Goal: Task Accomplishment & Management: Manage account settings

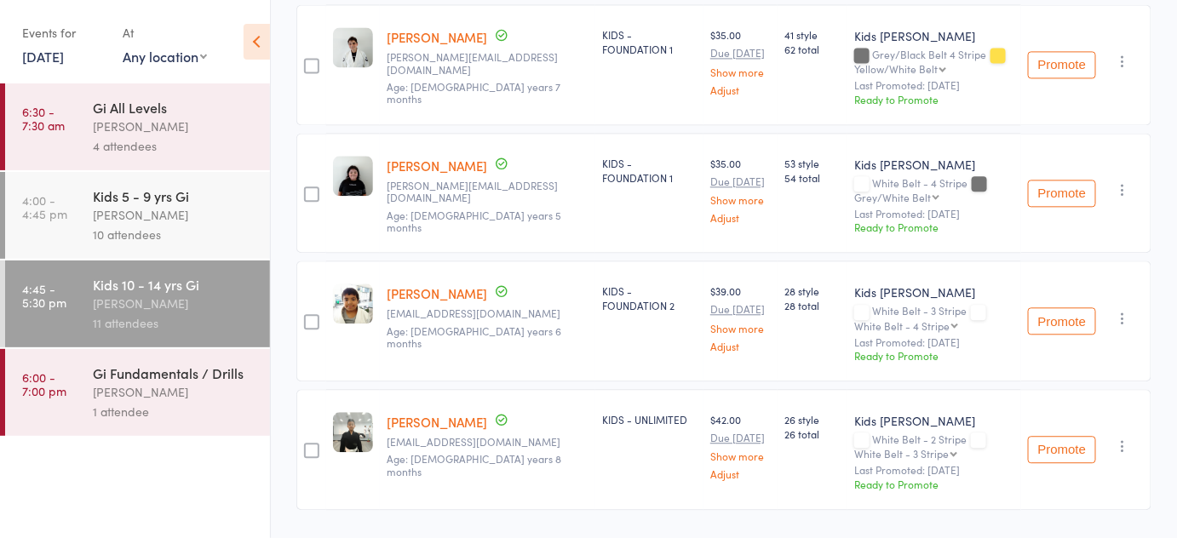
click at [1031, 313] on button "Promote" at bounding box center [1062, 320] width 68 height 27
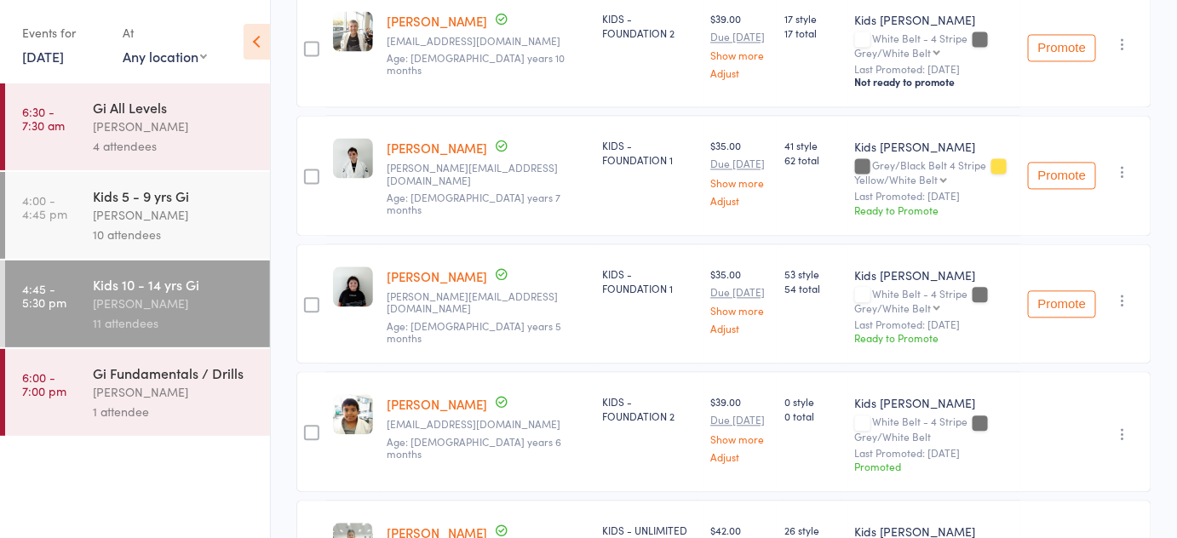
scroll to position [1233, 0]
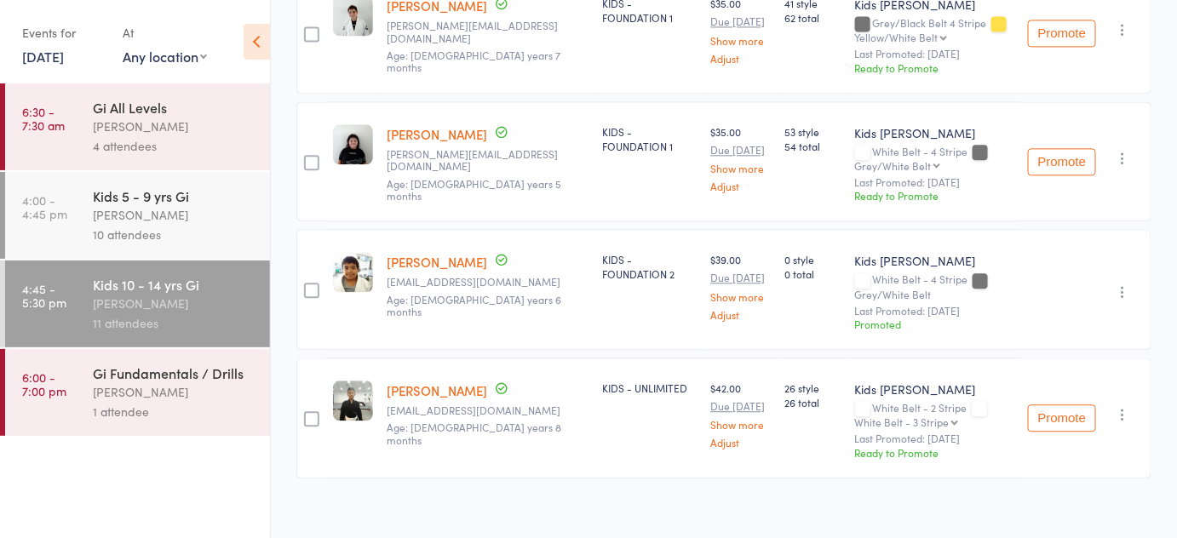
click at [1046, 410] on button "Promote" at bounding box center [1062, 418] width 68 height 27
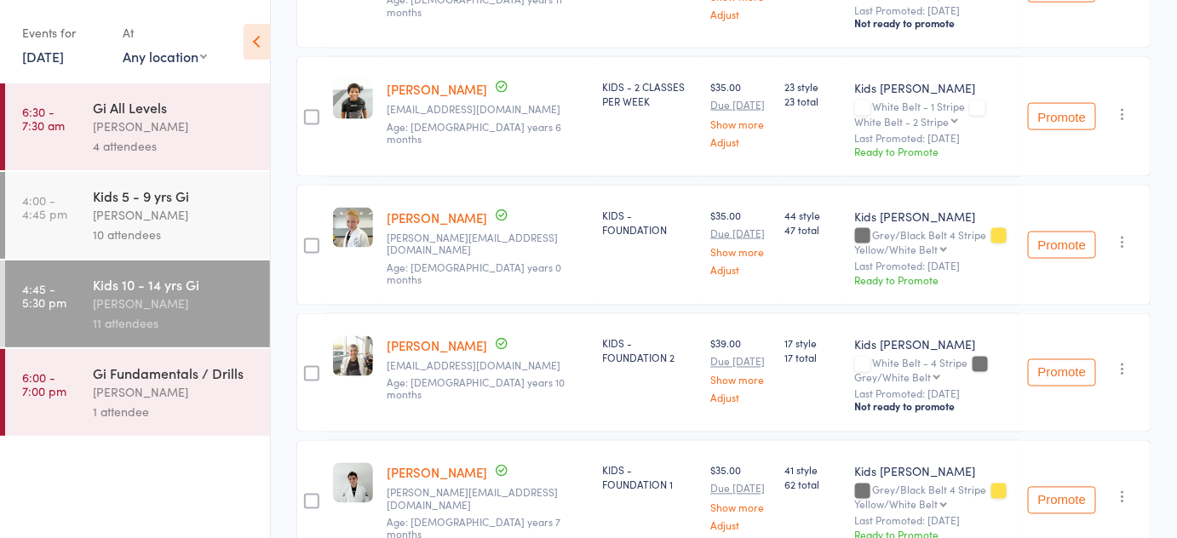
scroll to position [733, 0]
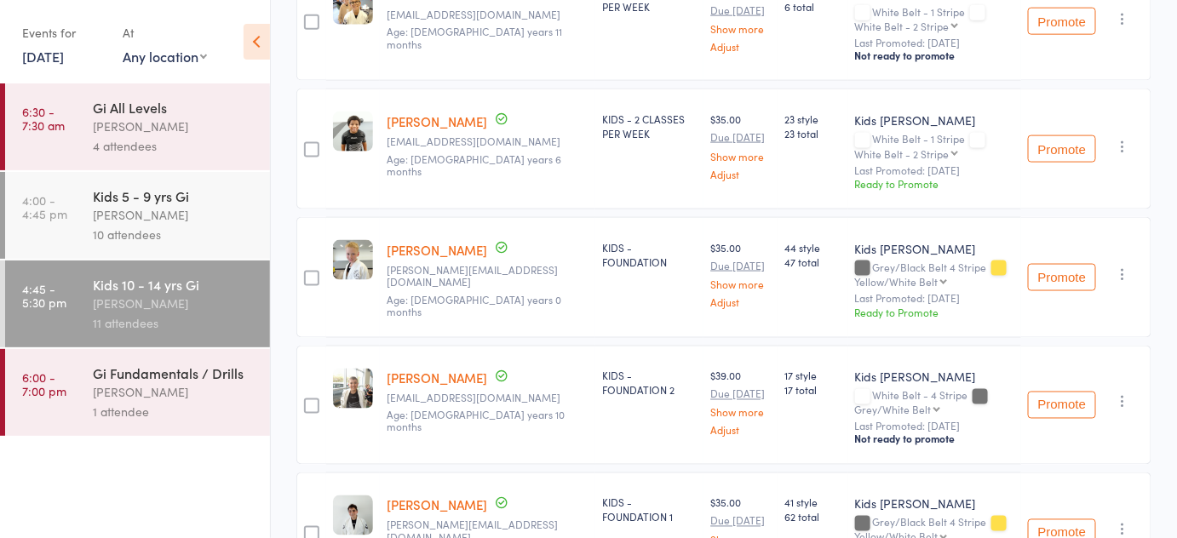
click at [1054, 140] on button "Promote" at bounding box center [1062, 148] width 68 height 27
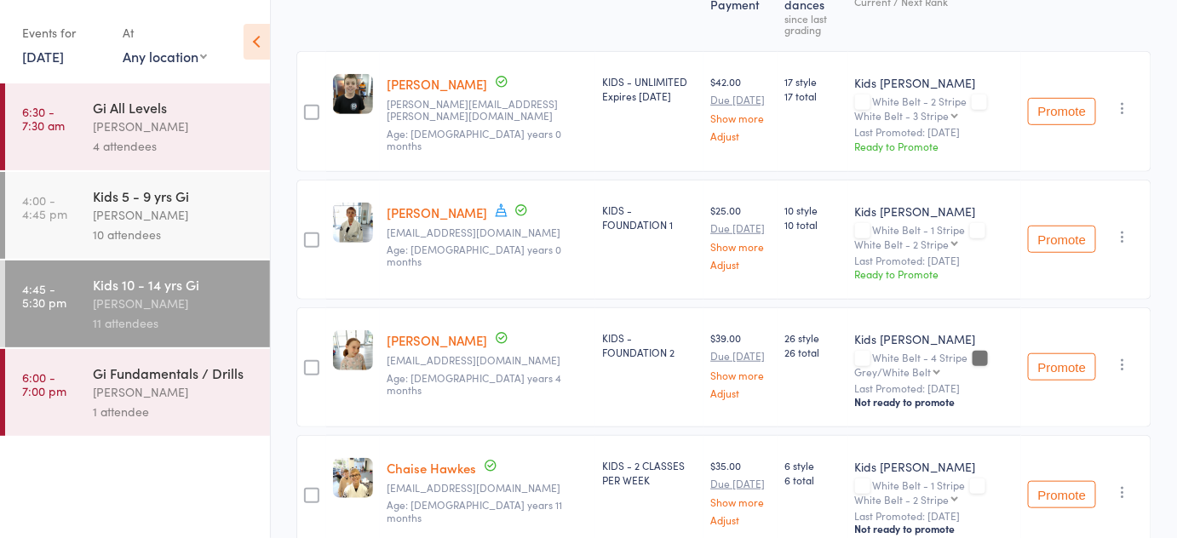
scroll to position [259, 0]
click at [1063, 232] on button "Promote" at bounding box center [1062, 239] width 68 height 27
click at [1058, 119] on button "Promote" at bounding box center [1062, 111] width 68 height 27
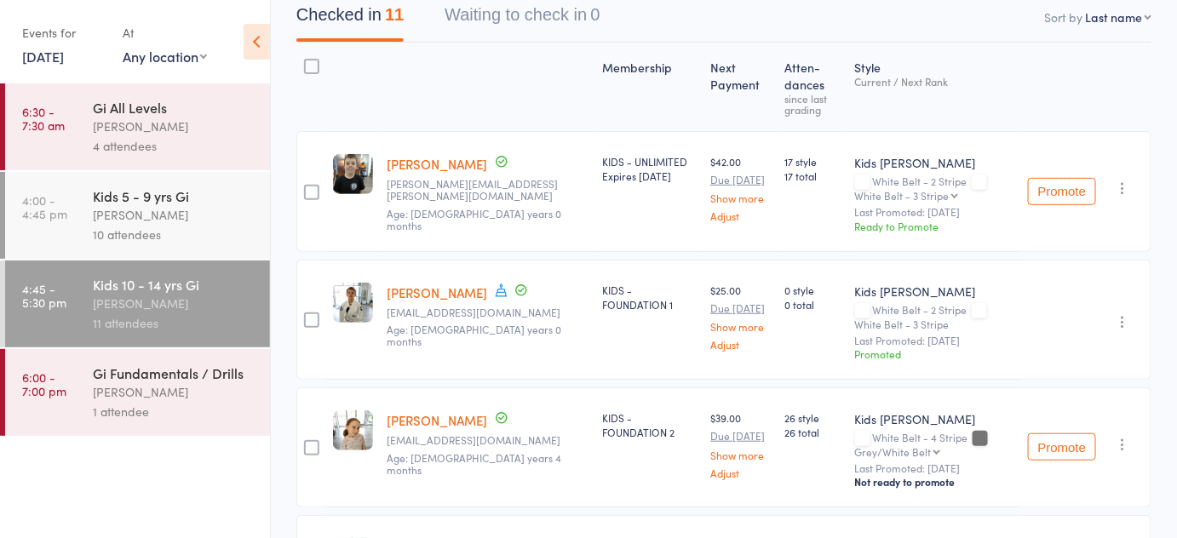
click at [1049, 192] on button "Promote" at bounding box center [1062, 191] width 68 height 27
click at [1071, 184] on button "Promote" at bounding box center [1062, 191] width 68 height 27
click at [925, 215] on small "Last Promoted: Jul 2, 2025" at bounding box center [934, 212] width 159 height 12
click at [1035, 197] on button "Promote" at bounding box center [1062, 191] width 68 height 27
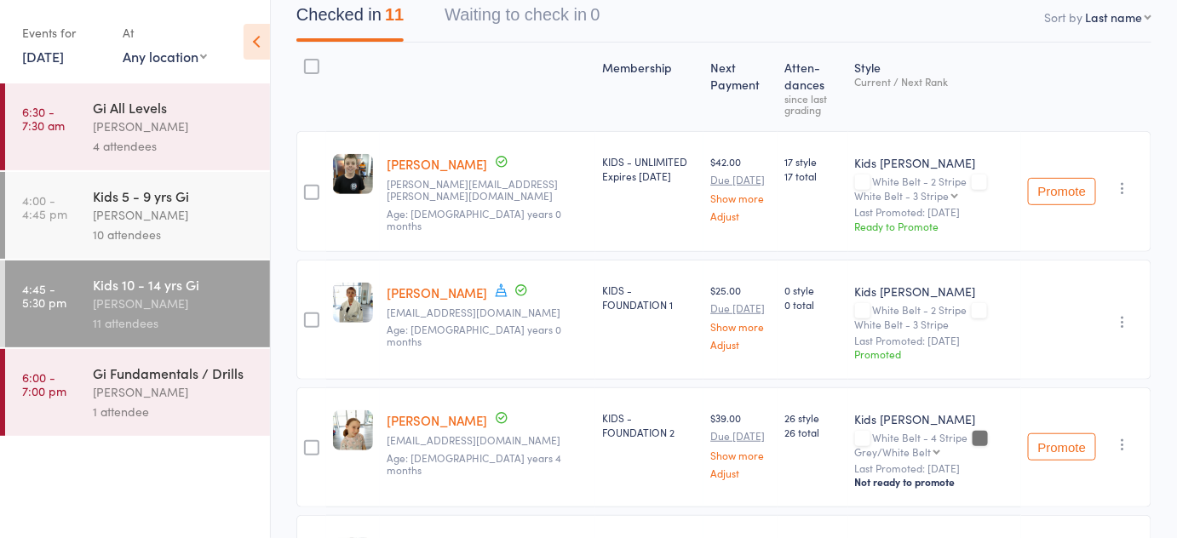
click at [1036, 186] on button "Promote" at bounding box center [1062, 191] width 68 height 27
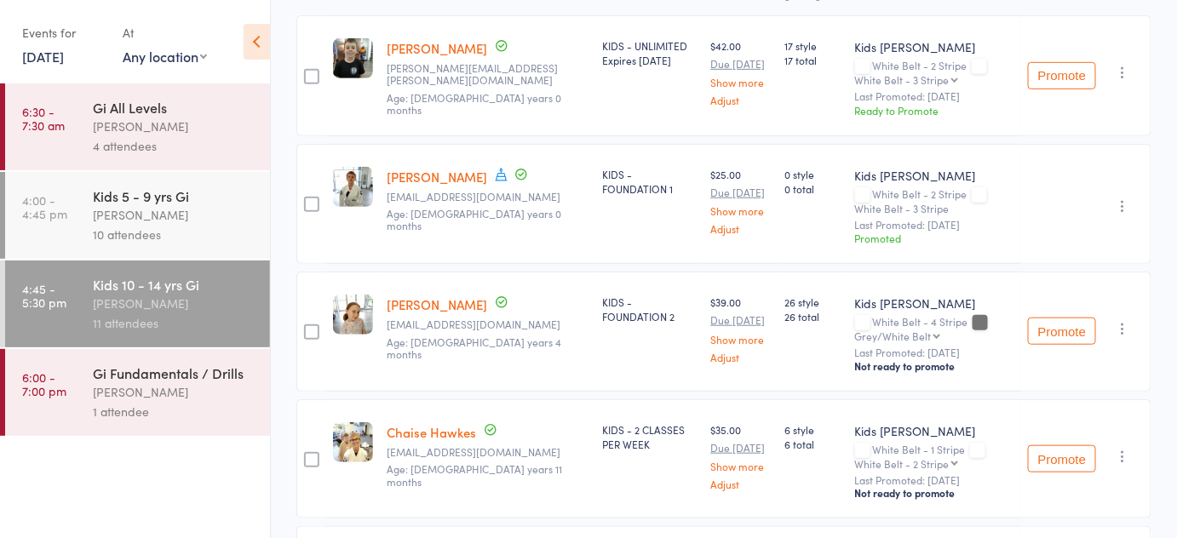
scroll to position [272, 0]
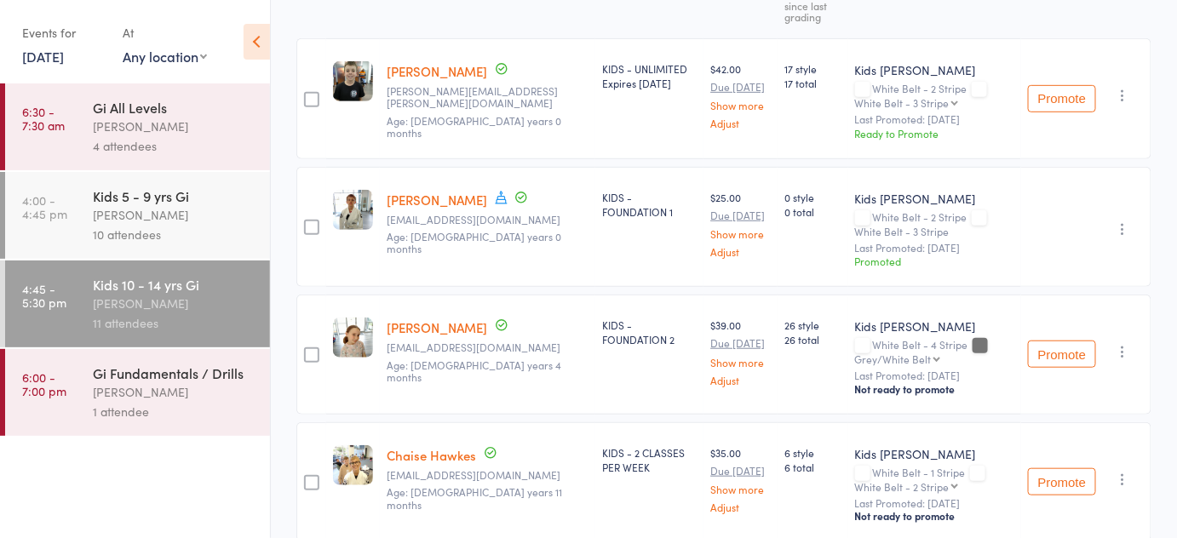
click at [1045, 94] on button "Promote" at bounding box center [1062, 98] width 68 height 27
click at [1058, 95] on button "Promote" at bounding box center [1062, 98] width 68 height 27
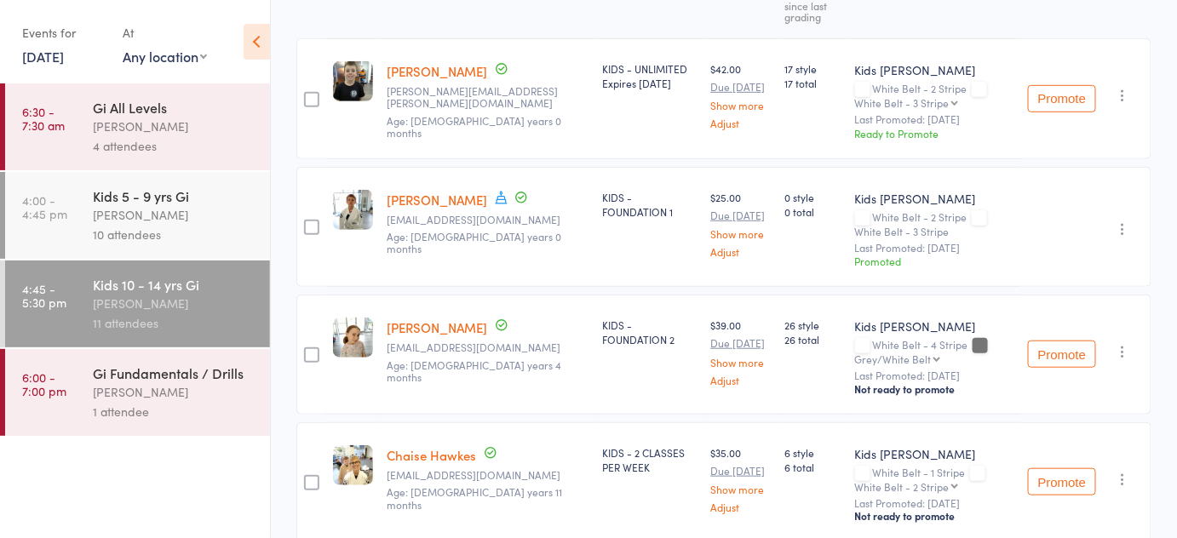
click at [1058, 95] on button "Promote" at bounding box center [1062, 98] width 68 height 27
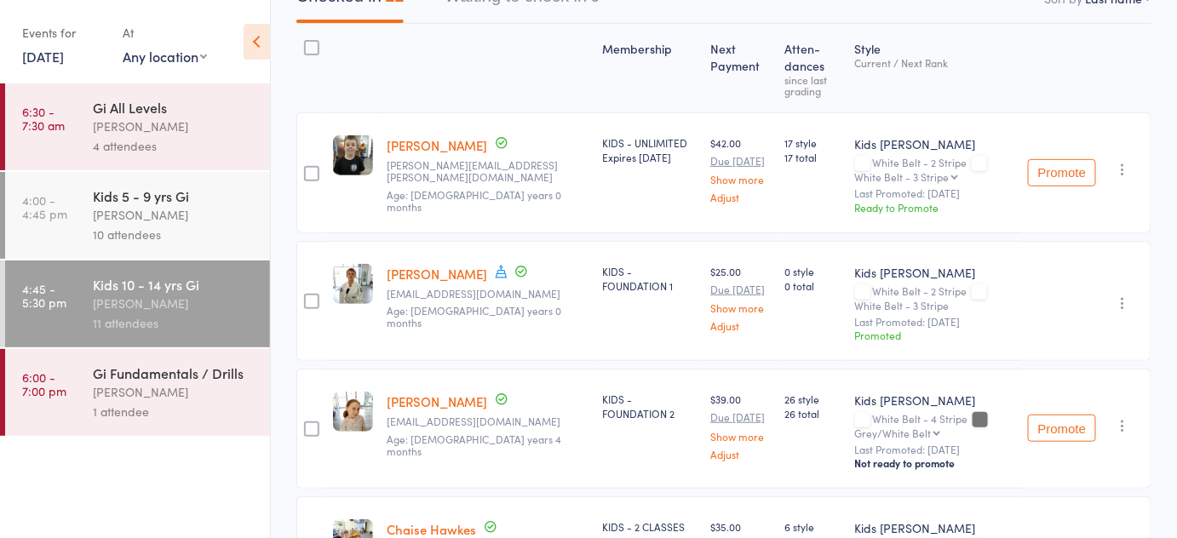
scroll to position [0, 0]
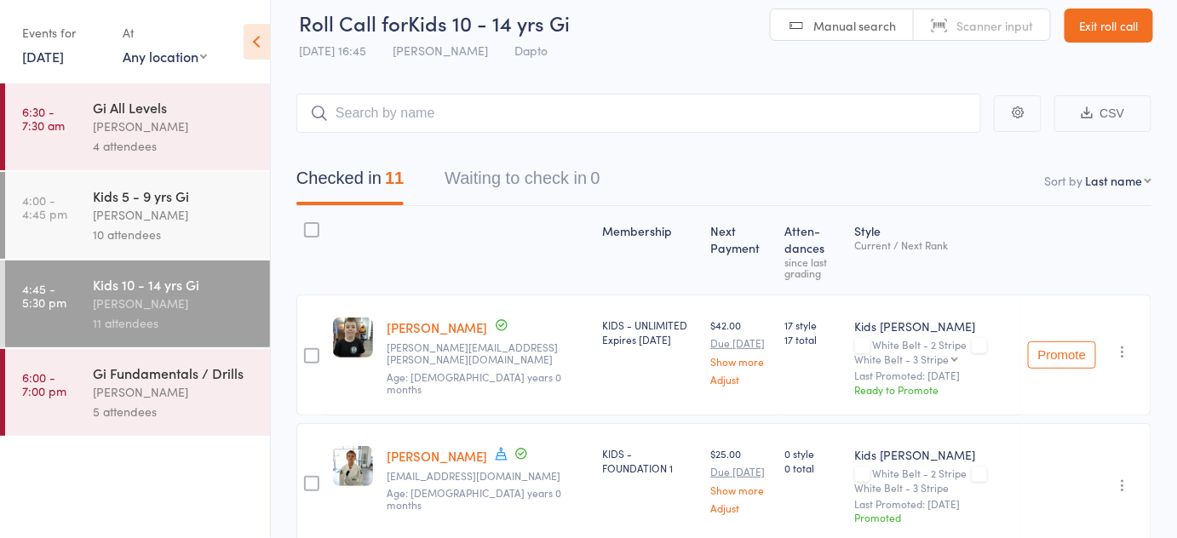
click at [1060, 358] on button "Promote" at bounding box center [1062, 355] width 68 height 27
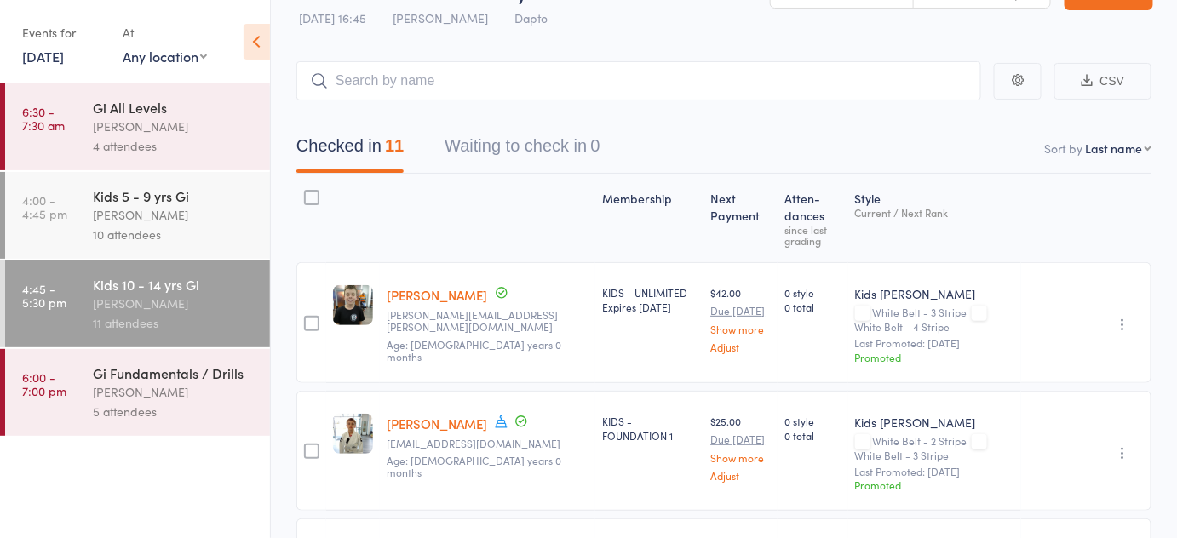
scroll to position [0, 0]
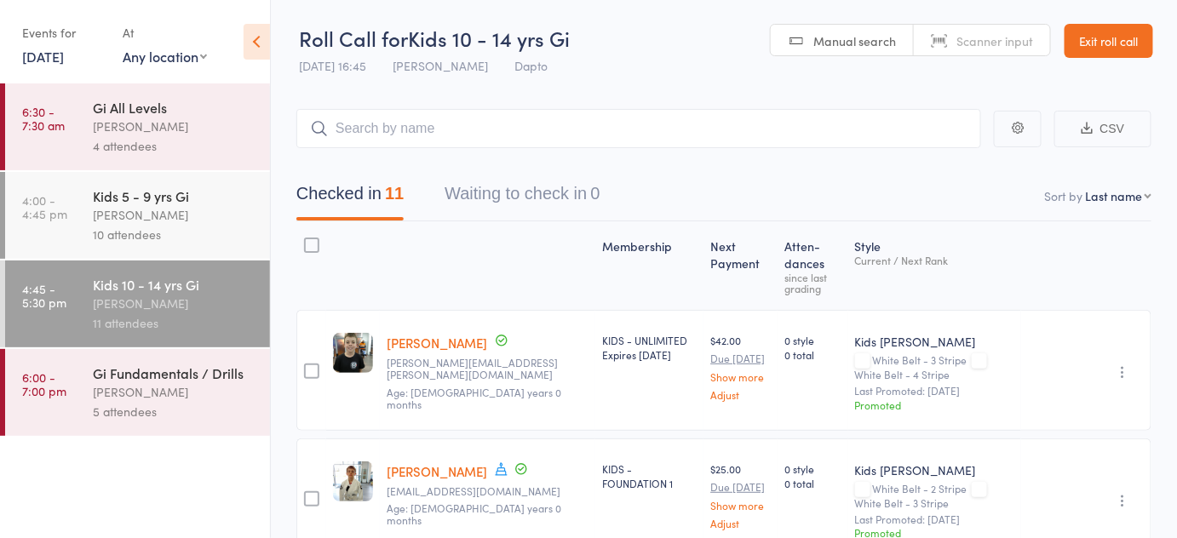
click at [1029, 199] on nav "Checked in 11 Waiting to check in 0" at bounding box center [724, 197] width 896 height 45
click at [1088, 43] on link "Exit roll call" at bounding box center [1109, 41] width 89 height 34
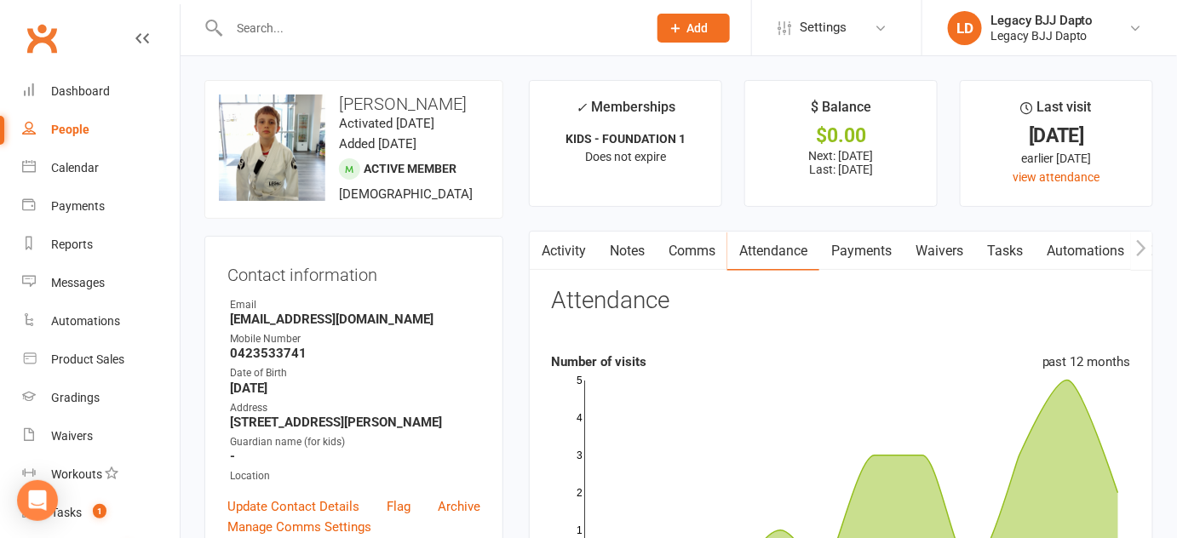
click at [48, 129] on link "People" at bounding box center [101, 130] width 158 height 38
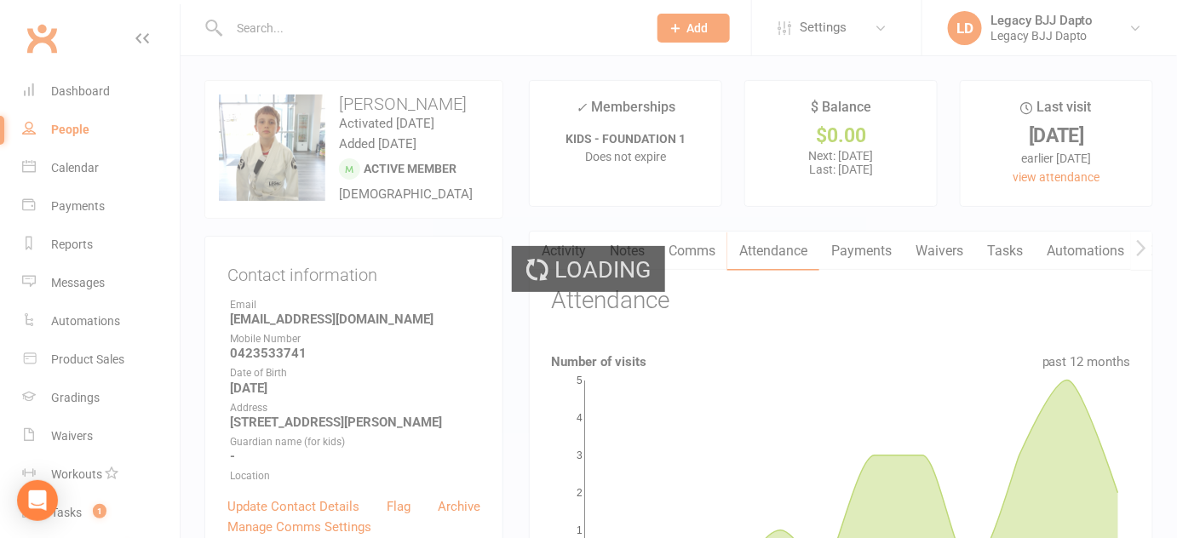
select select "100"
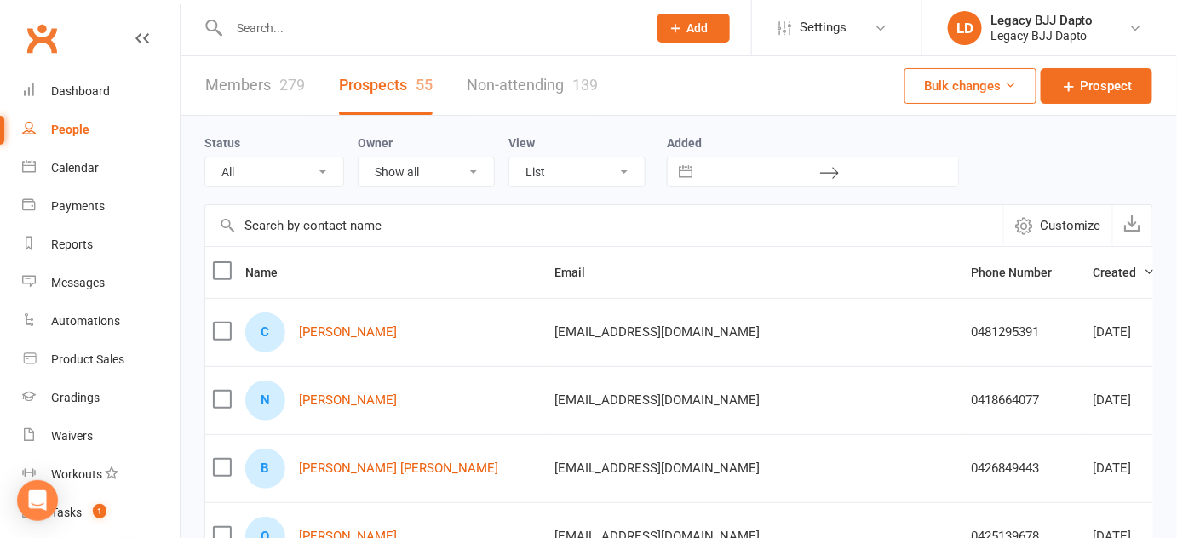
click at [296, 27] on input "text" at bounding box center [429, 28] width 411 height 24
click at [333, 26] on input "text" at bounding box center [429, 28] width 411 height 24
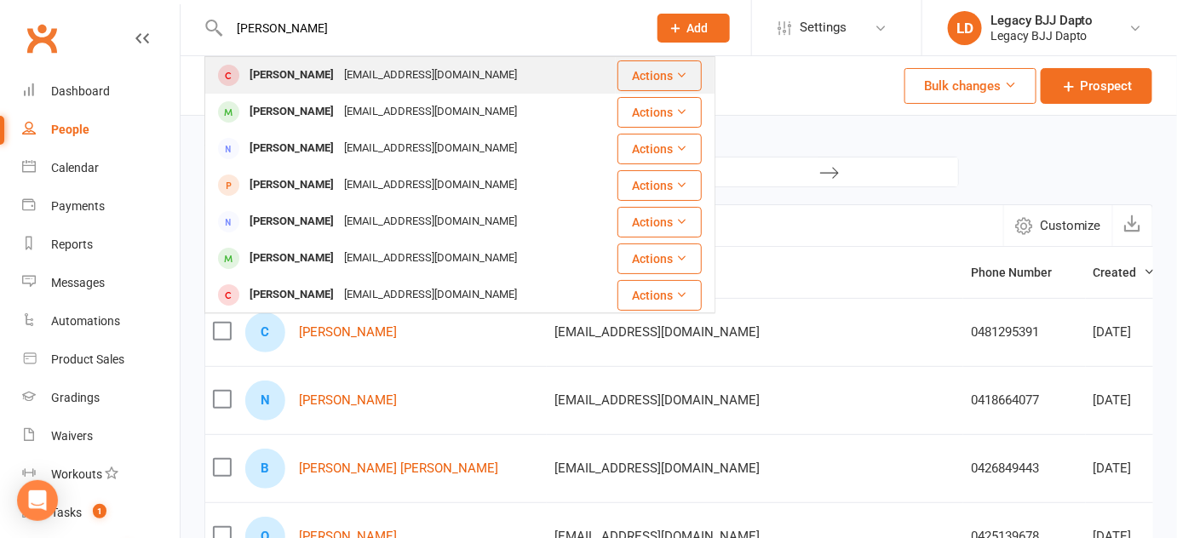
type input "milo chester"
click at [291, 72] on div "Milo Chester" at bounding box center [291, 75] width 95 height 25
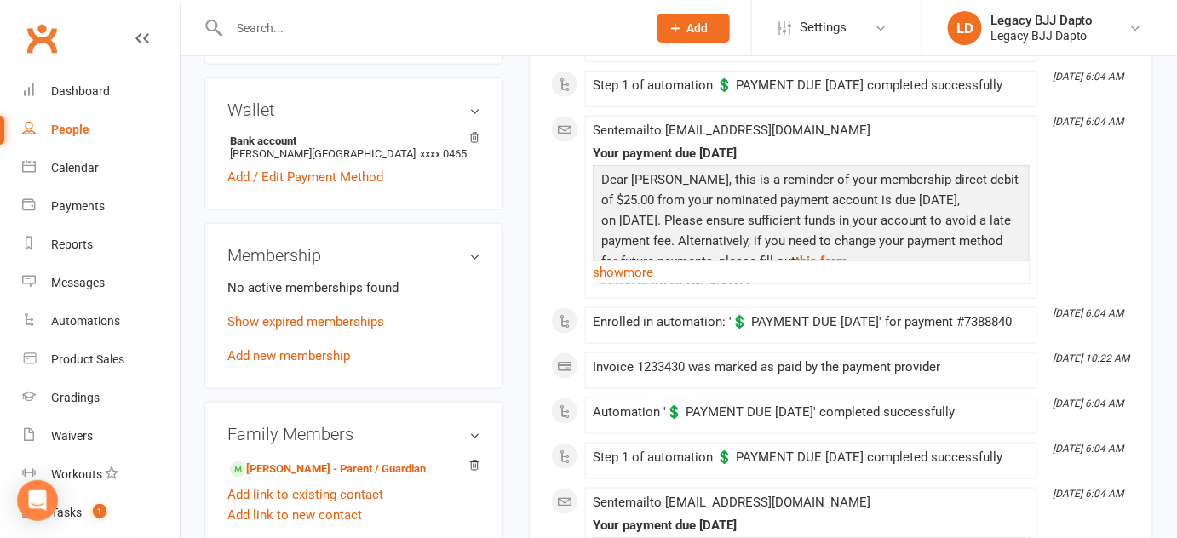
scroll to position [499, 0]
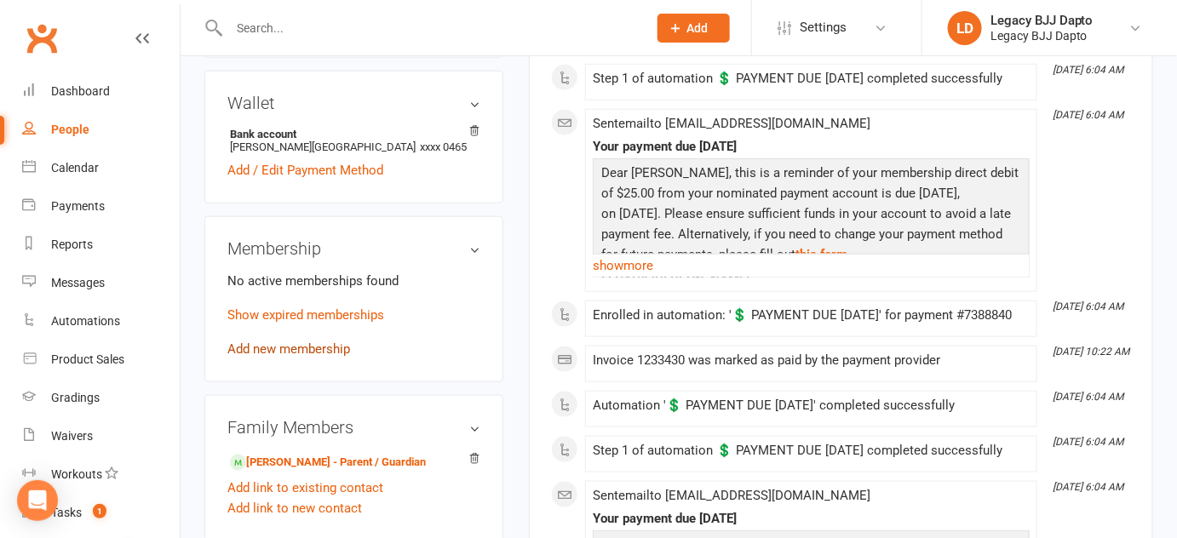
click at [305, 348] on link "Add new membership" at bounding box center [288, 349] width 123 height 15
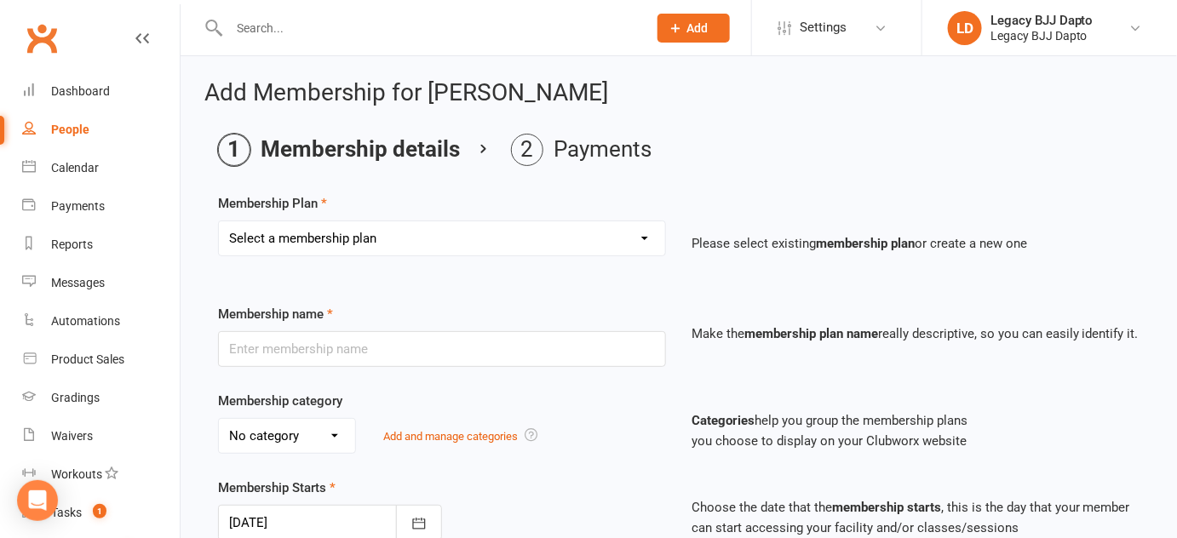
click at [499, 244] on select "Select a membership plan Create new Membership Plan ADULT - CASUAL ADULT - FOUN…" at bounding box center [442, 238] width 446 height 34
select select "8"
click at [219, 221] on select "Select a membership plan Create new Membership Plan ADULT - CASUAL ADULT - FOUN…" at bounding box center [442, 238] width 446 height 34
type input "KIDS - 1 CLASS PER WEEK"
select select "1"
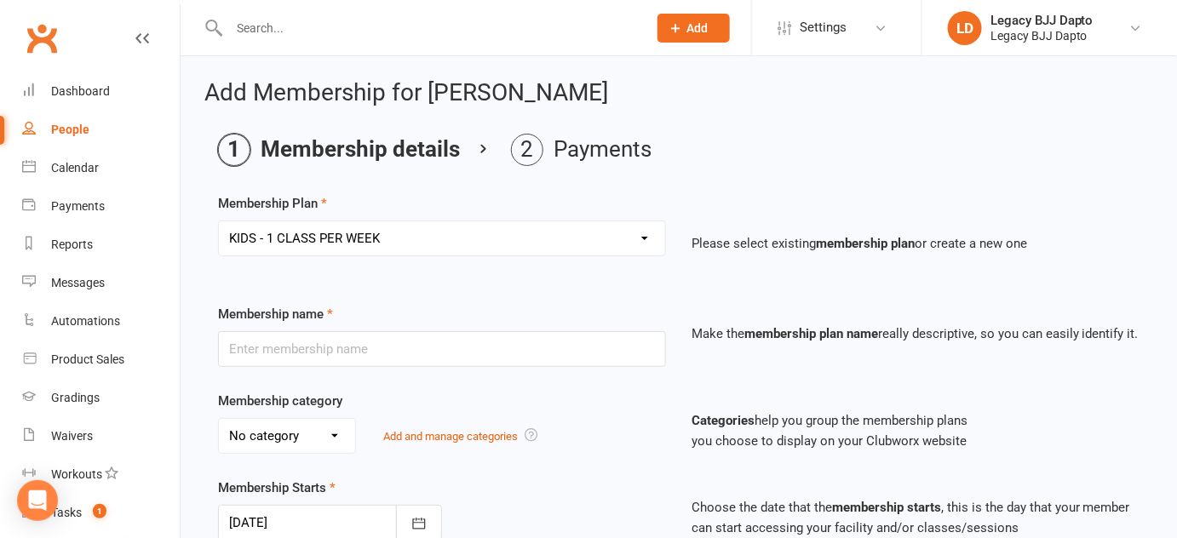
type input "0"
type input "1"
type input "12 Sep 2025"
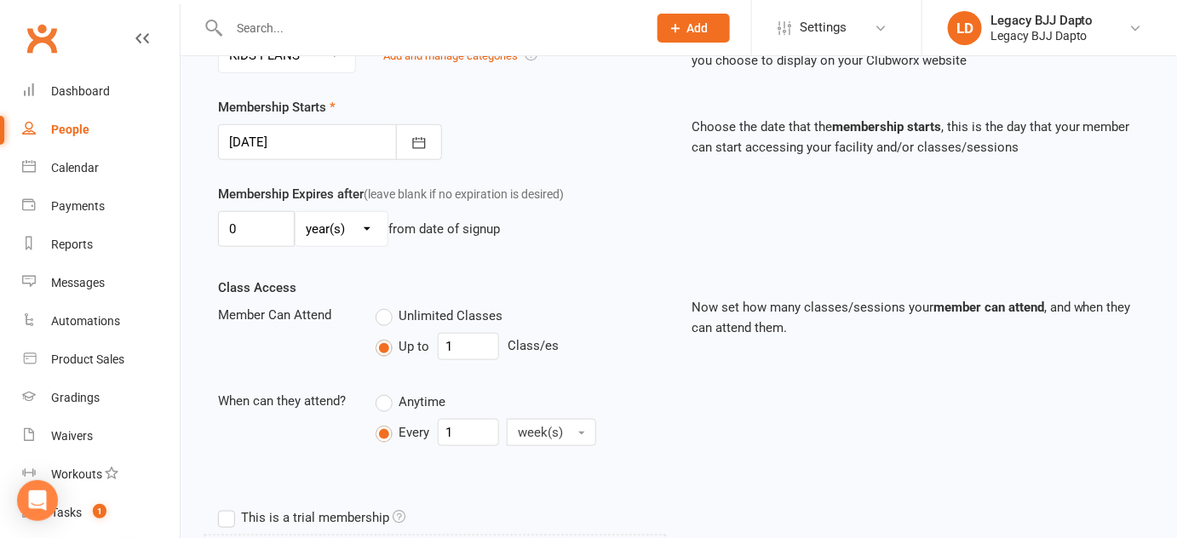
scroll to position [382, 0]
click at [413, 143] on icon "button" at bounding box center [419, 141] width 13 height 11
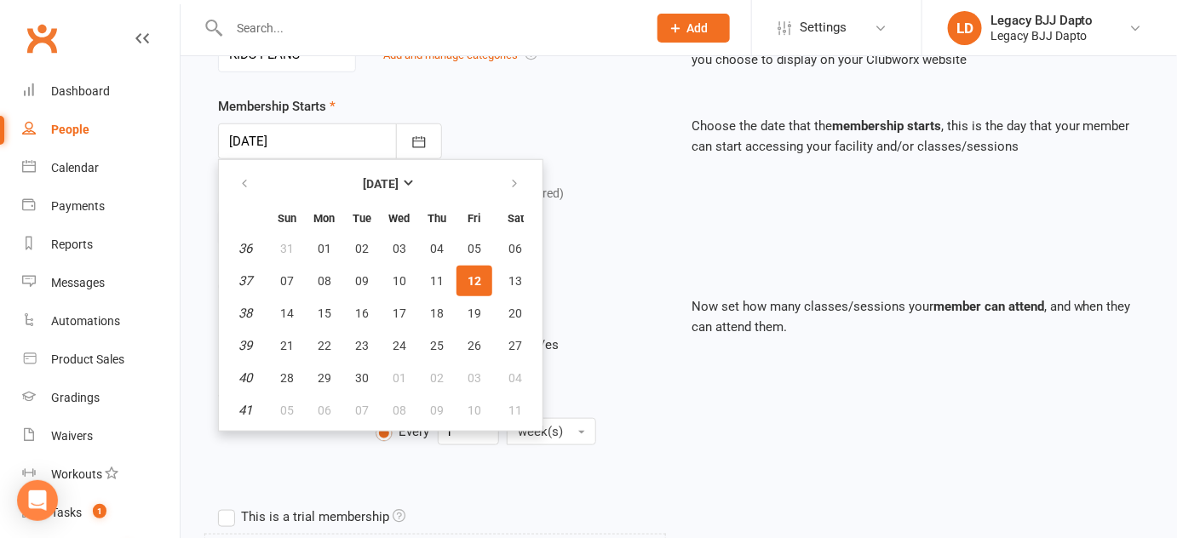
scroll to position [450, 0]
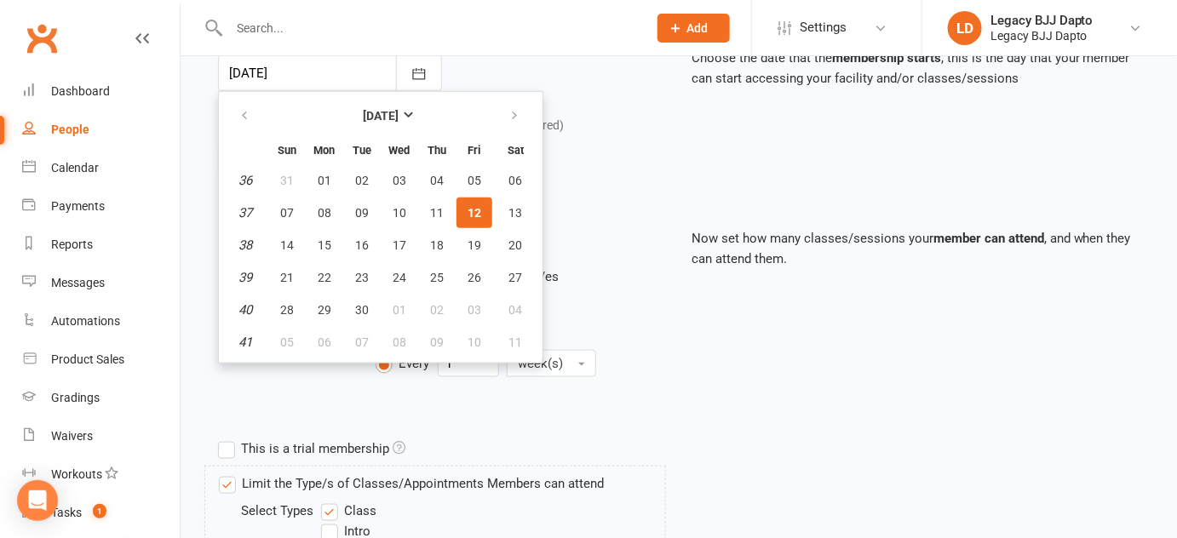
click at [770, 228] on p "Now set how many classes/sessions your member can attend , and when they can at…" at bounding box center [916, 248] width 448 height 41
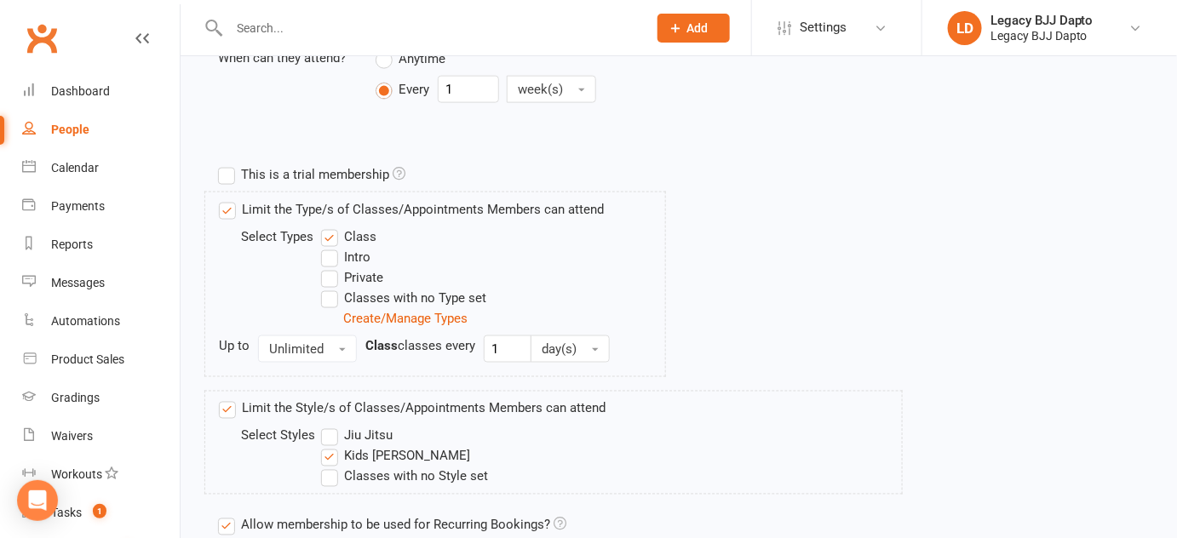
scroll to position [913, 0]
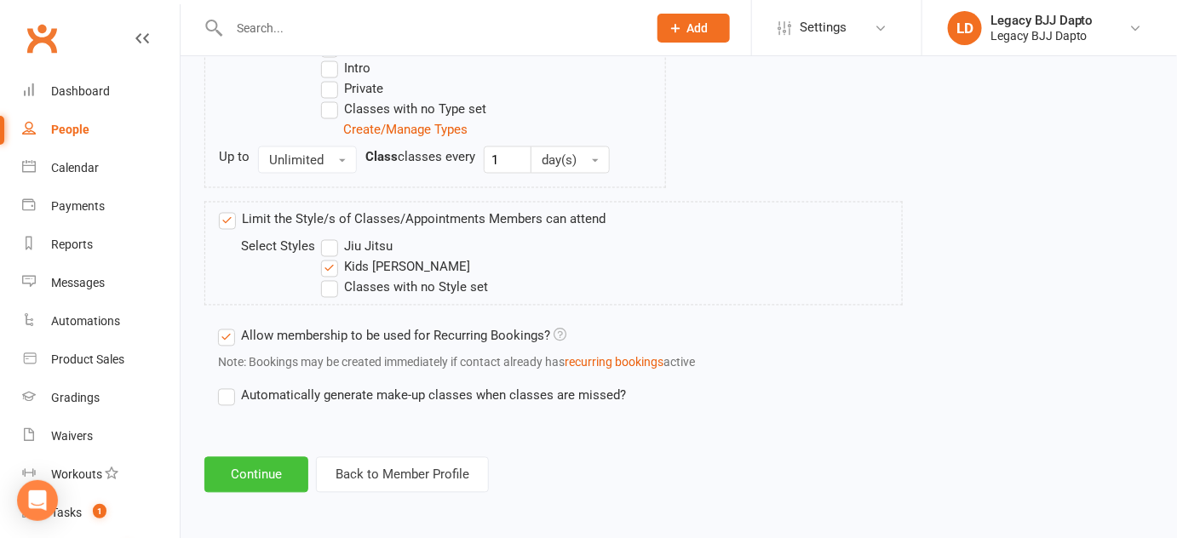
click at [254, 468] on button "Continue" at bounding box center [256, 475] width 104 height 36
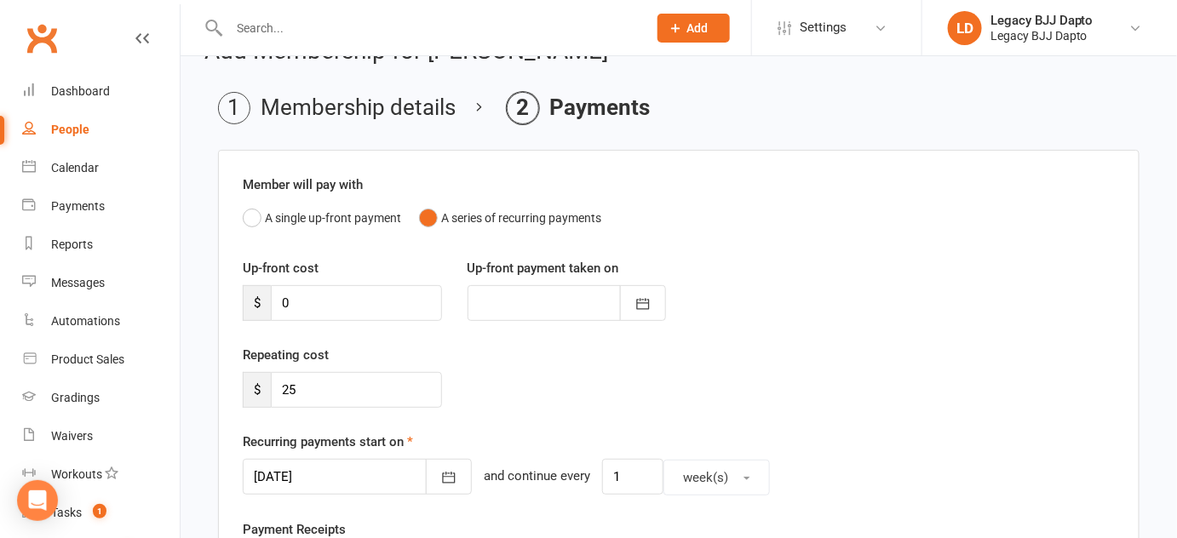
scroll to position [113, 0]
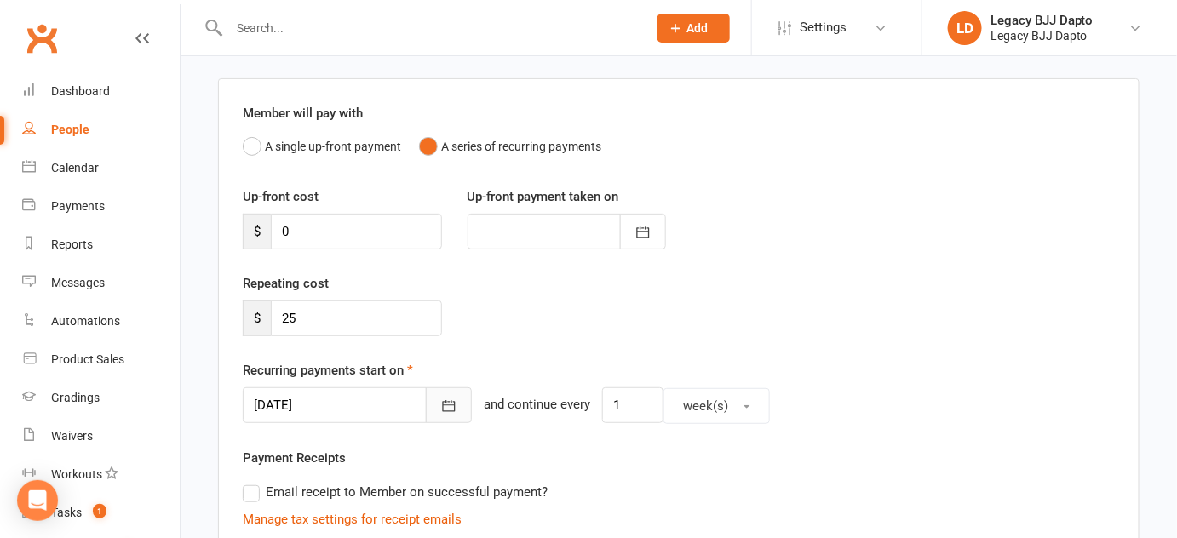
click at [426, 394] on button "button" at bounding box center [449, 406] width 46 height 36
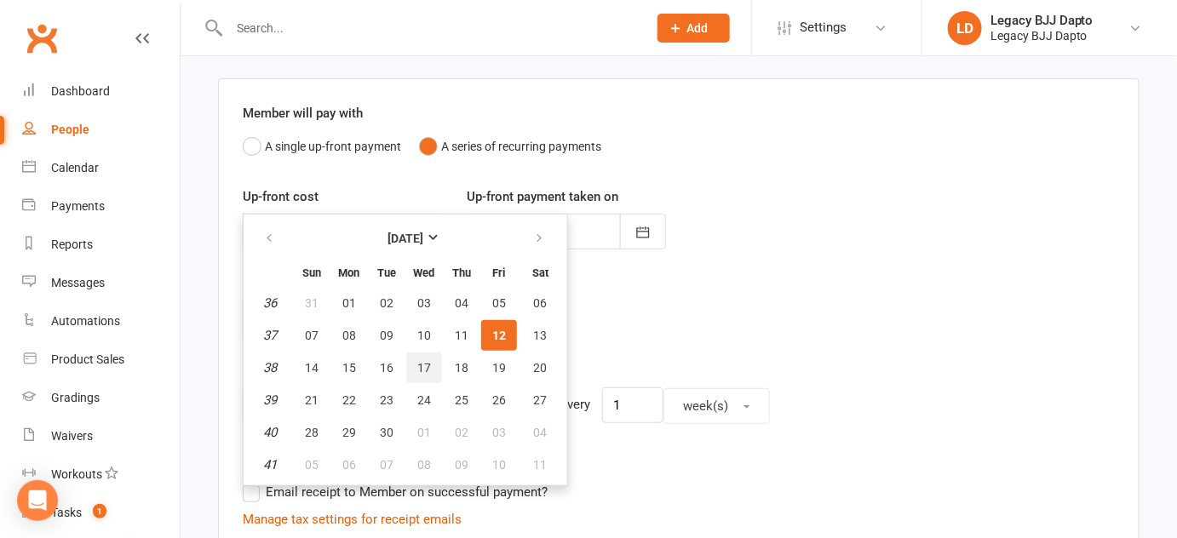
click at [414, 354] on button "17" at bounding box center [424, 368] width 36 height 31
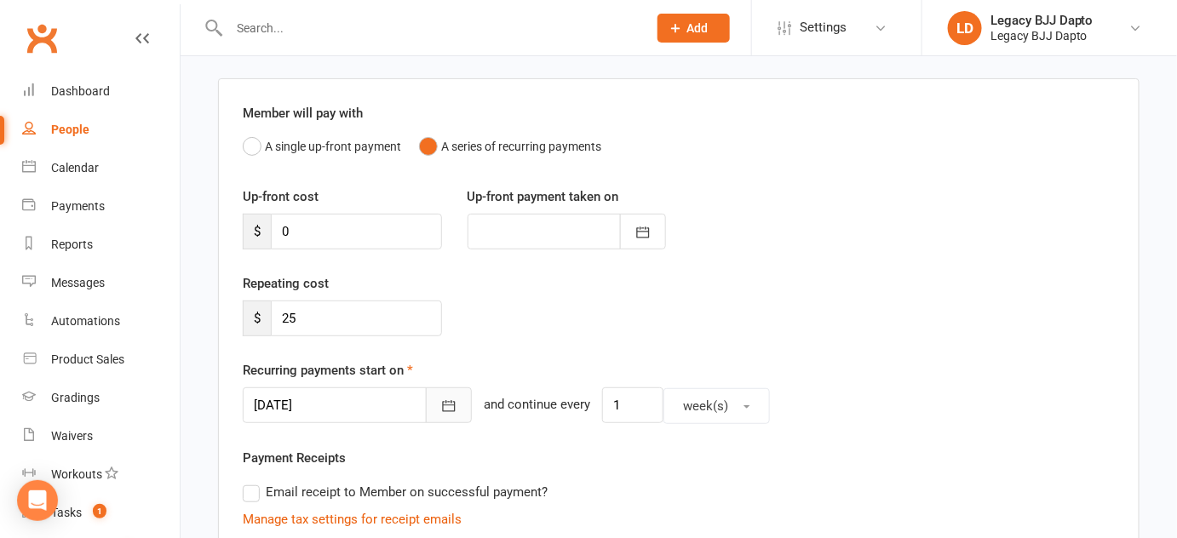
click at [426, 402] on button "button" at bounding box center [449, 406] width 46 height 36
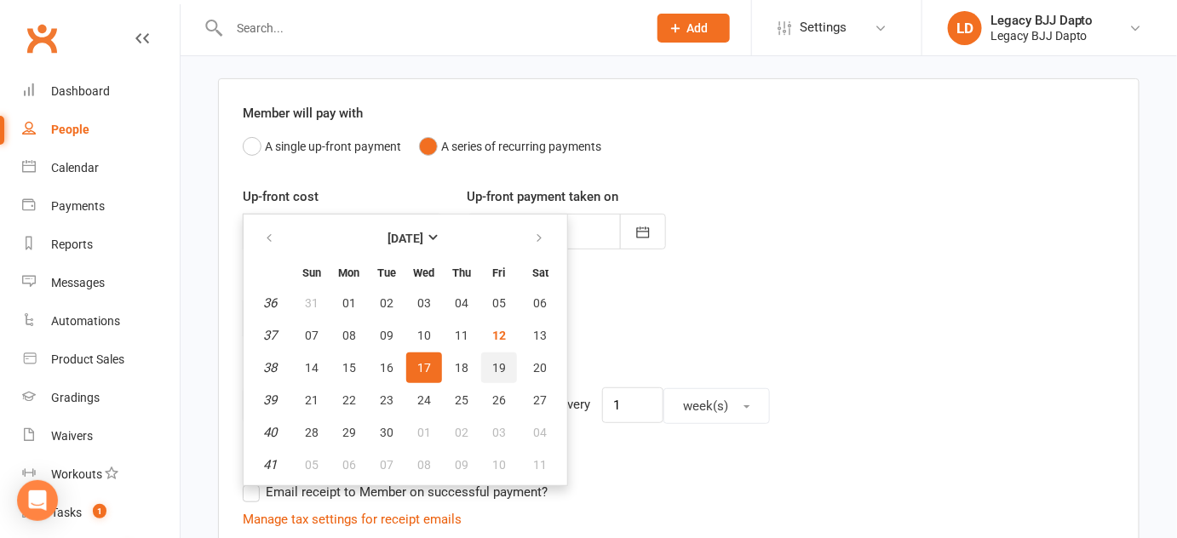
click at [492, 363] on span "19" at bounding box center [499, 368] width 14 height 14
type input "19 Sep 2025"
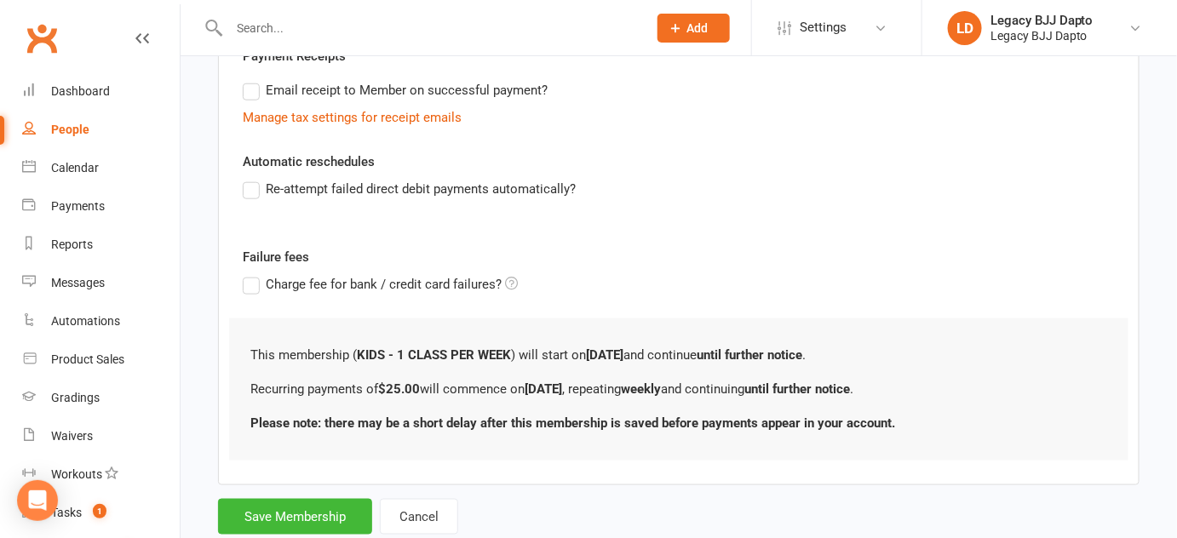
scroll to position [561, 0]
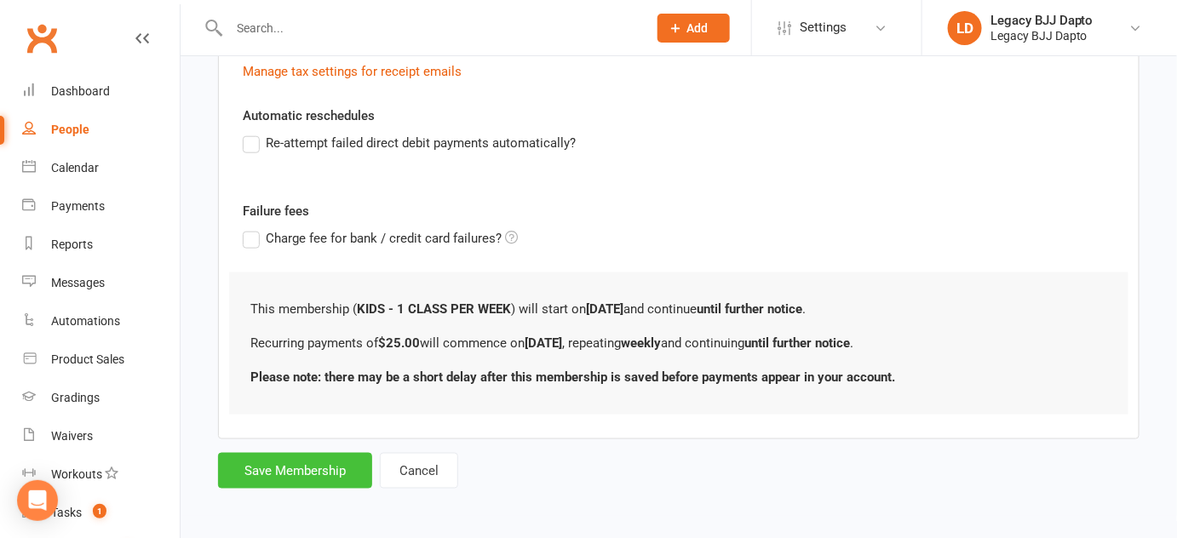
click at [319, 468] on button "Save Membership" at bounding box center [295, 471] width 154 height 36
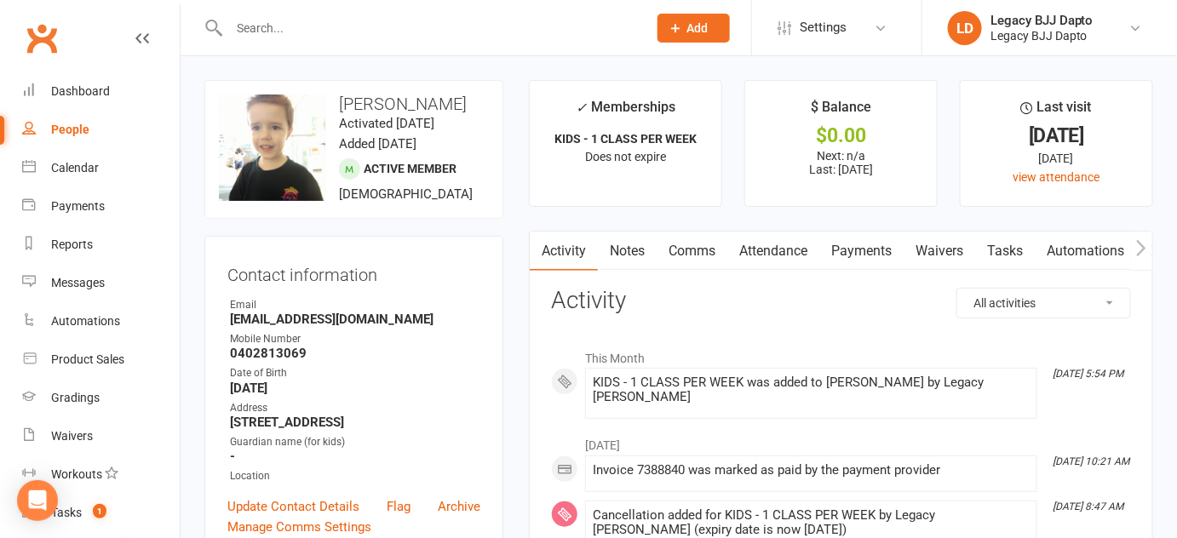
click at [876, 256] on link "Payments" at bounding box center [861, 251] width 84 height 39
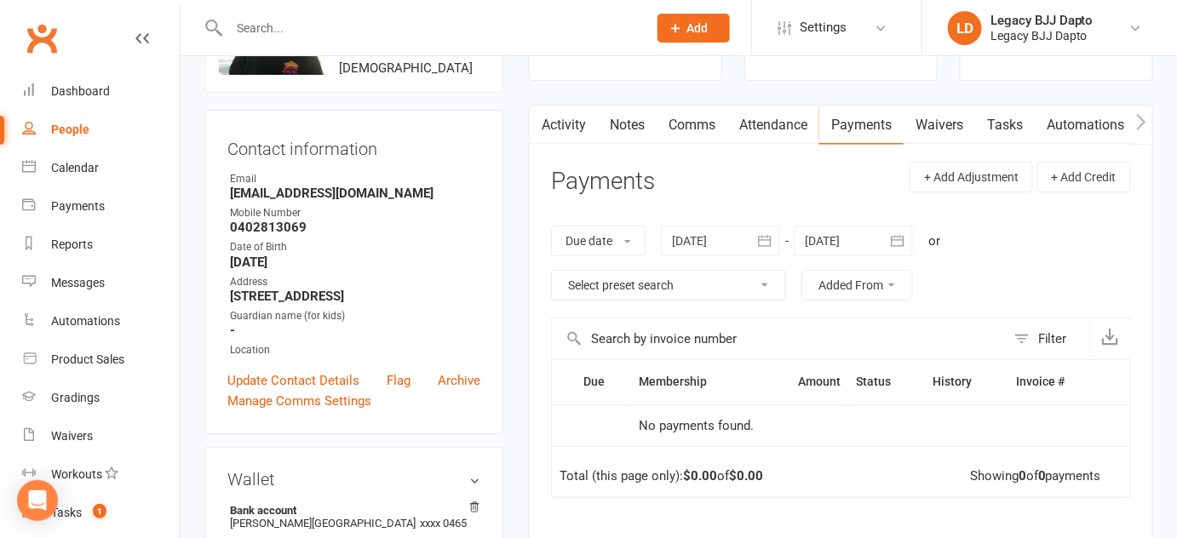
scroll to position [118, 0]
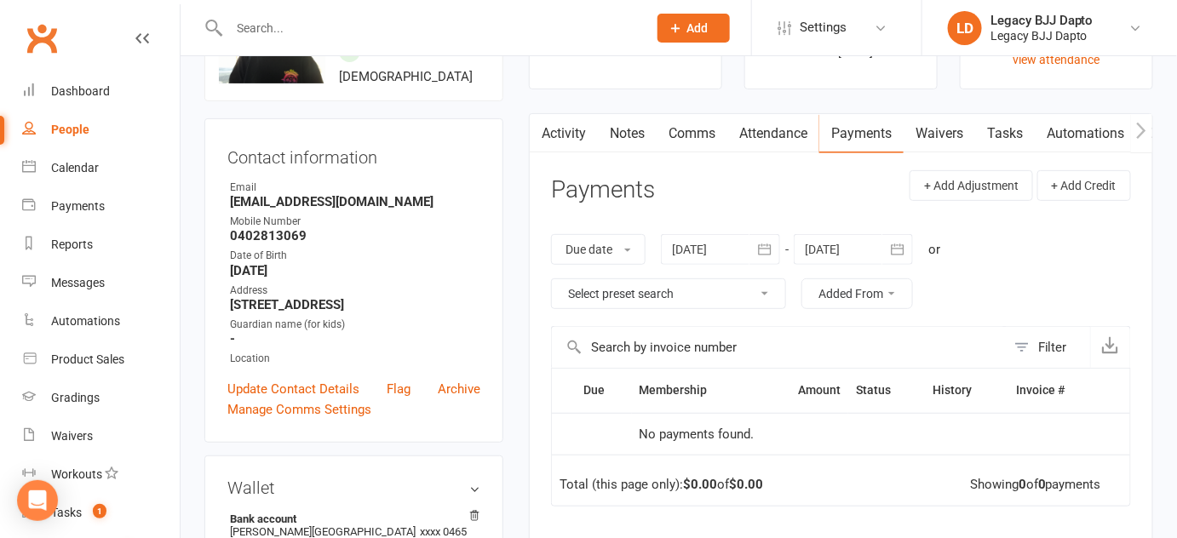
click at [856, 246] on div at bounding box center [853, 249] width 119 height 31
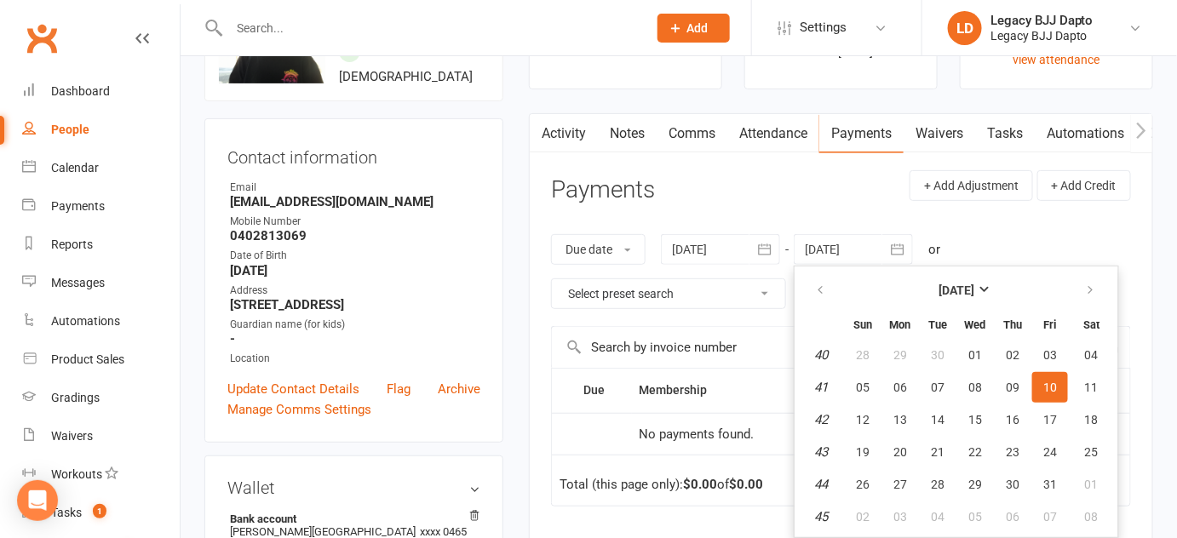
click at [911, 225] on div "Due date Due date Date paid Date failed Date settled 12 Aug 2025 August 2025 Su…" at bounding box center [841, 271] width 580 height 109
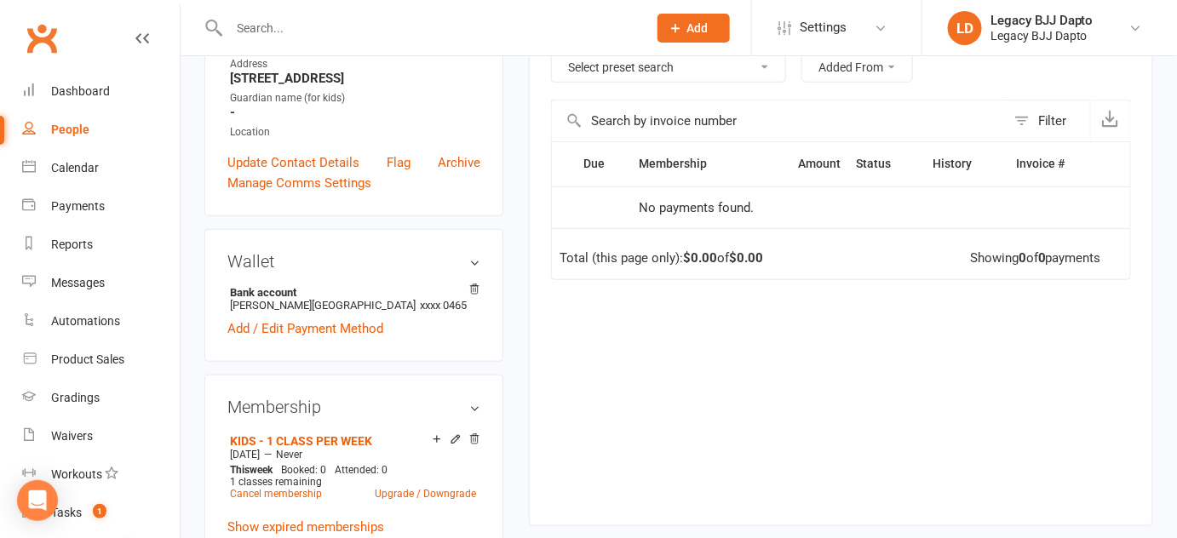
scroll to position [489, 0]
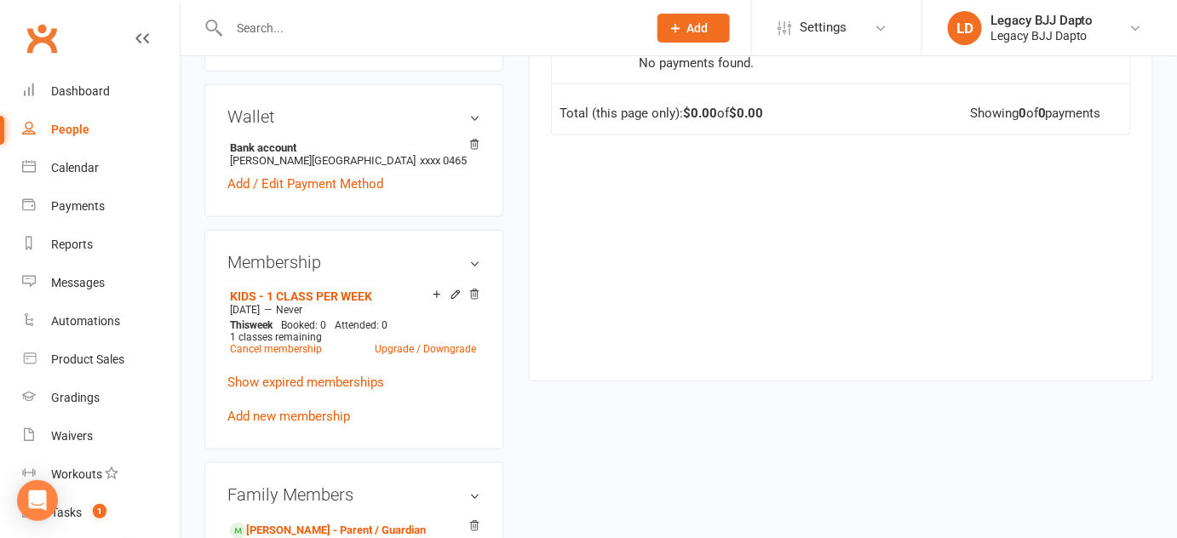
click at [432, 170] on div "Bank account Steven w chester xxxx 0465 Add / Edit Payment Method" at bounding box center [353, 166] width 253 height 55
click at [420, 164] on span "xxxx 0465" at bounding box center [443, 160] width 47 height 13
click at [342, 174] on link "Add / Edit Payment Method" at bounding box center [305, 184] width 156 height 20
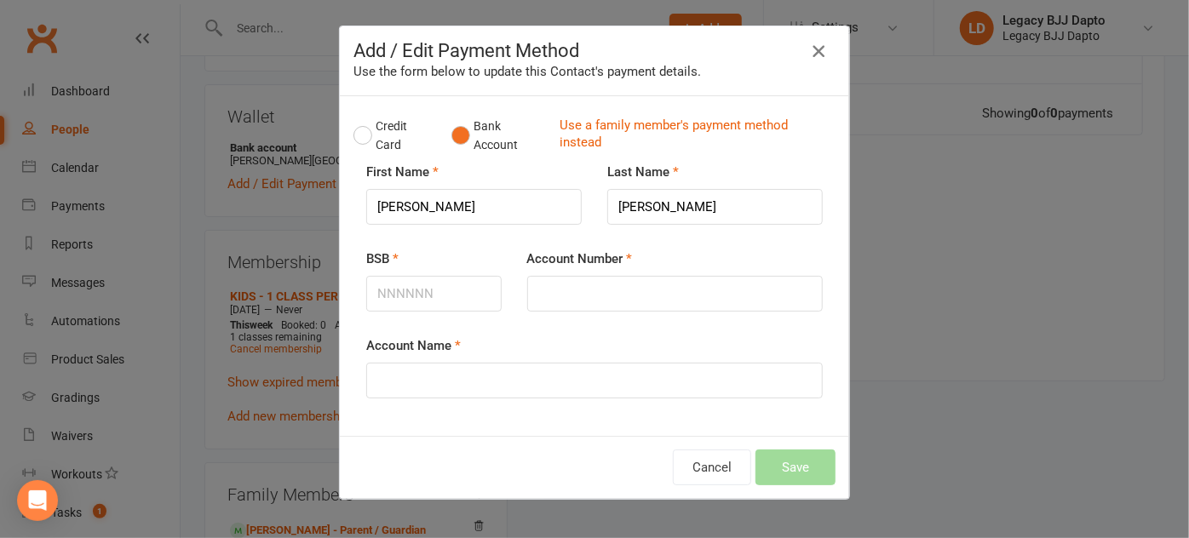
click at [819, 52] on icon "button" at bounding box center [818, 51] width 20 height 20
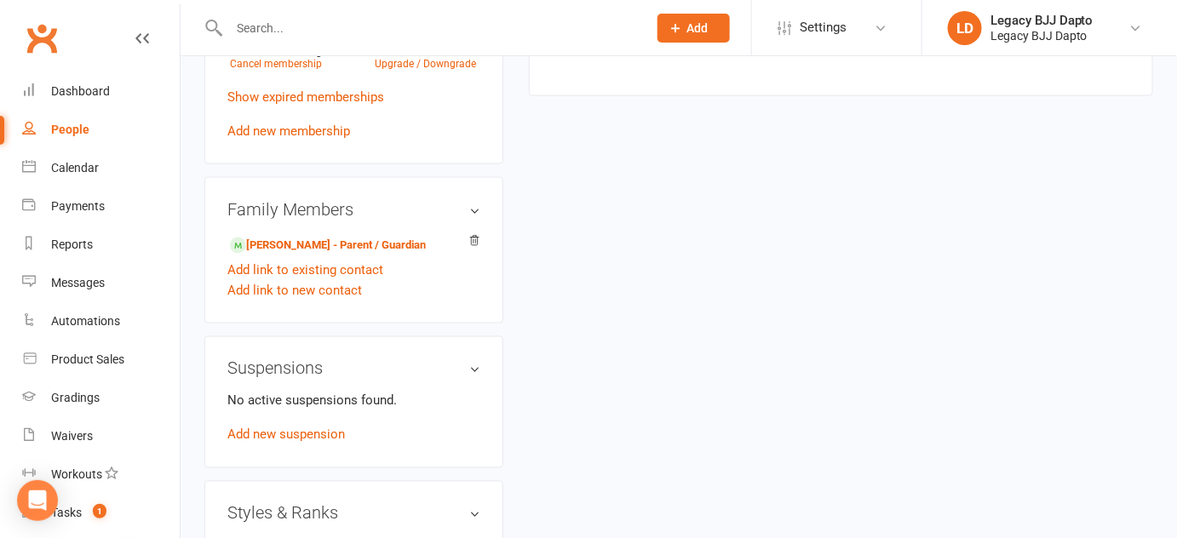
scroll to position [700, 0]
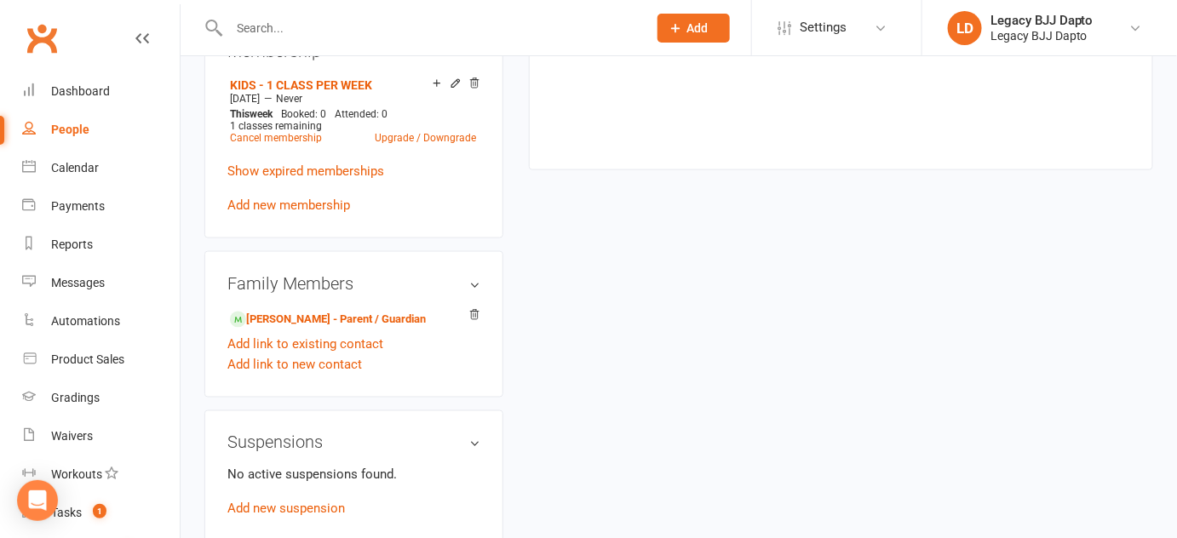
click at [1072, 365] on div "upload photo change photo Milo Chester Activated 26 April, 2025 Added 26 April,…" at bounding box center [679, 234] width 974 height 1708
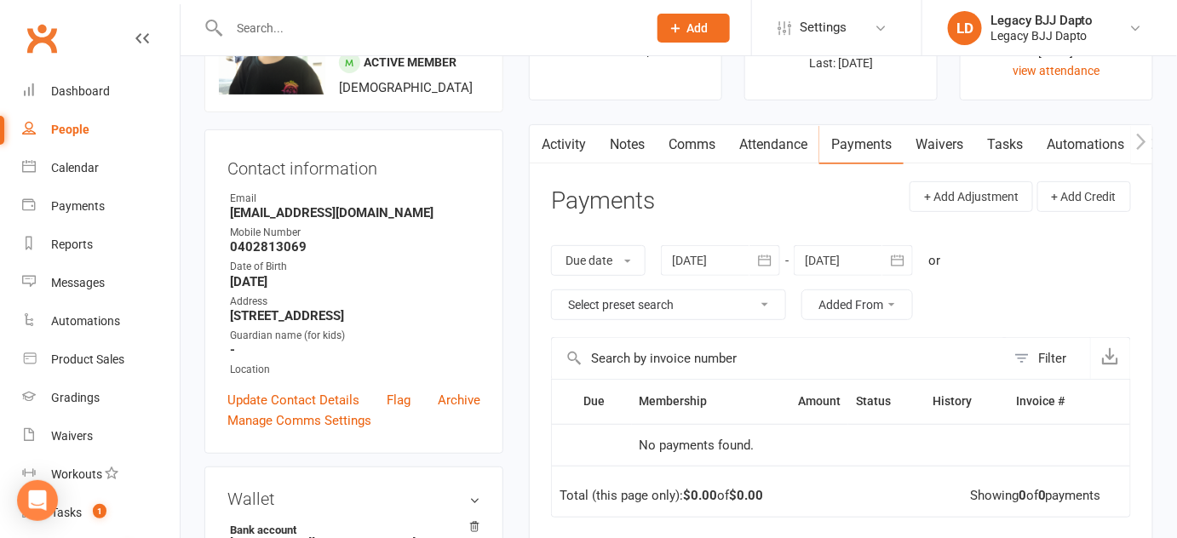
scroll to position [0, 0]
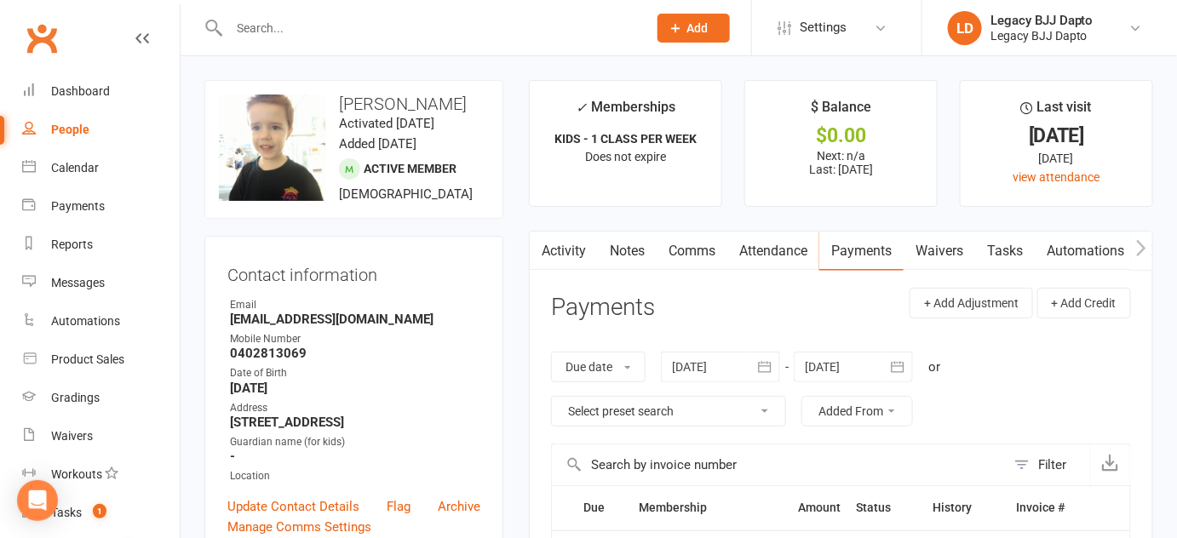
click at [922, 262] on link "Waivers" at bounding box center [940, 251] width 72 height 39
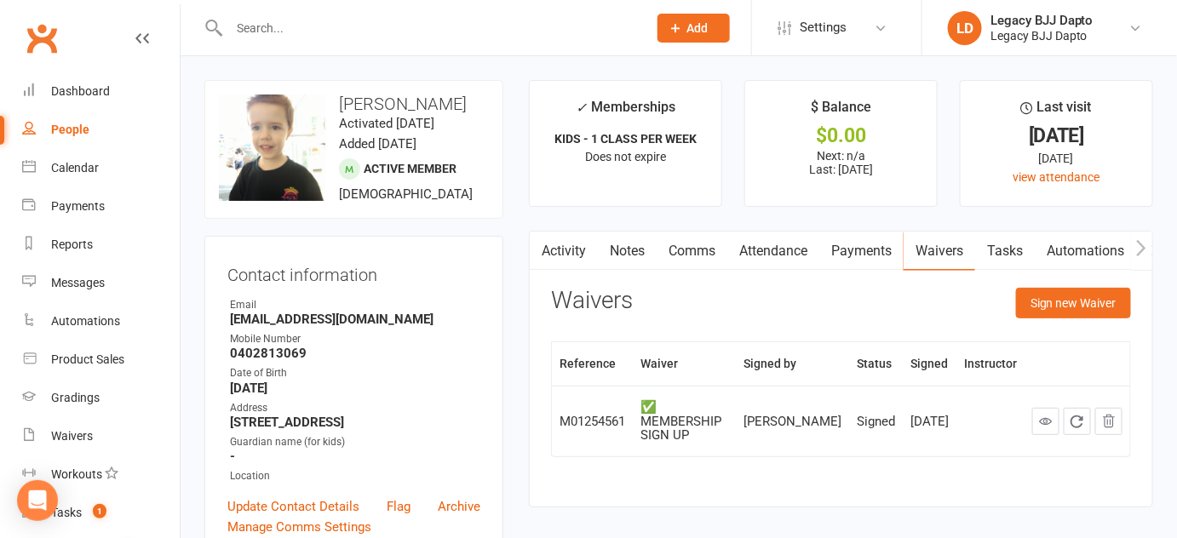
click at [797, 263] on link "Attendance" at bounding box center [773, 251] width 92 height 39
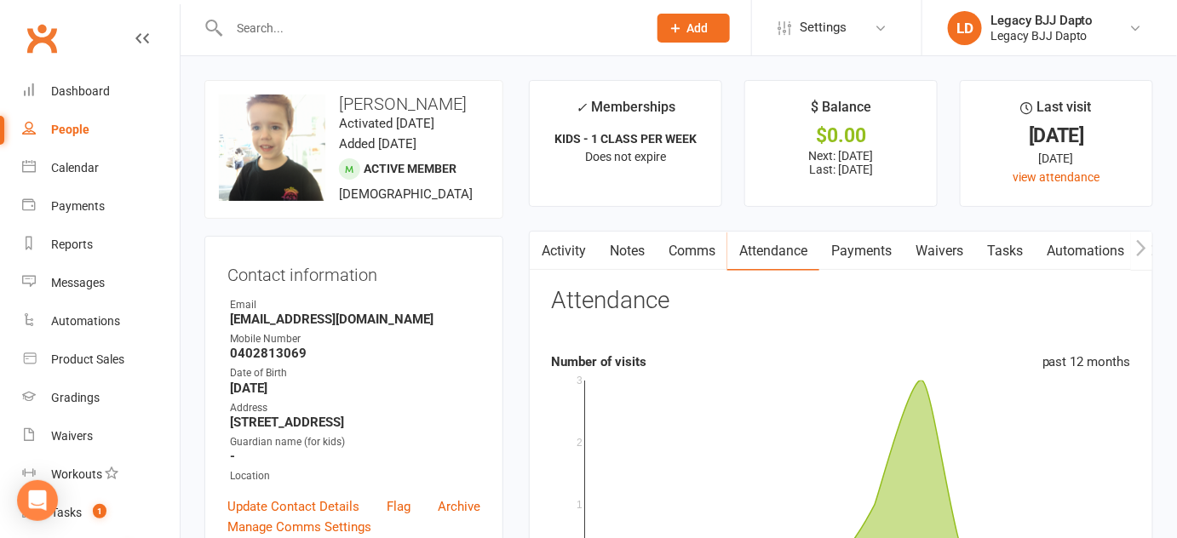
click at [828, 256] on link "Payments" at bounding box center [861, 251] width 84 height 39
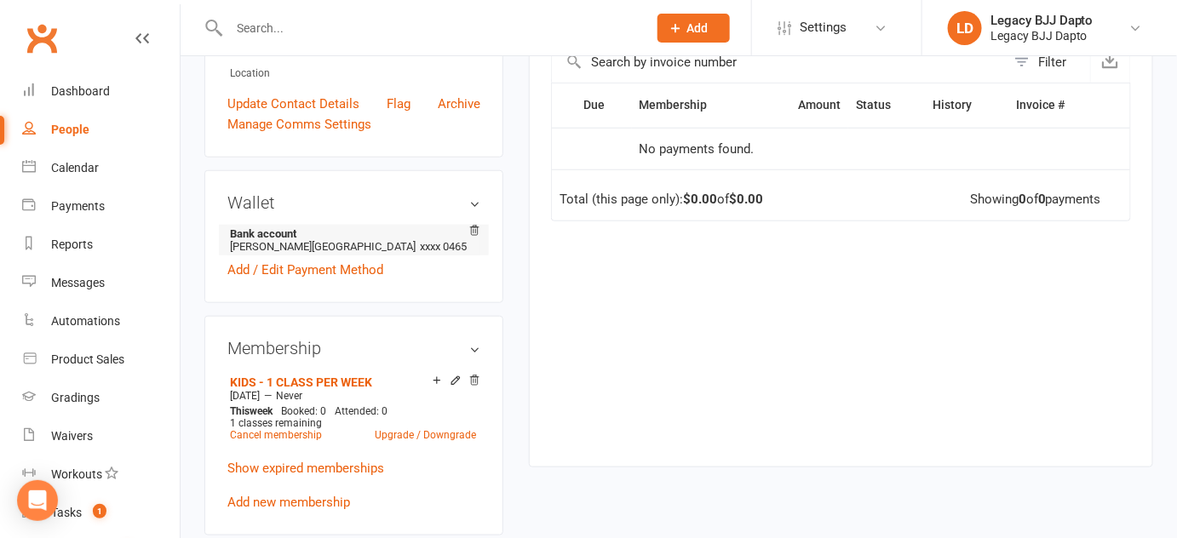
scroll to position [405, 0]
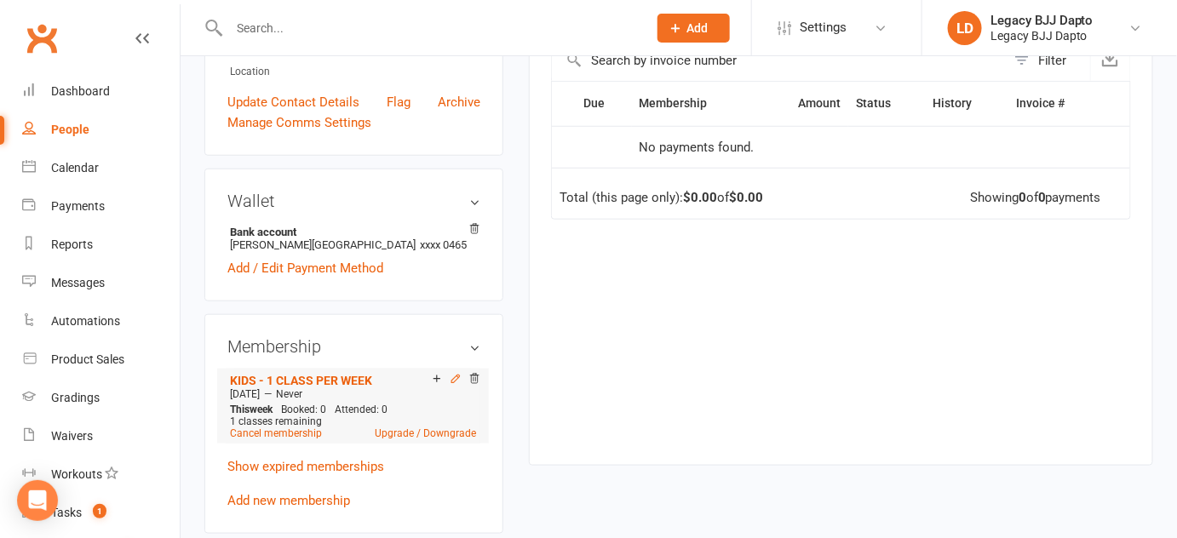
click at [454, 380] on icon at bounding box center [456, 379] width 12 height 12
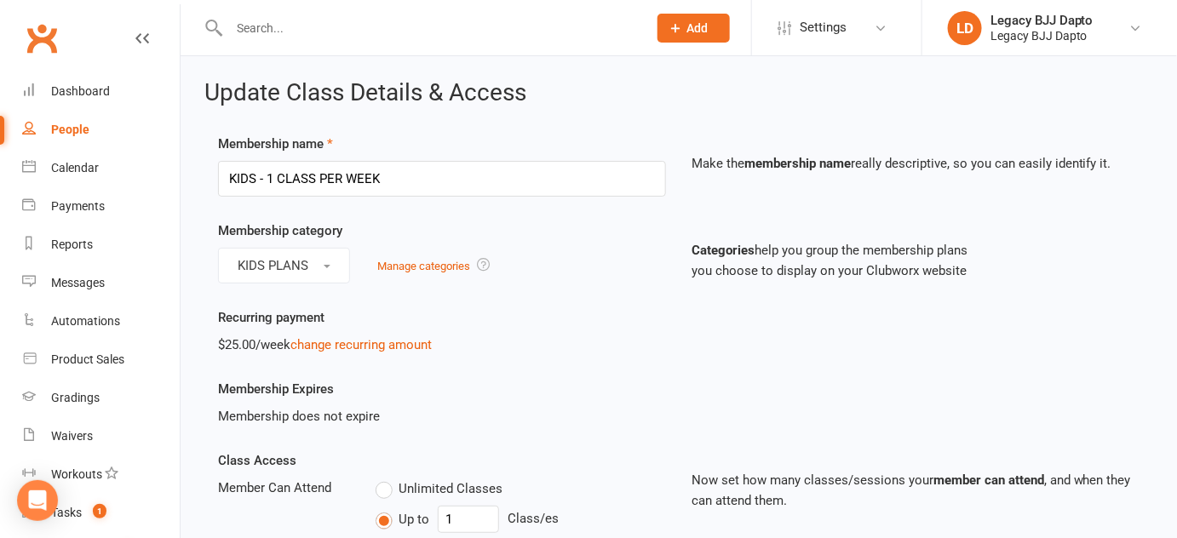
scroll to position [18, 0]
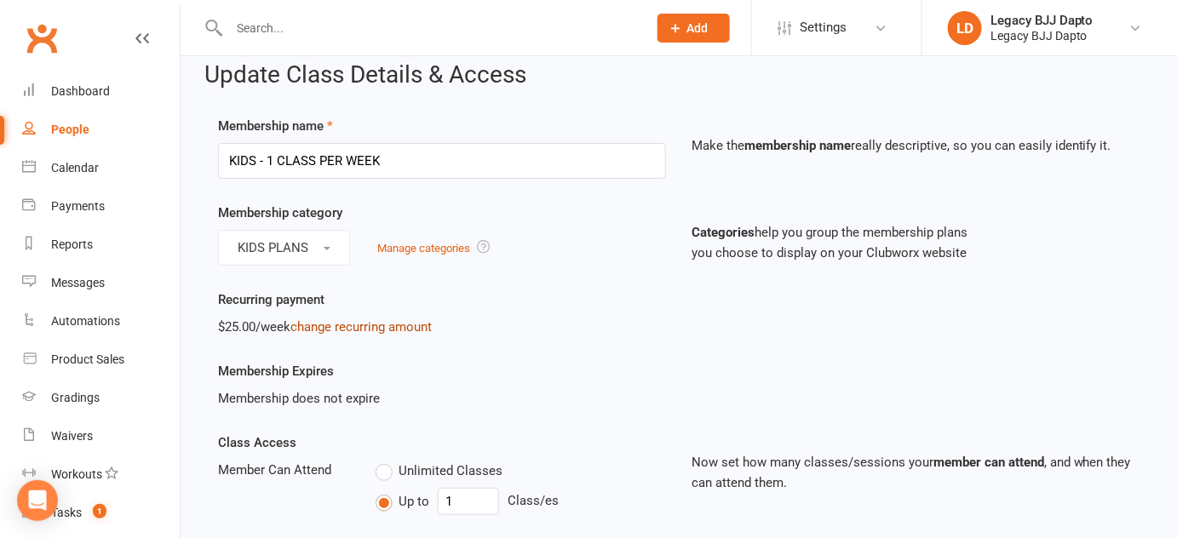
click at [353, 325] on link "change recurring amount" at bounding box center [360, 326] width 141 height 15
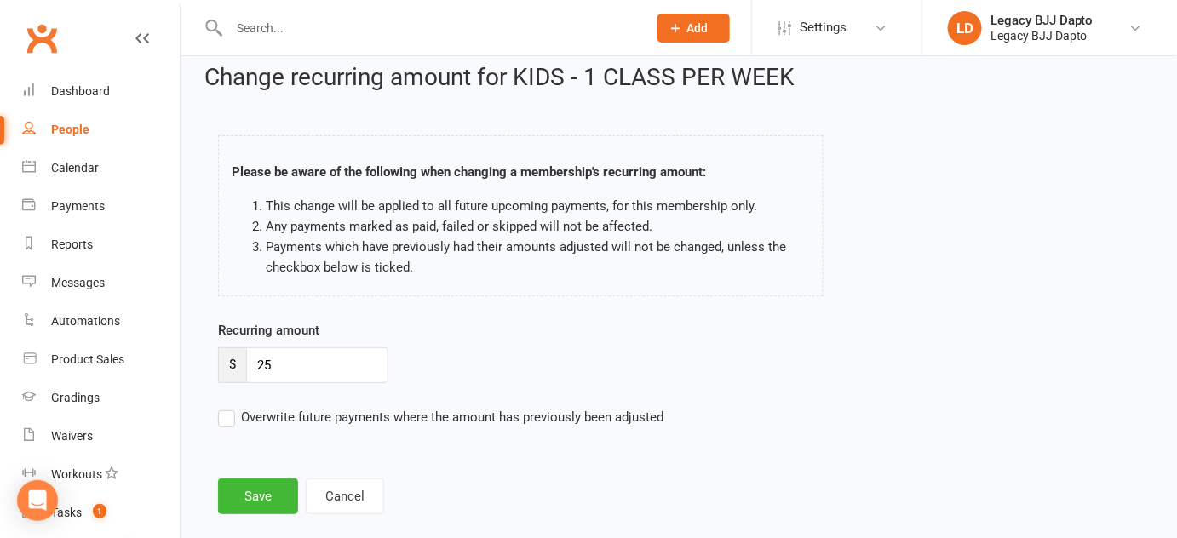
scroll to position [17, 0]
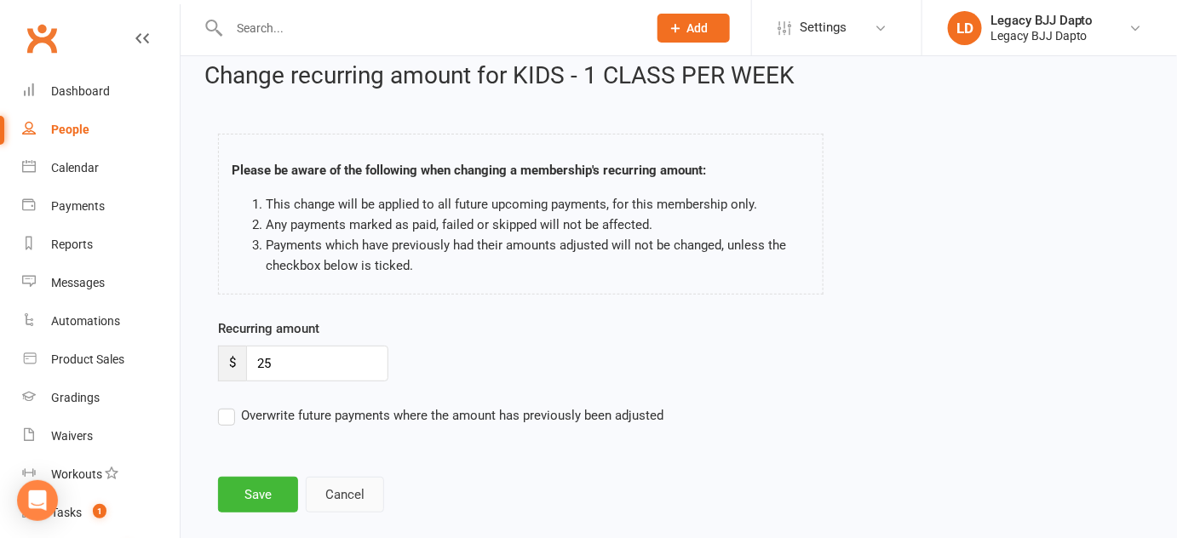
click at [336, 495] on button "Cancel" at bounding box center [345, 495] width 78 height 36
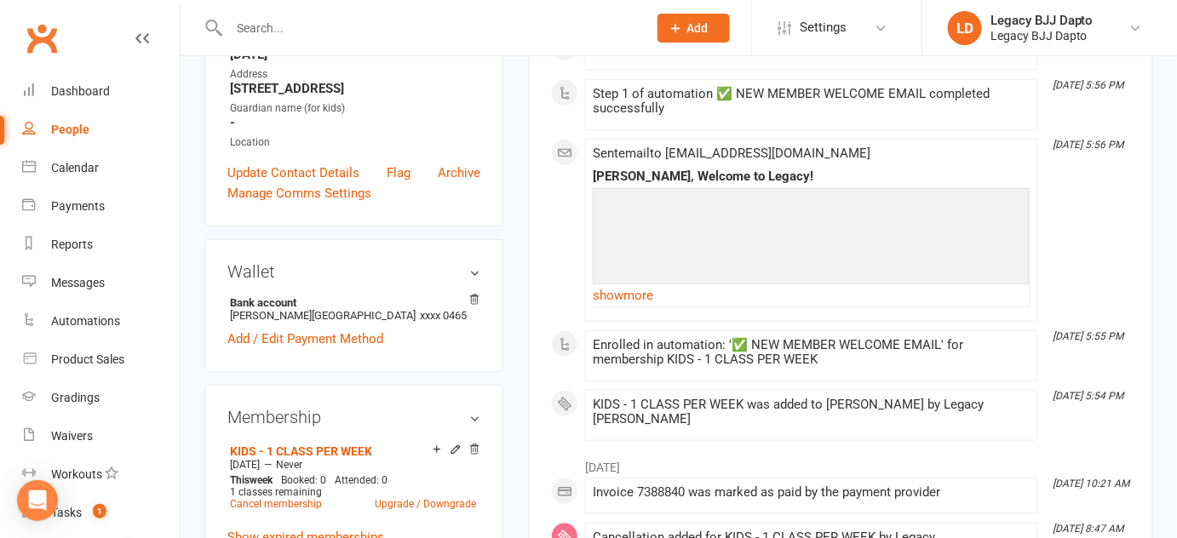
scroll to position [380, 0]
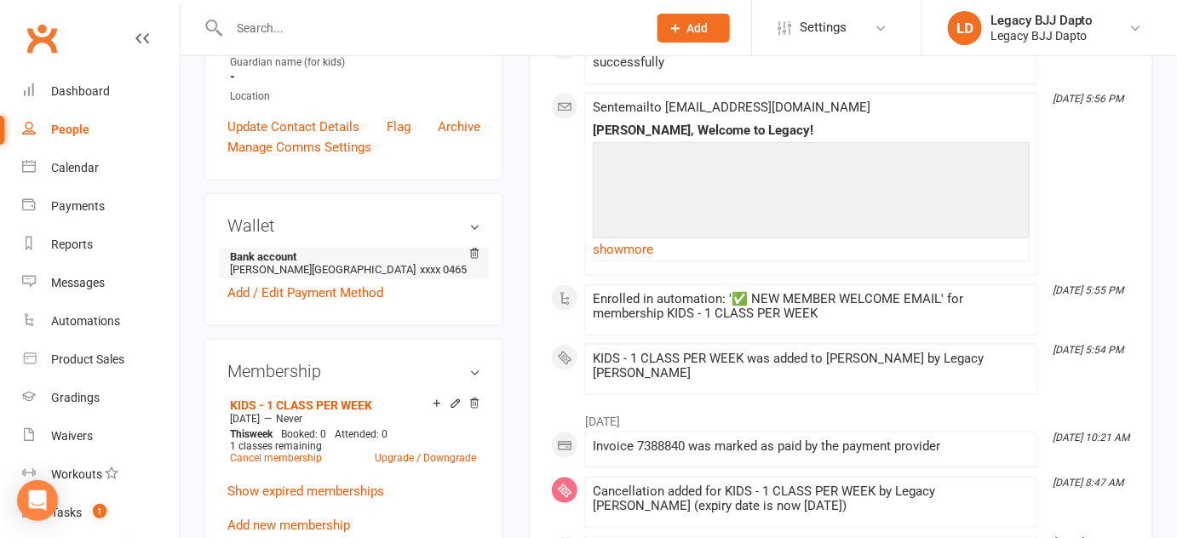
click at [377, 264] on li "Bank account Steven w chester xxxx 0465" at bounding box center [353, 263] width 253 height 31
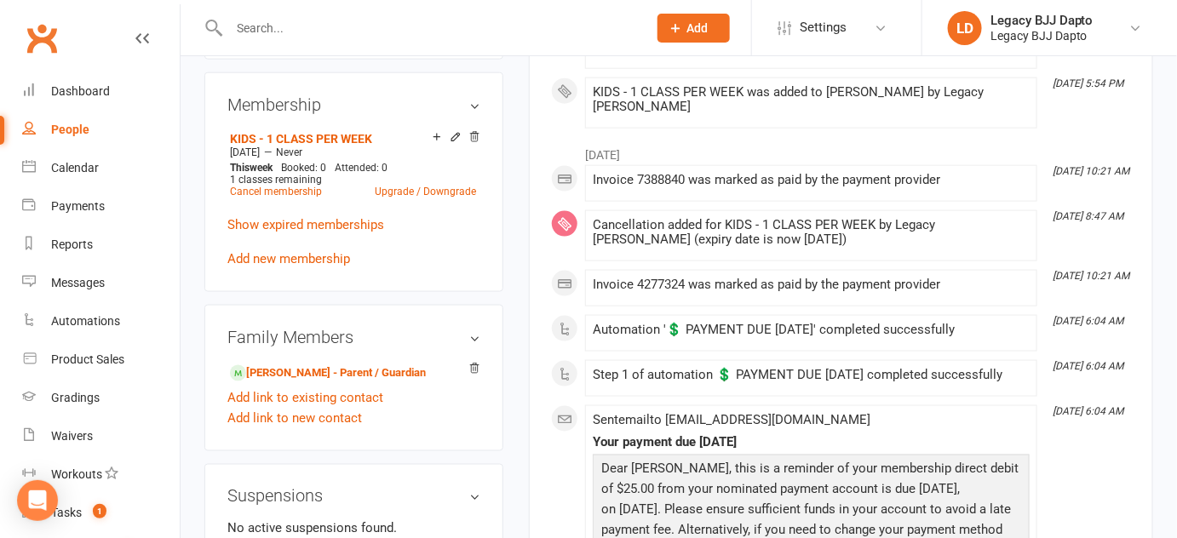
scroll to position [702, 0]
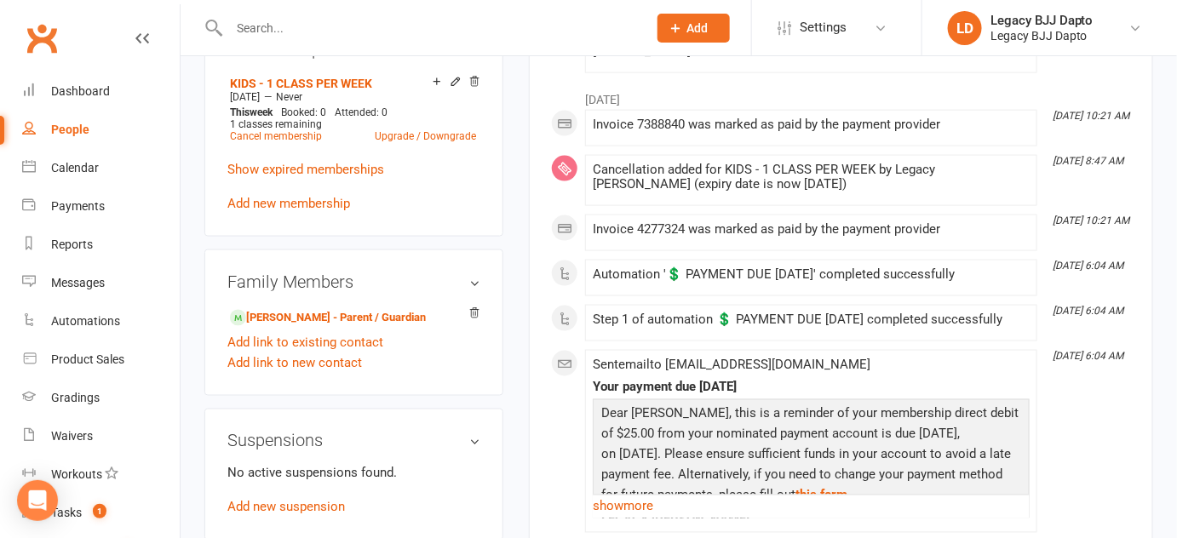
click at [541, 258] on div "Activity Notes Comms Attendance Payments Waivers Tasks Automations Gradings / P…" at bounding box center [841, 527] width 624 height 1997
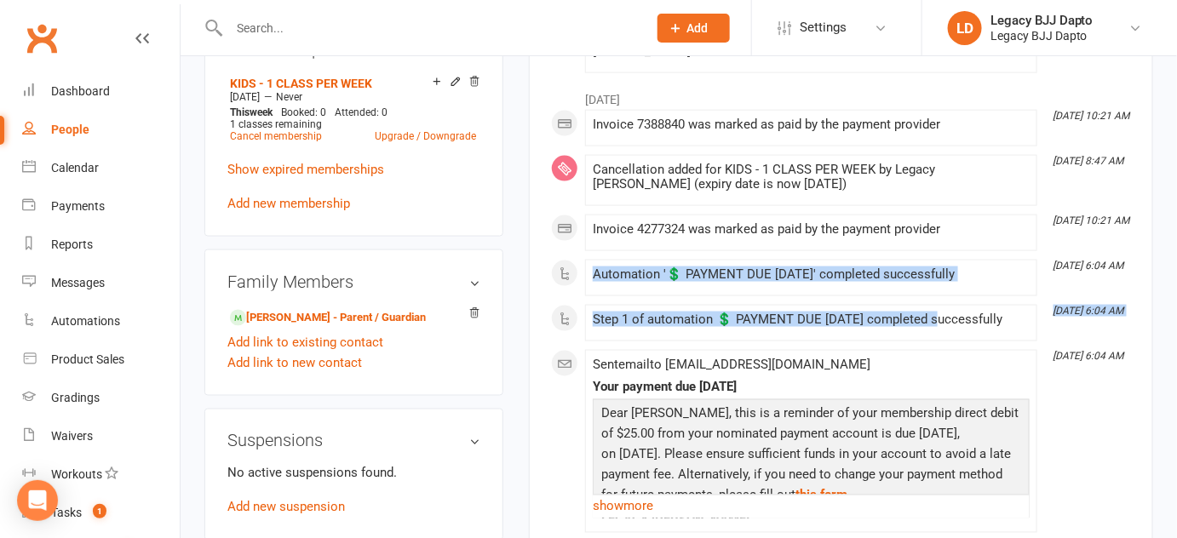
drag, startPoint x: 541, startPoint y: 258, endPoint x: 981, endPoint y: 289, distance: 441.4
click at [981, 289] on div "Activity Notes Comms Attendance Payments Waivers Tasks Automations Gradings / P…" at bounding box center [841, 527] width 624 height 1997
click at [981, 305] on li "Jun 13, 6:04 AM Step 1 of automation 💲 PAYMENT DUE TOMORROW completed successfu…" at bounding box center [811, 323] width 452 height 37
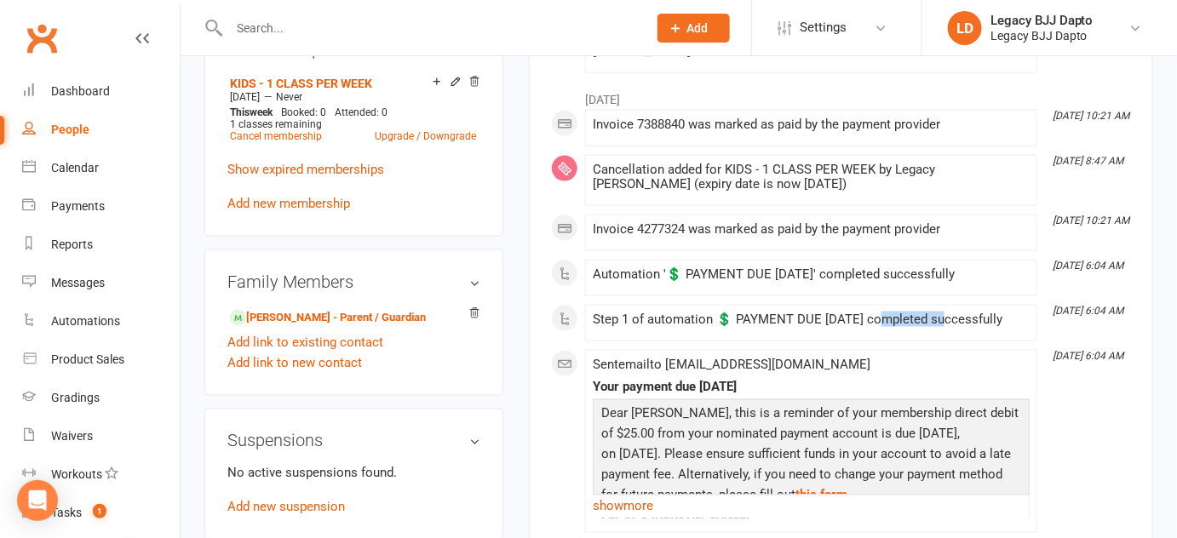
click at [981, 305] on li "Jun 13, 6:04 AM Step 1 of automation 💲 PAYMENT DUE TOMORROW completed successfu…" at bounding box center [811, 323] width 452 height 37
drag, startPoint x: 923, startPoint y: 176, endPoint x: 1116, endPoint y: 360, distance: 266.3
click at [1116, 360] on div "June 2025 Jun 20, 10:21 AM Invoice 7388840 was marked as paid by the payment pr…" at bounding box center [841, 516] width 580 height 868
click at [1123, 325] on div "June 2025 Jun 20, 10:21 AM Invoice 7388840 was marked as paid by the payment pr…" at bounding box center [841, 516] width 580 height 868
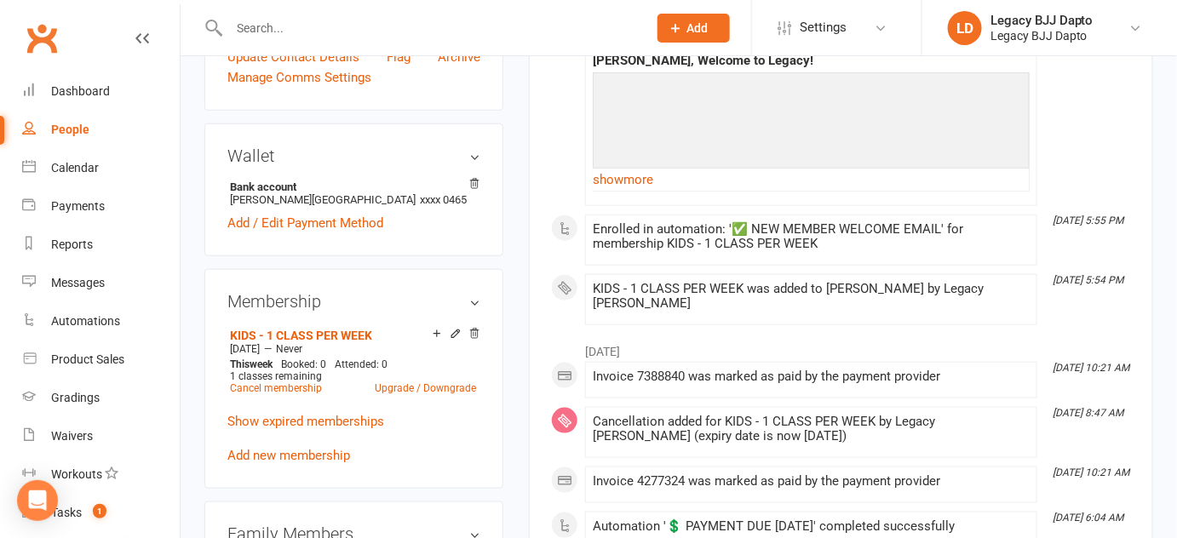
scroll to position [451, 0]
click at [563, 158] on div "This Month Sep 12, 5:56 PM Automation '✅ NEW MEMBER WELCOME EMAIL' completed su…" at bounding box center [841, 107] width 580 height 434
drag, startPoint x: 77, startPoint y: 431, endPoint x: 45, endPoint y: 433, distance: 31.6
click at [45, 433] on link "Waivers" at bounding box center [101, 436] width 158 height 38
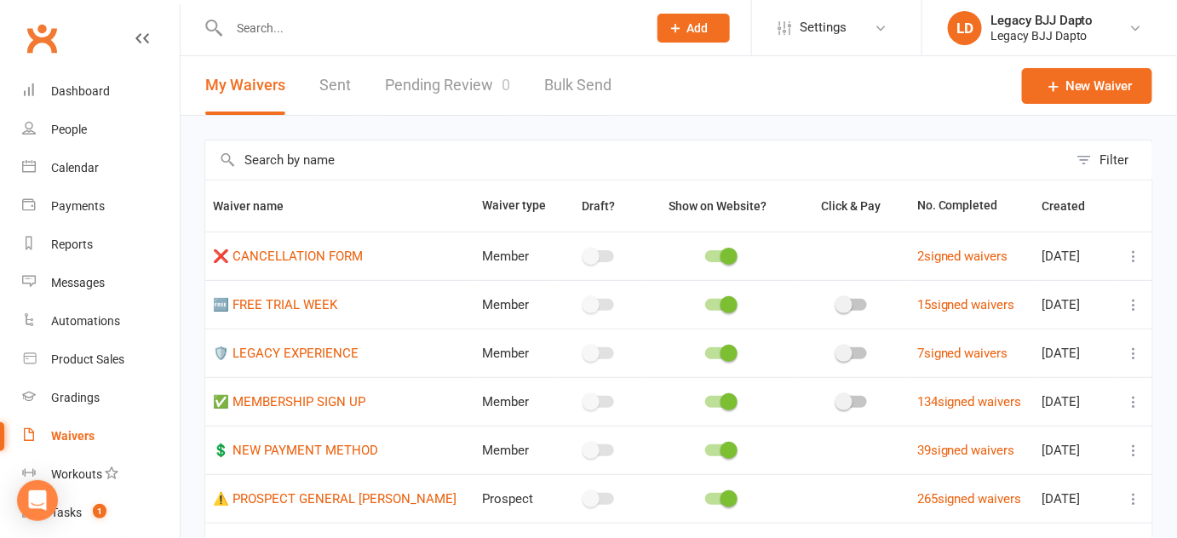
click at [405, 78] on link "Pending Review 0" at bounding box center [447, 85] width 125 height 59
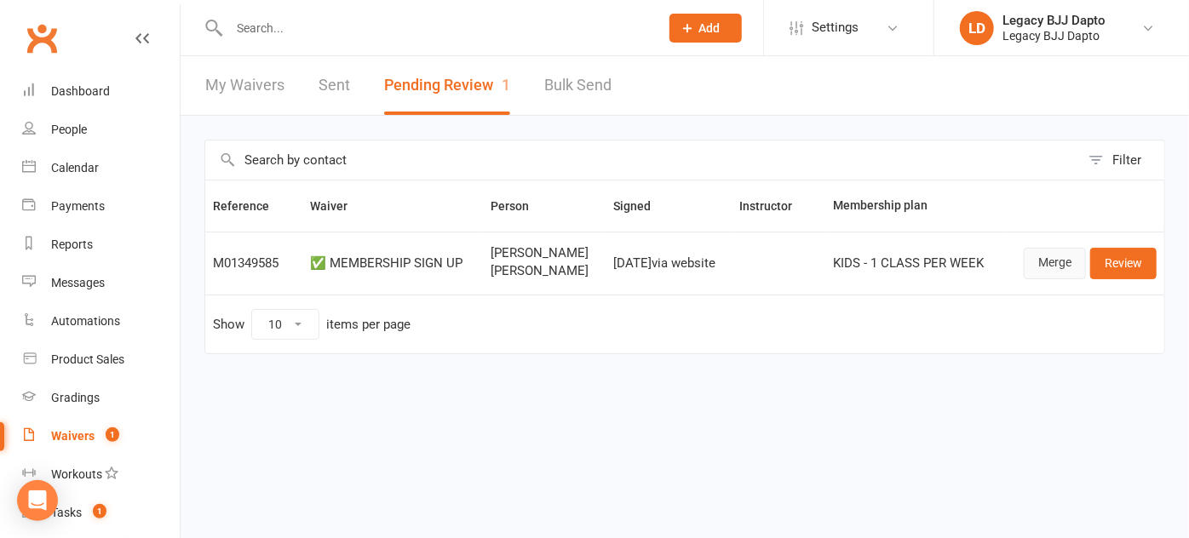
click at [1035, 261] on link "Merge" at bounding box center [1055, 263] width 62 height 31
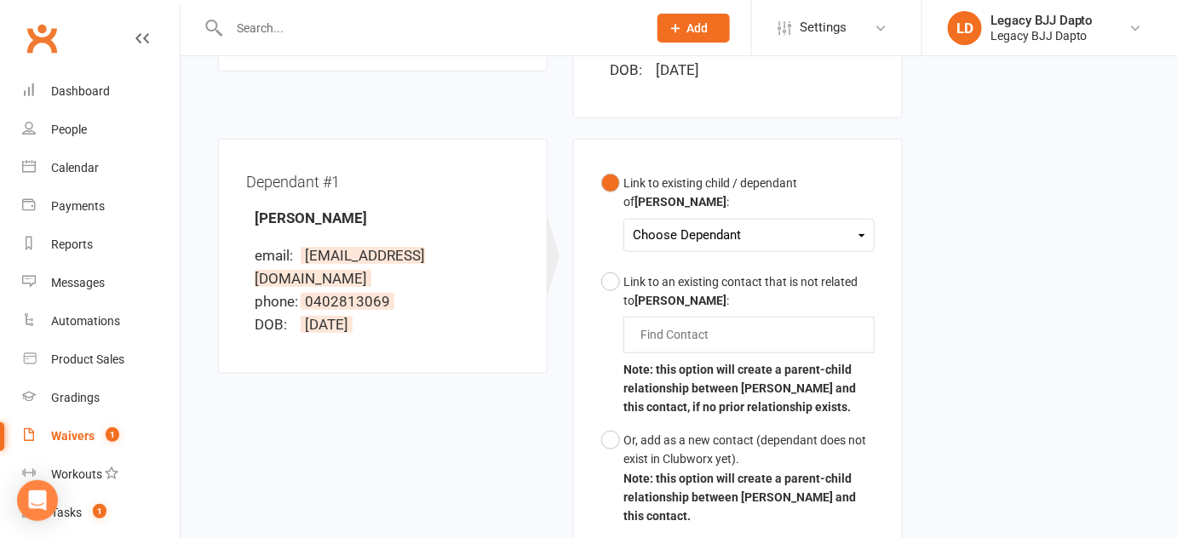
scroll to position [495, 0]
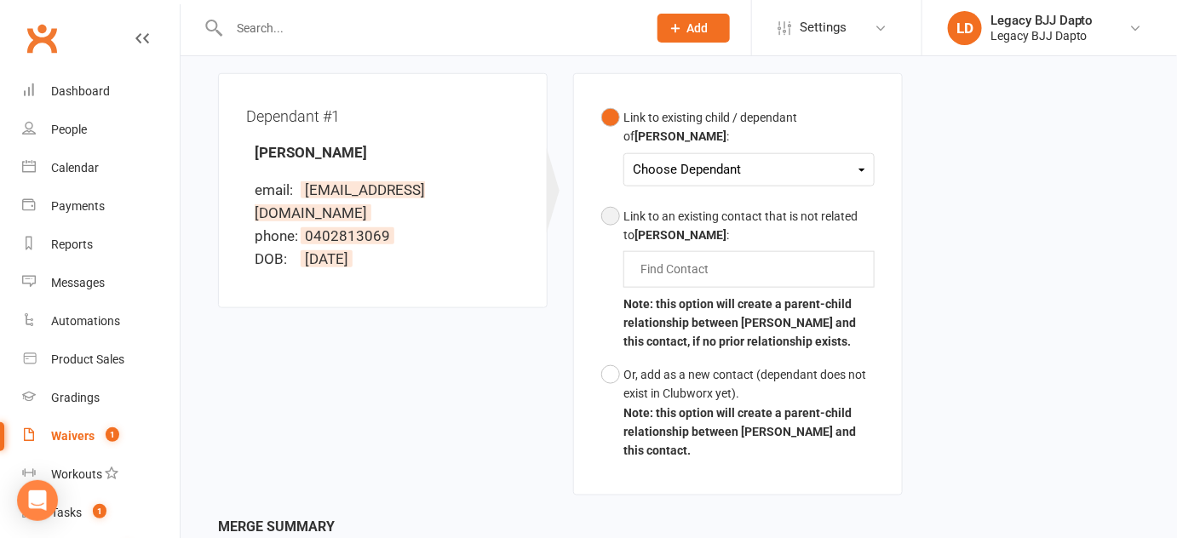
click at [713, 207] on div "Link to an existing contact that is not related to Steven Chester :" at bounding box center [748, 226] width 251 height 38
click at [716, 259] on input "text" at bounding box center [678, 269] width 79 height 20
click at [962, 176] on div "Waiver Waiver Signed By Steven Chester email: schester84@hotmail.com phone: 040…" at bounding box center [678, 130] width 947 height 773
click at [668, 108] on div "Link to existing child / dependant of Steven Chester :" at bounding box center [748, 127] width 251 height 38
click at [697, 158] on div "Choose Dependant" at bounding box center [749, 169] width 233 height 23
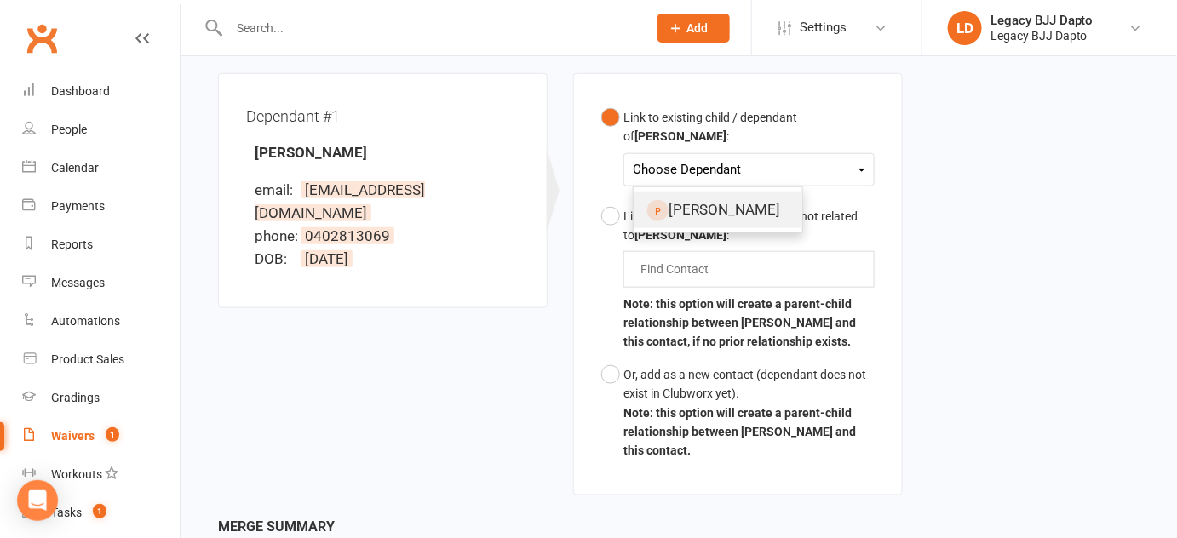
click at [758, 192] on link "Layla Chester" at bounding box center [718, 210] width 169 height 37
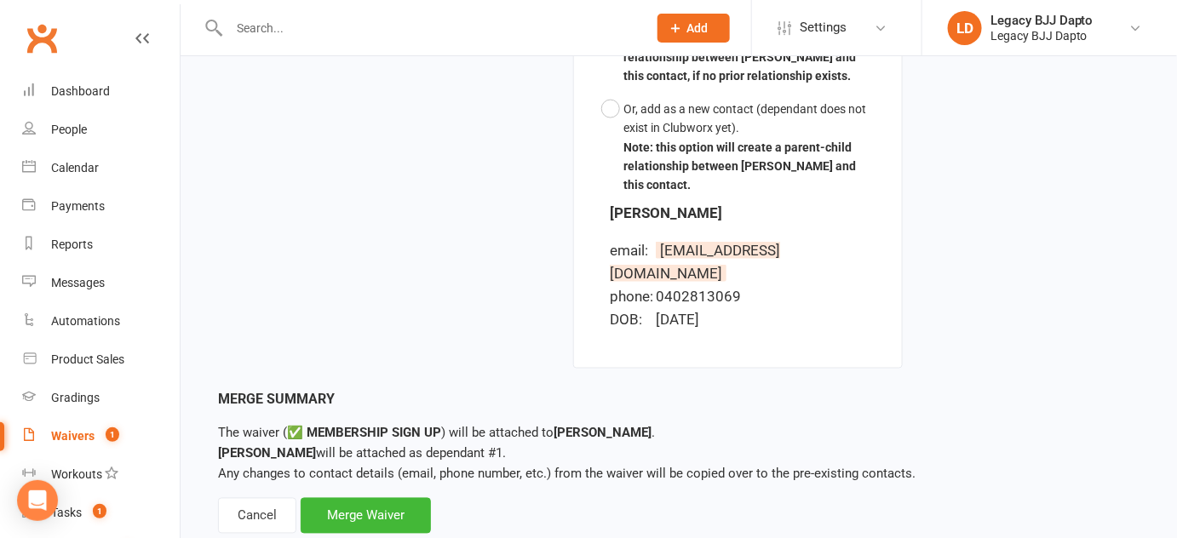
scroll to position [759, 0]
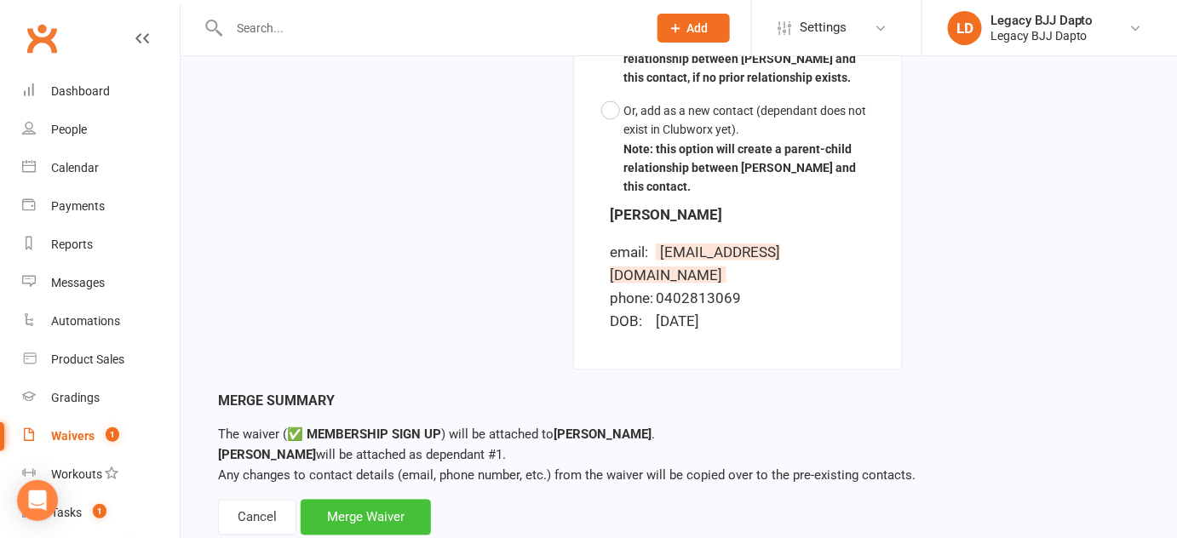
click at [406, 500] on div "Merge Waiver" at bounding box center [366, 518] width 130 height 36
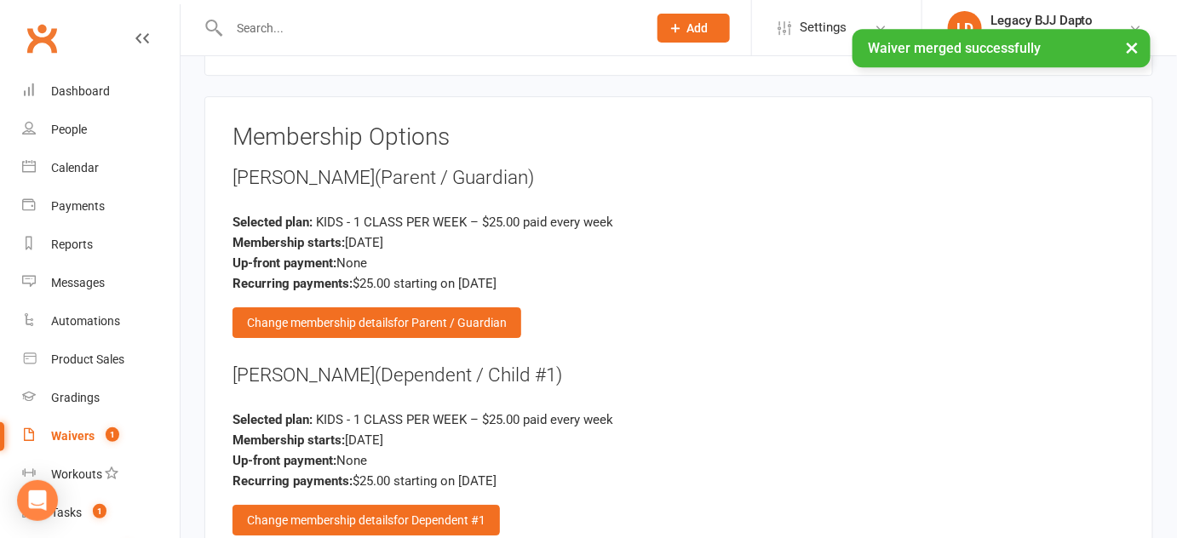
scroll to position [1776, 0]
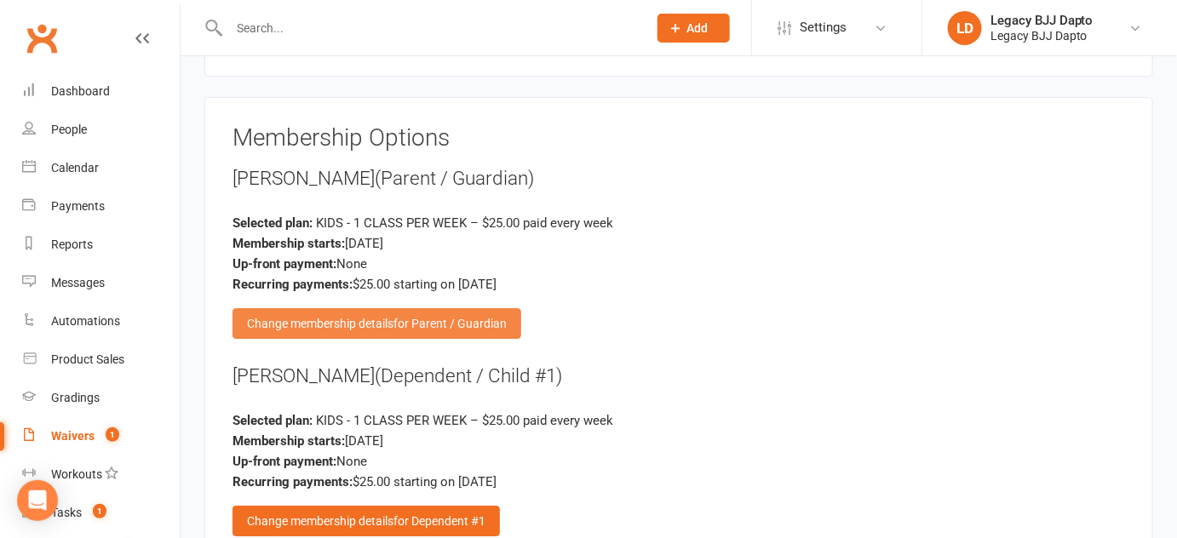
click at [461, 325] on span "for Parent / Guardian" at bounding box center [450, 324] width 113 height 14
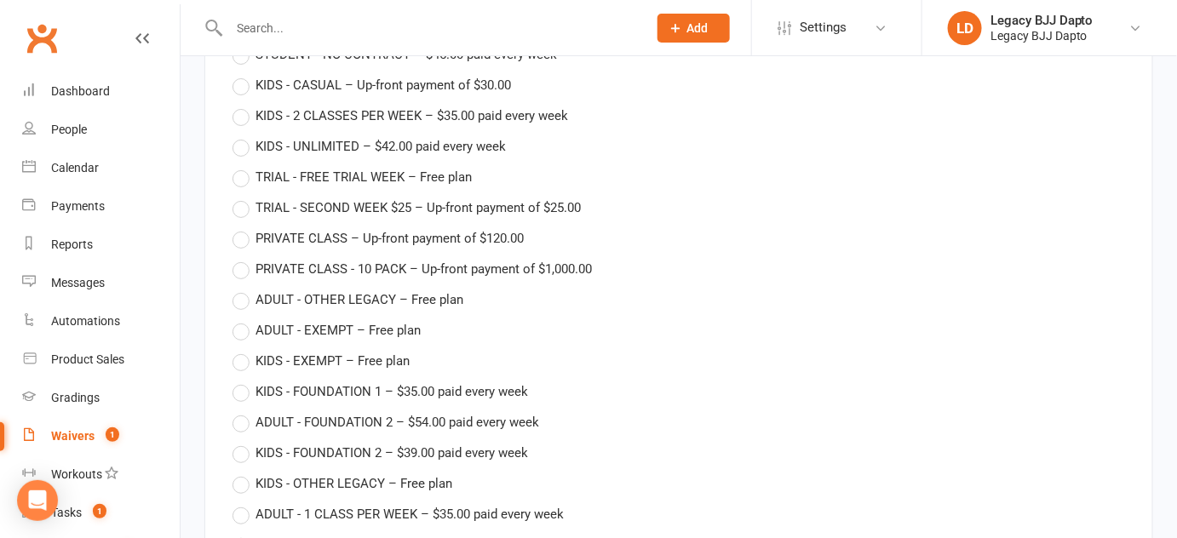
scroll to position [2174, 0]
click at [336, 405] on div "Other Membership Plans ADULT - CASUAL – Up-front payment of $35.00 ADULT - FOUN…" at bounding box center [679, 209] width 893 height 692
click at [334, 417] on span "ADULT - FOUNDATION 2 – $54.00 paid every week" at bounding box center [398, 420] width 284 height 18
click at [244, 411] on input "ADULT - FOUNDATION 2 – $54.00 paid every week" at bounding box center [238, 411] width 11 height 0
type input "ADULT - FOUNDATION 2"
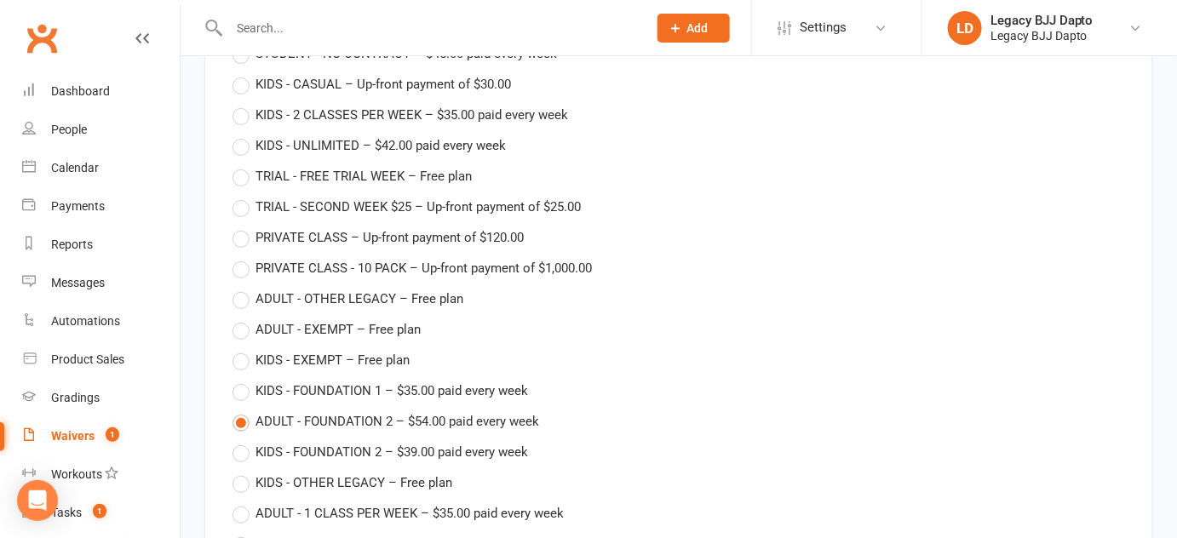
type input "54"
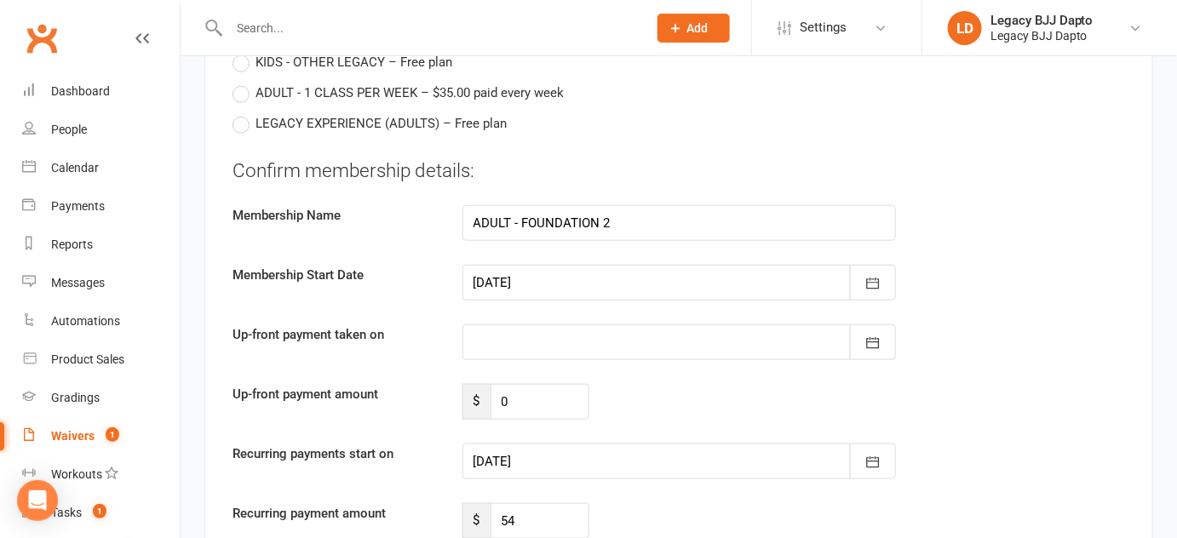
scroll to position [2595, 0]
click at [873, 280] on icon "button" at bounding box center [873, 282] width 17 height 17
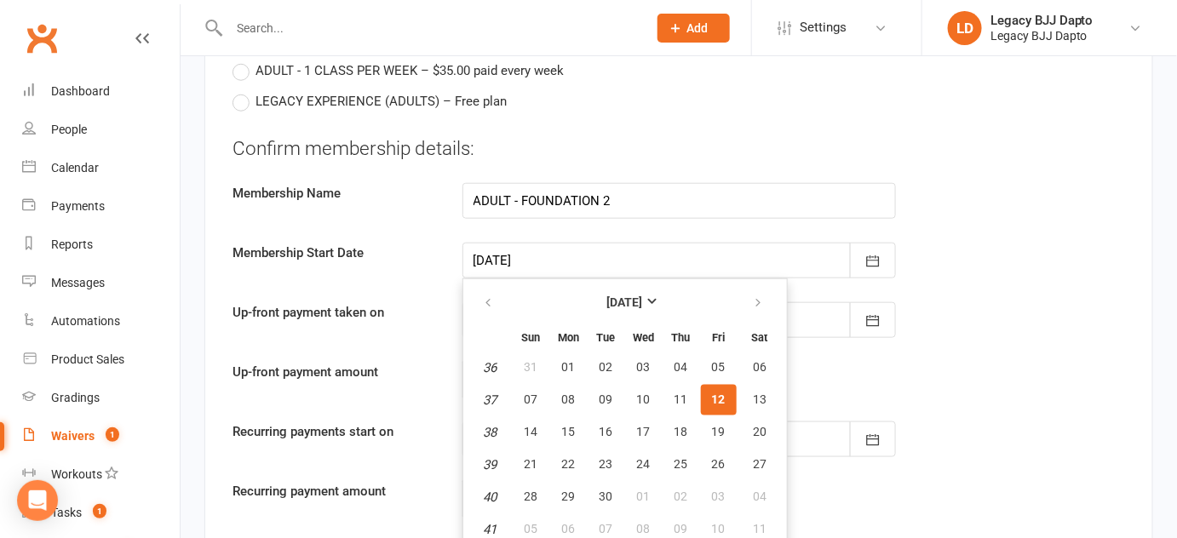
click at [901, 371] on div "Up-front payment amount $ 0" at bounding box center [679, 380] width 918 height 36
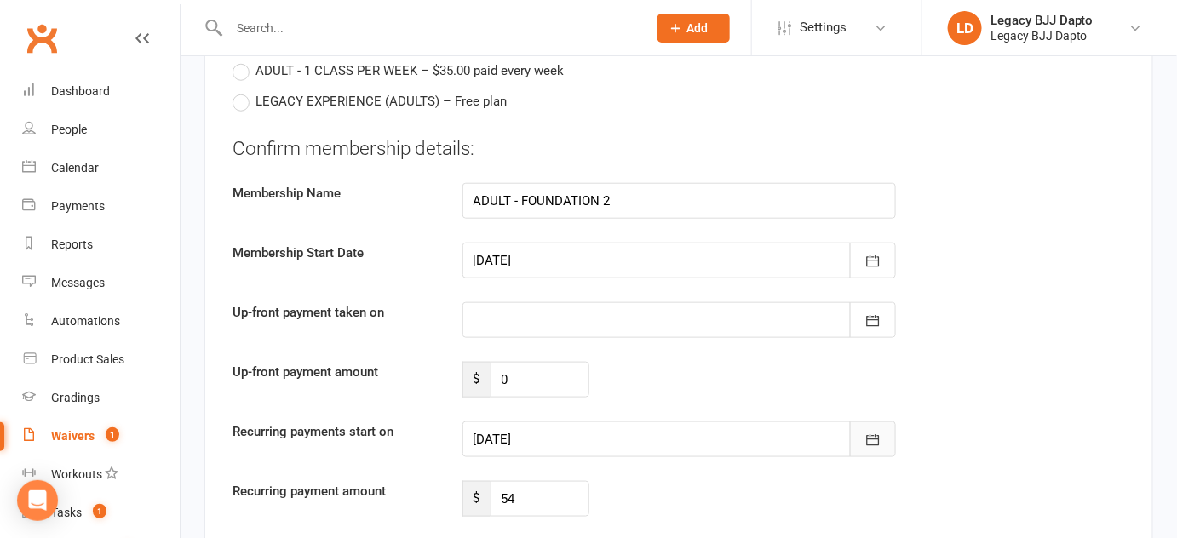
click at [880, 442] on icon "button" at bounding box center [873, 440] width 17 height 17
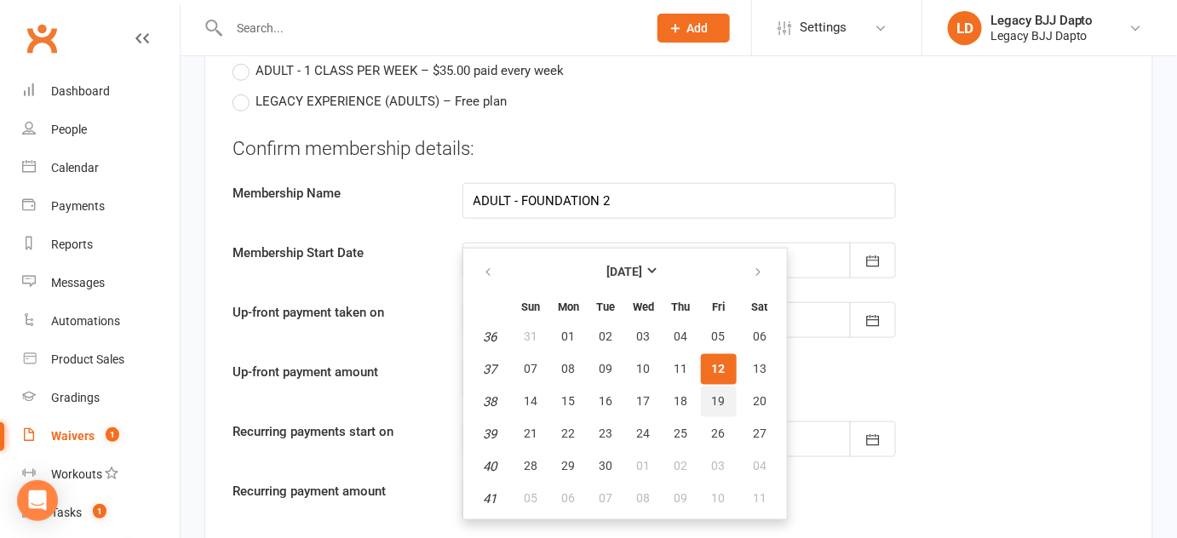
click at [712, 399] on span "19" at bounding box center [719, 401] width 14 height 14
type input "19 Sep 2025"
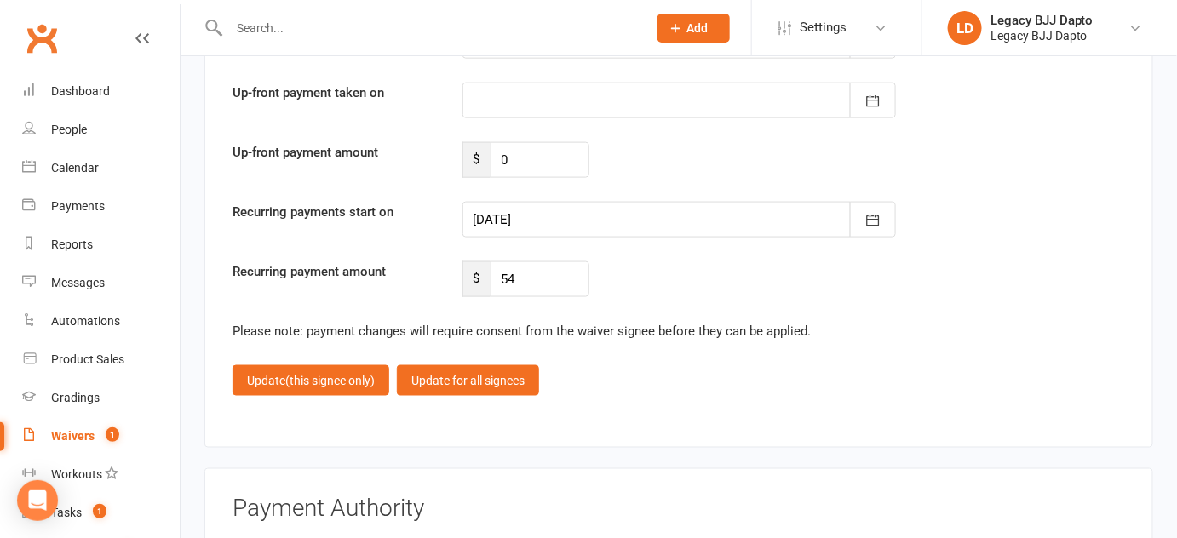
scroll to position [2838, 0]
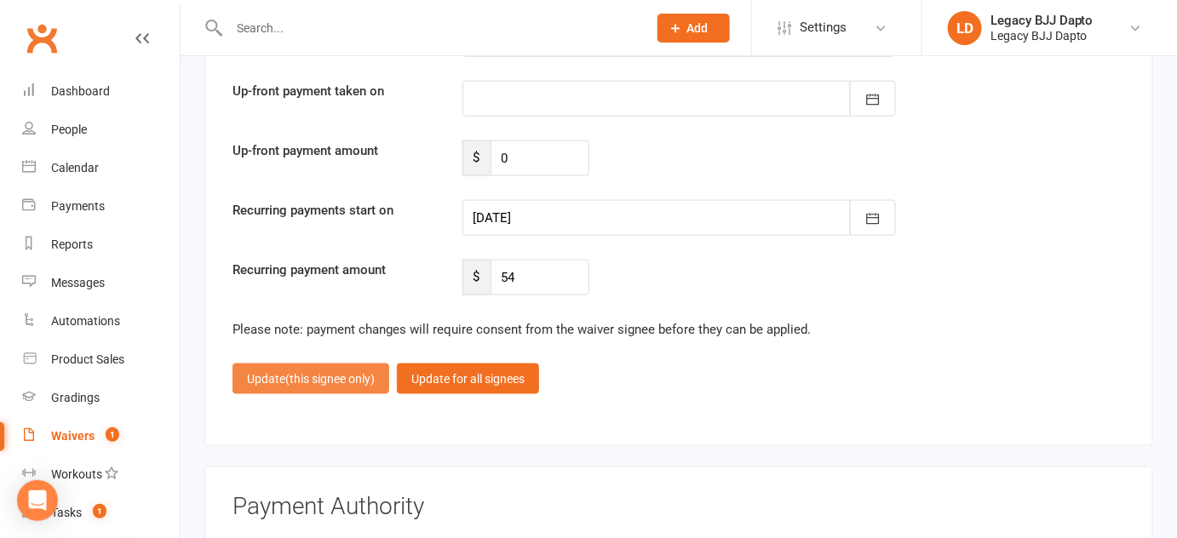
click at [338, 372] on span "(this signee only)" at bounding box center [329, 379] width 89 height 14
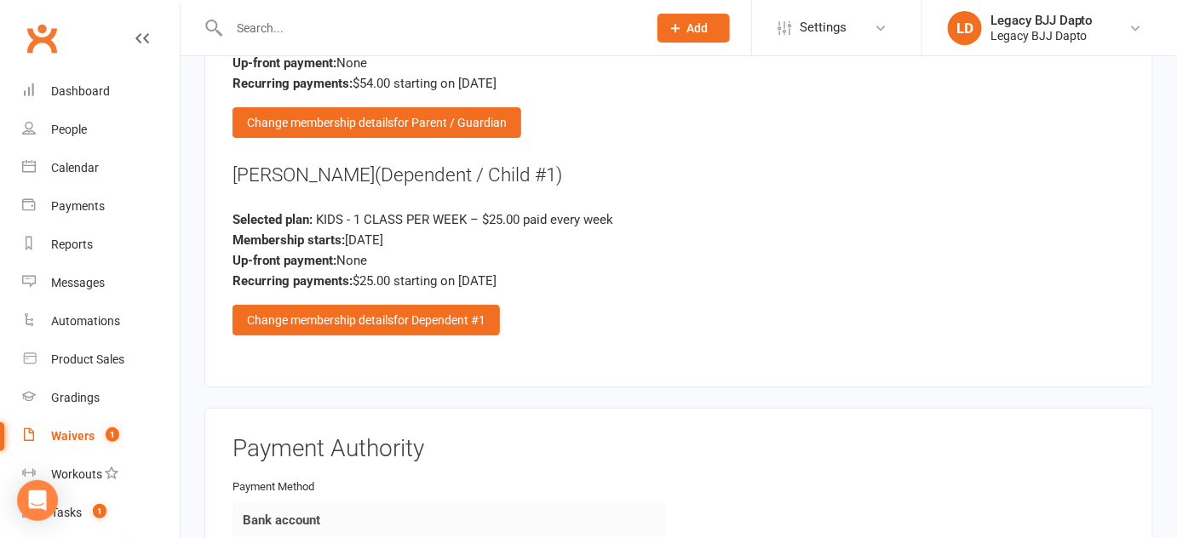
scroll to position [1933, 0]
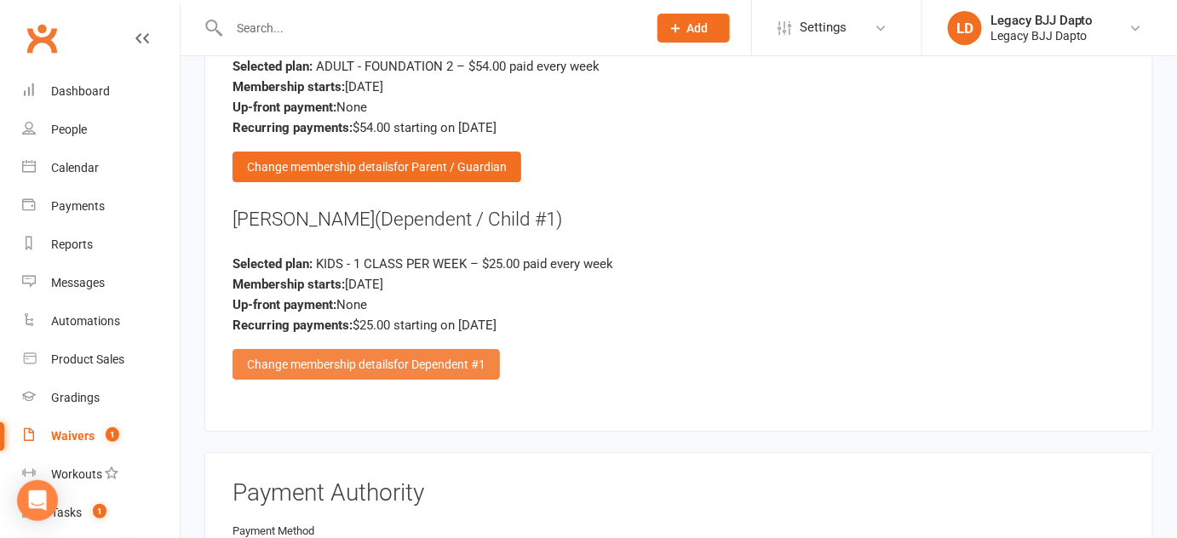
click at [358, 353] on div "Change membership details for Dependent #1" at bounding box center [366, 364] width 267 height 31
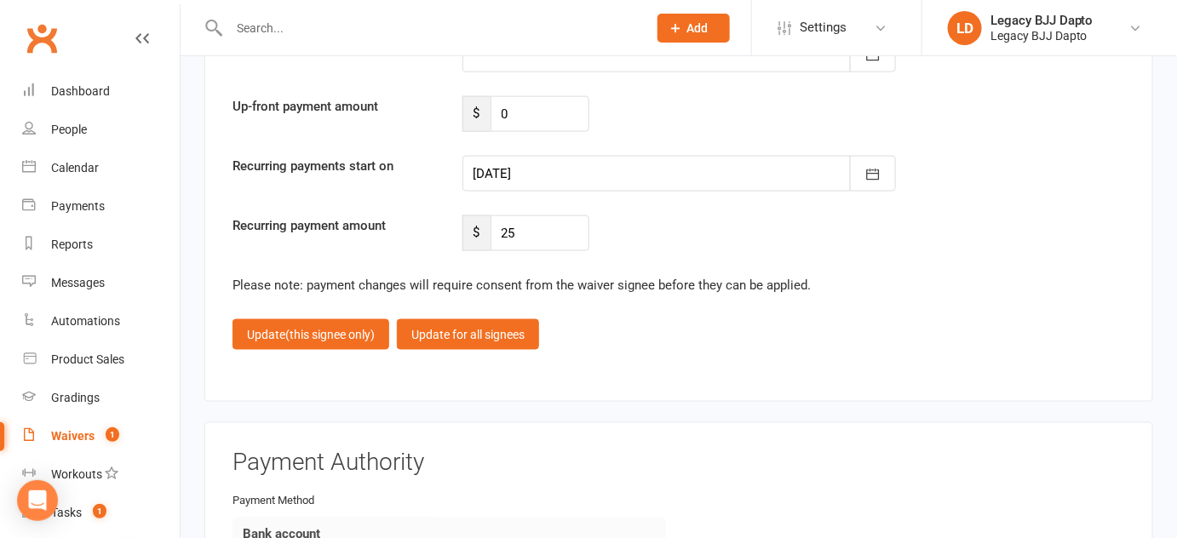
scroll to position [2795, 0]
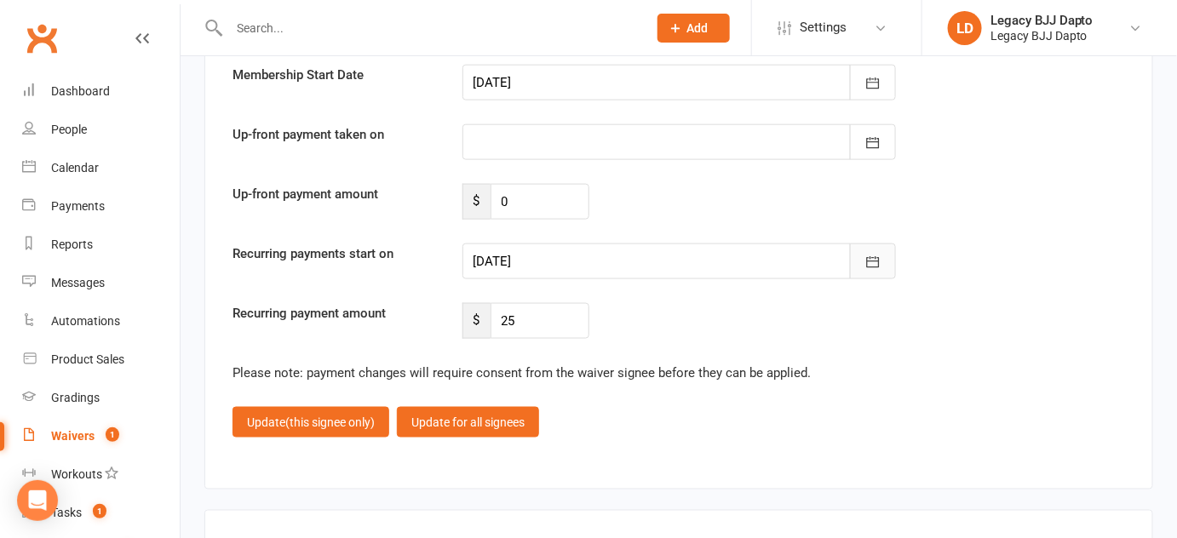
click at [875, 244] on button "button" at bounding box center [873, 262] width 46 height 36
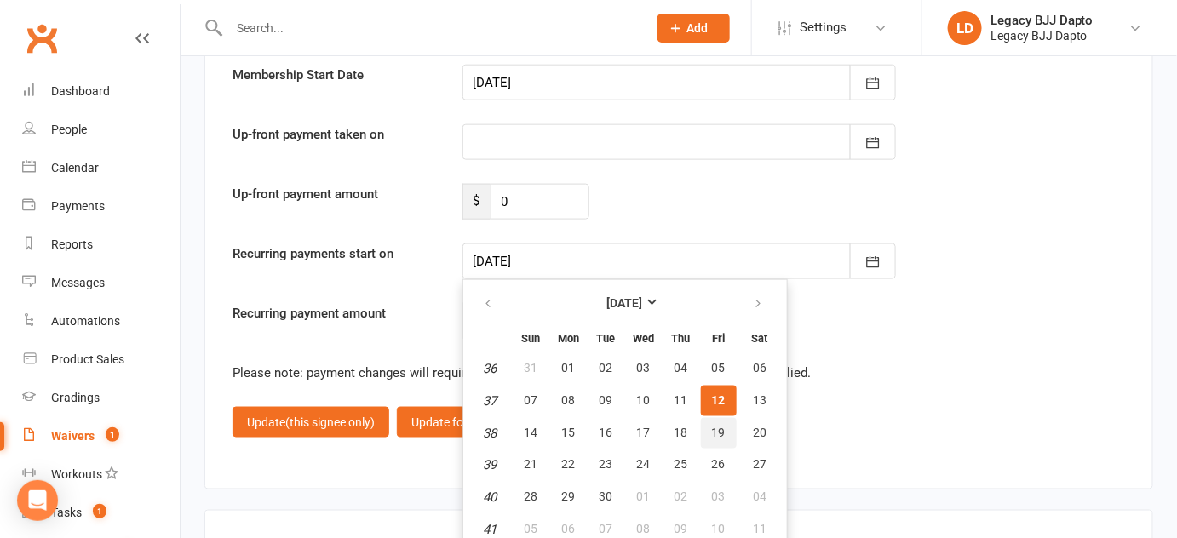
click at [713, 426] on span "19" at bounding box center [719, 433] width 14 height 14
type input "19 Sep 2025"
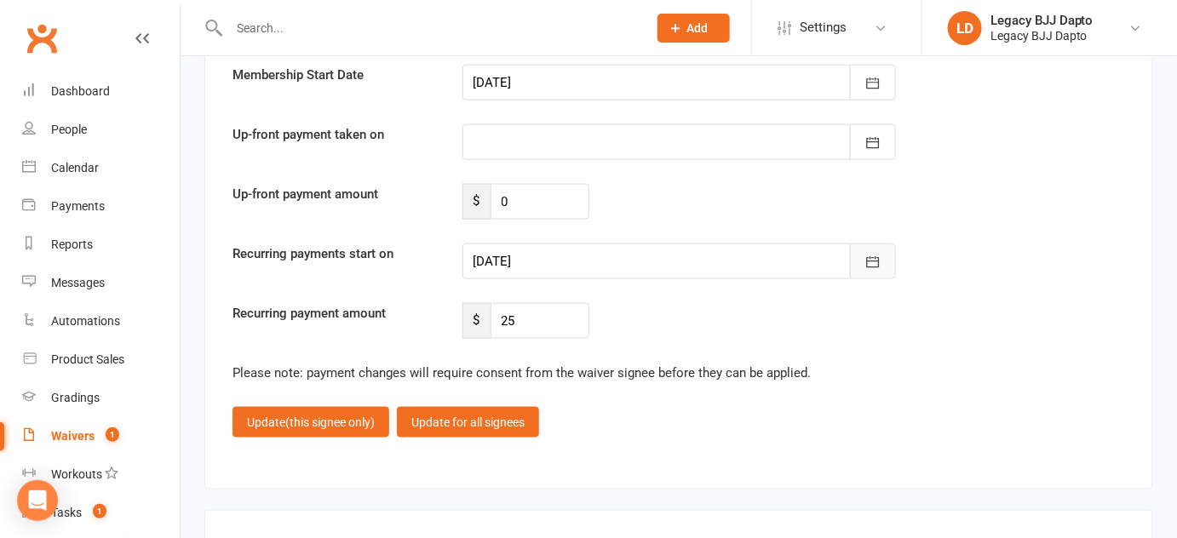
click at [872, 254] on icon "button" at bounding box center [873, 262] width 17 height 17
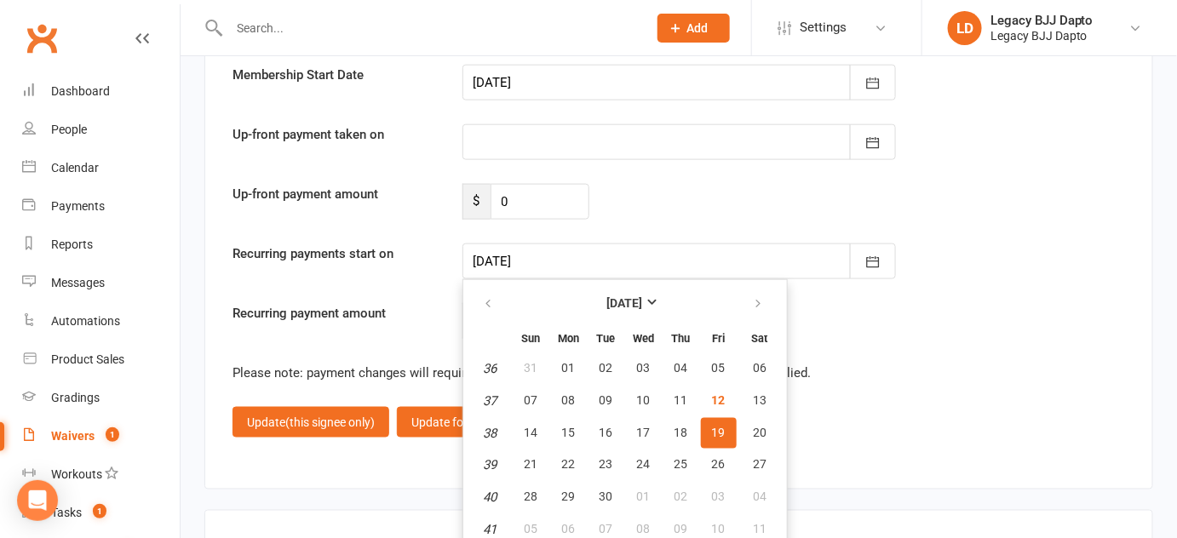
click at [712, 426] on span "19" at bounding box center [719, 433] width 14 height 14
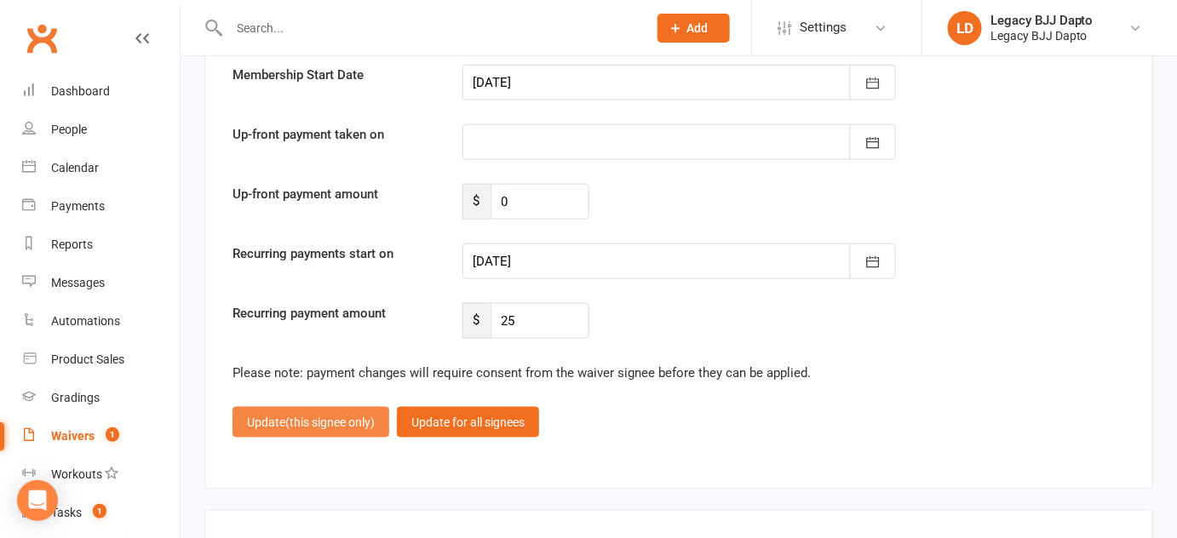
click at [337, 416] on span "(this signee only)" at bounding box center [329, 423] width 89 height 14
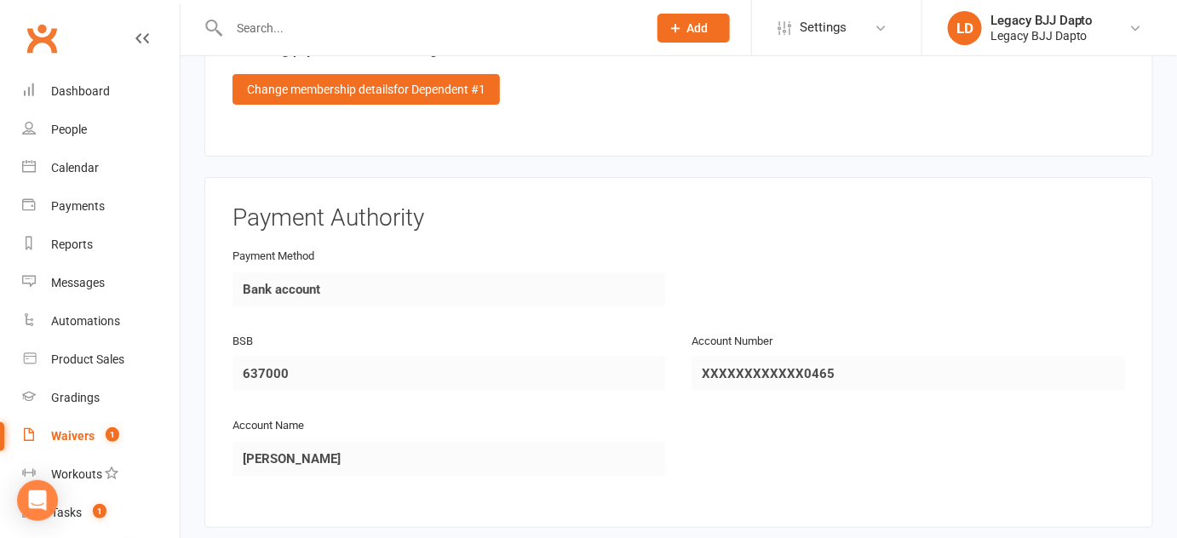
scroll to position [2533, 0]
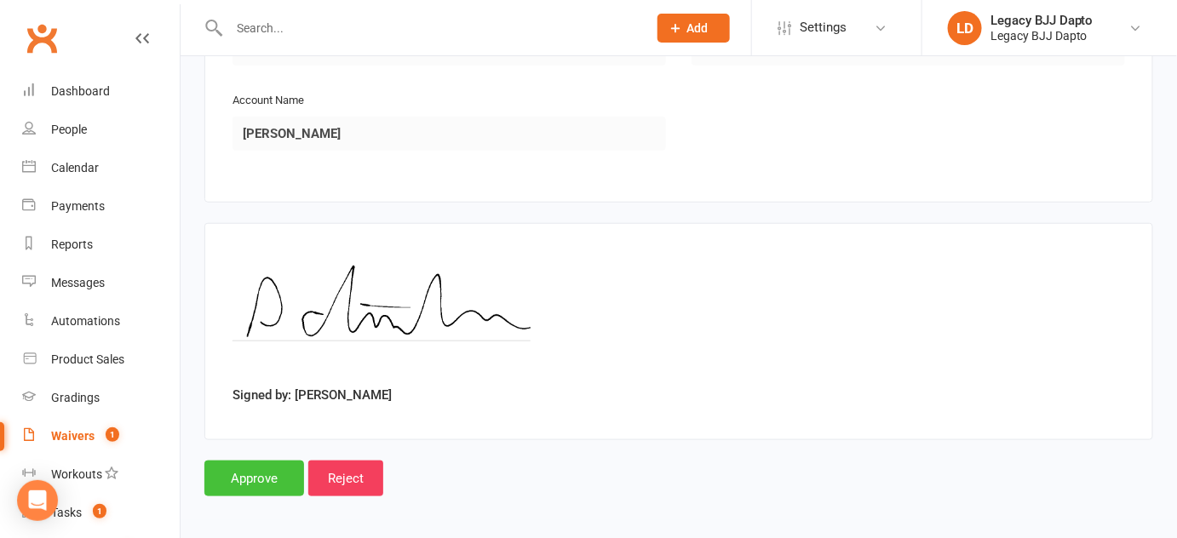
click at [265, 476] on input "Approve" at bounding box center [254, 479] width 100 height 36
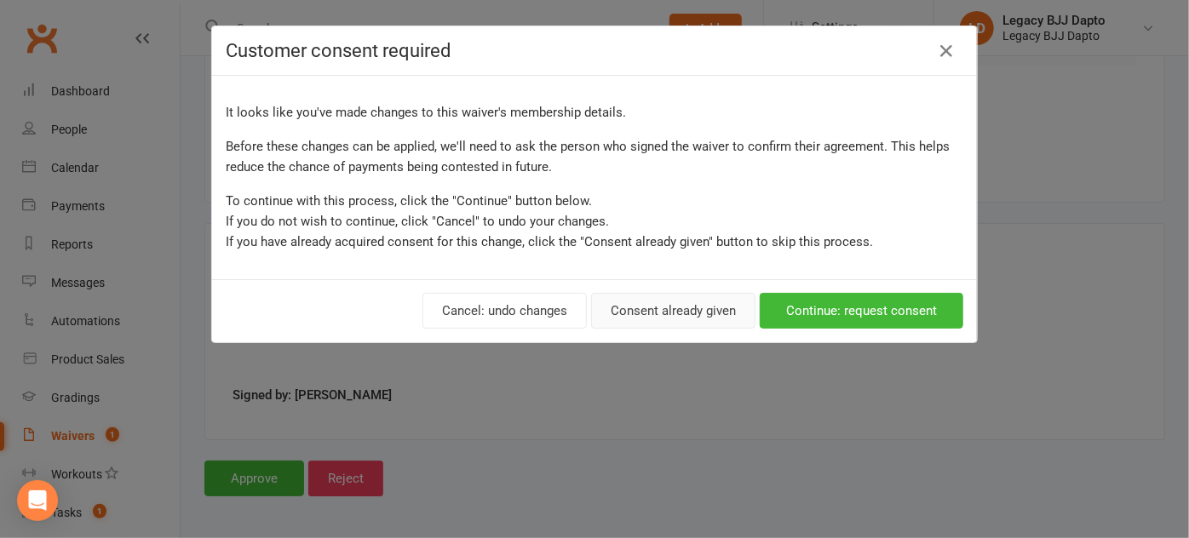
click at [652, 310] on button "Consent already given" at bounding box center [673, 311] width 164 height 36
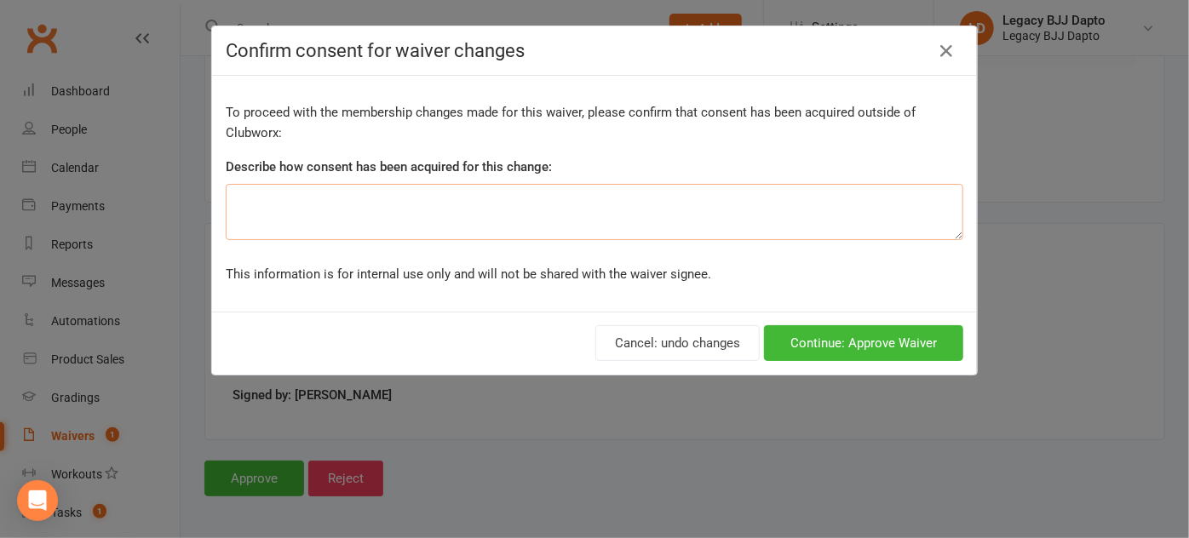
click at [629, 203] on textarea at bounding box center [595, 212] width 738 height 56
type textarea "Discussed during sign up"
click at [813, 336] on button "Continue: Approve Waiver" at bounding box center [863, 343] width 199 height 36
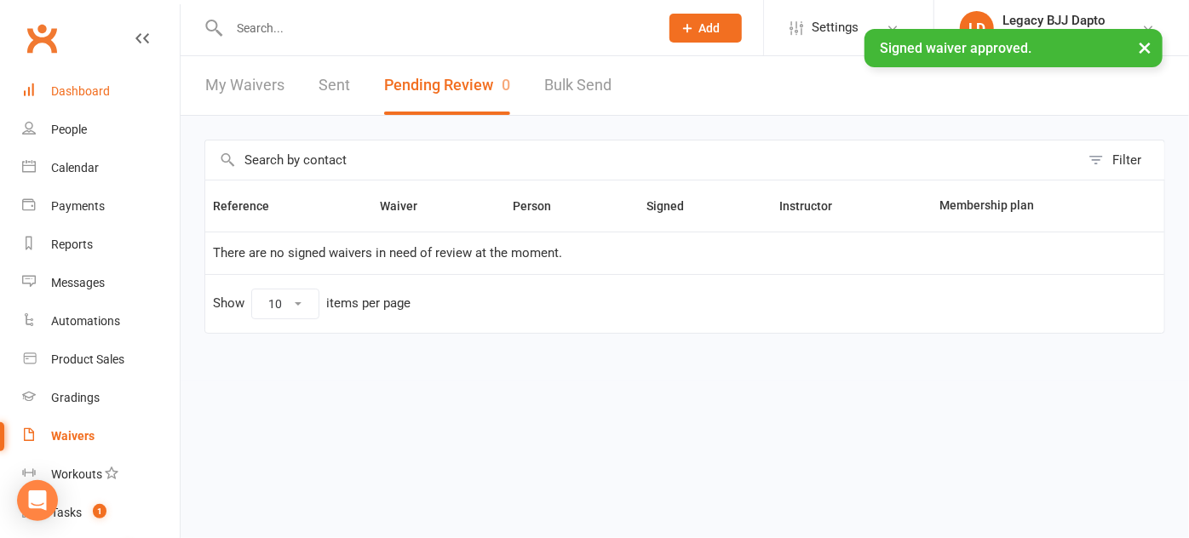
click at [79, 104] on link "Dashboard" at bounding box center [101, 91] width 158 height 38
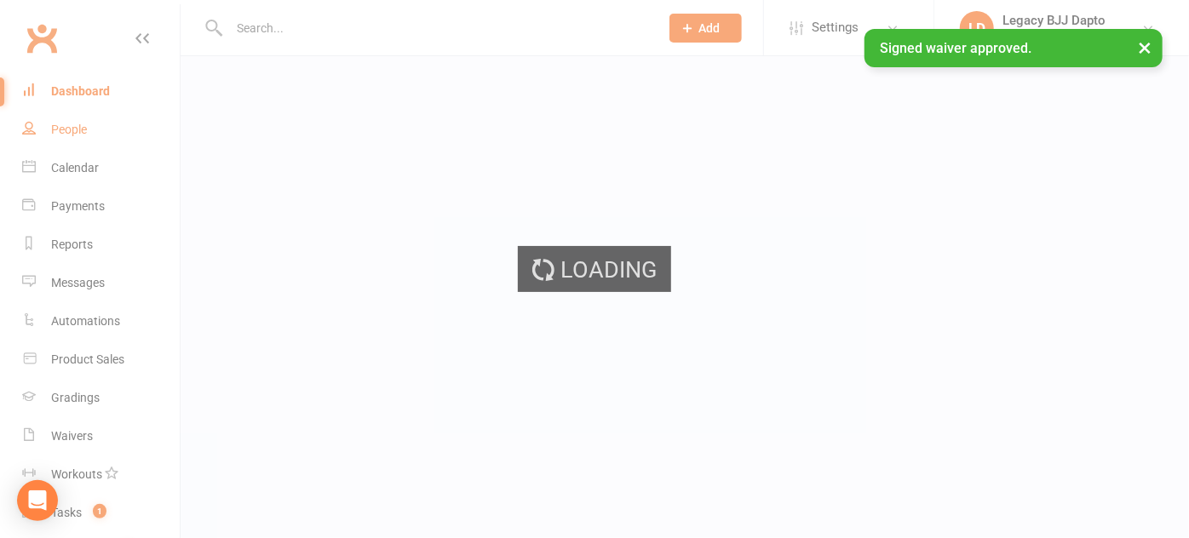
click at [94, 56] on ui-view "Prospect Member Non-attending contact Class / event Appointment Grading event T…" at bounding box center [594, 30] width 1189 height 52
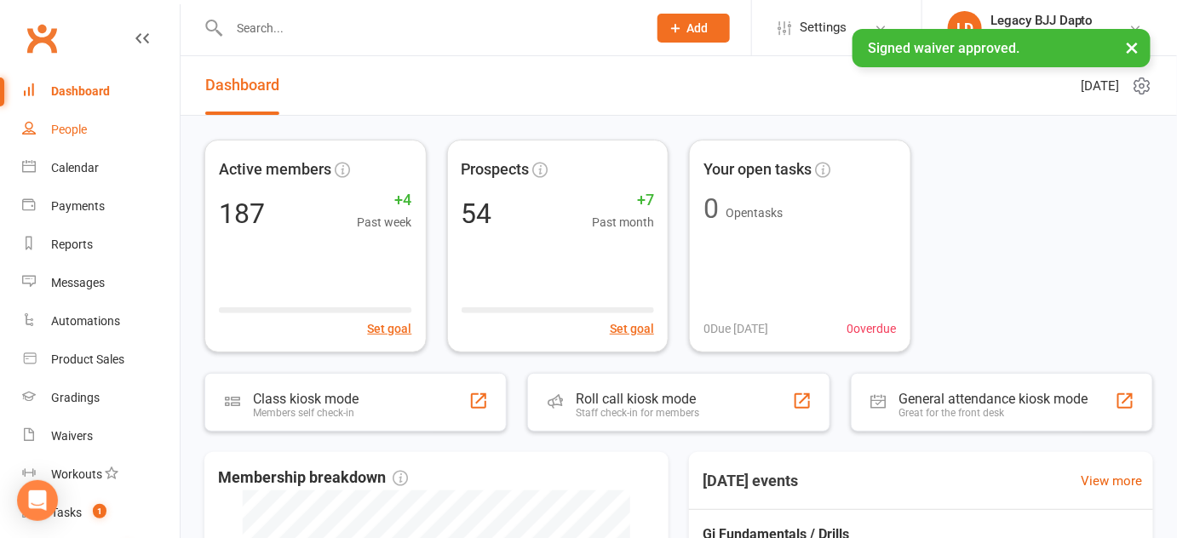
click at [124, 119] on link "People" at bounding box center [101, 130] width 158 height 38
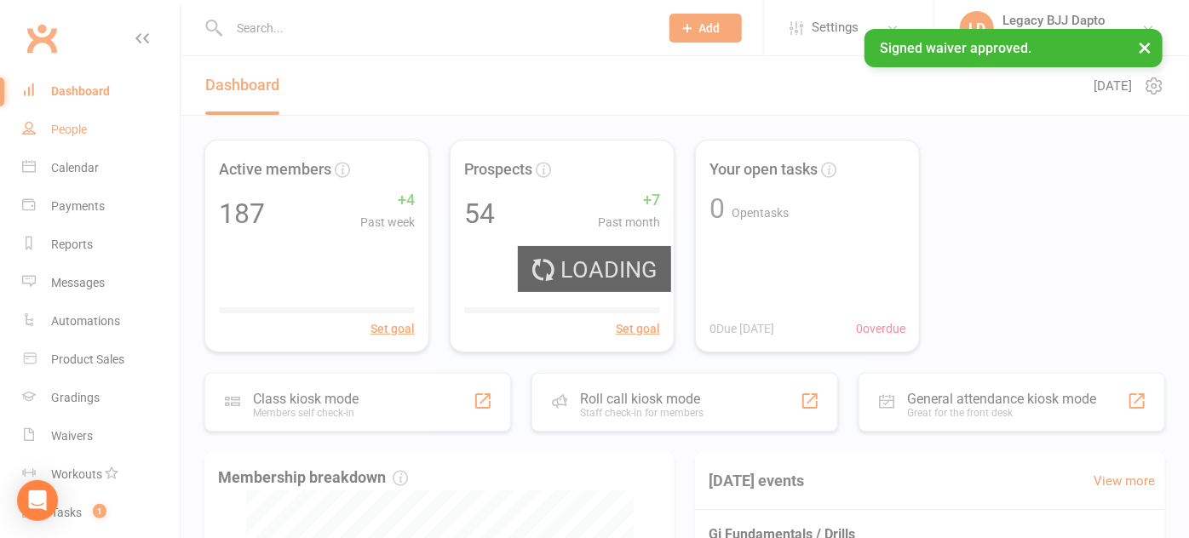
select select "100"
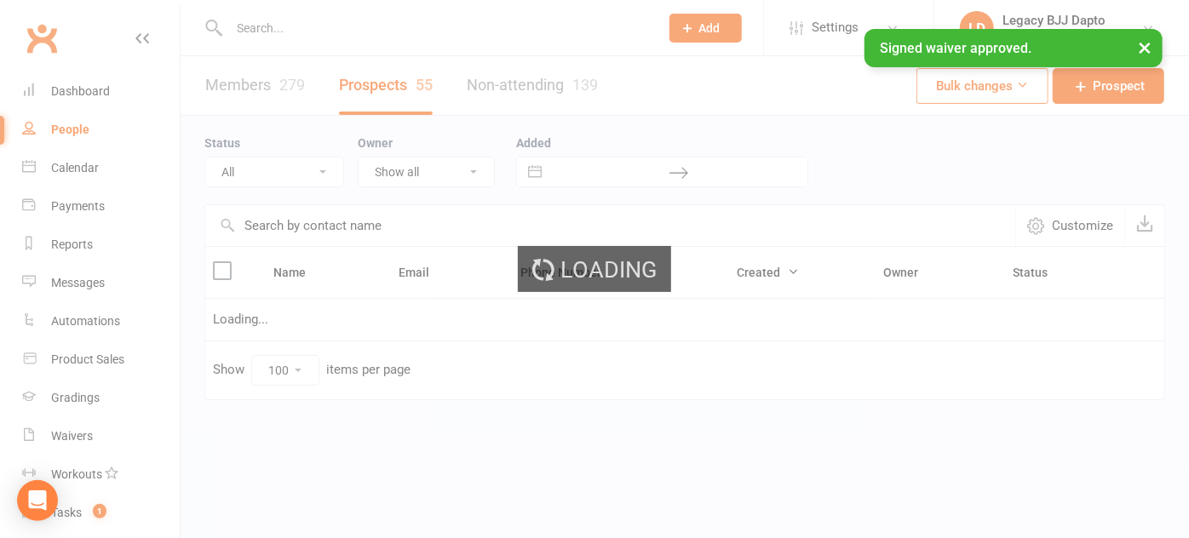
click at [296, 29] on div "× Signed waiver approved." at bounding box center [583, 29] width 1167 height 0
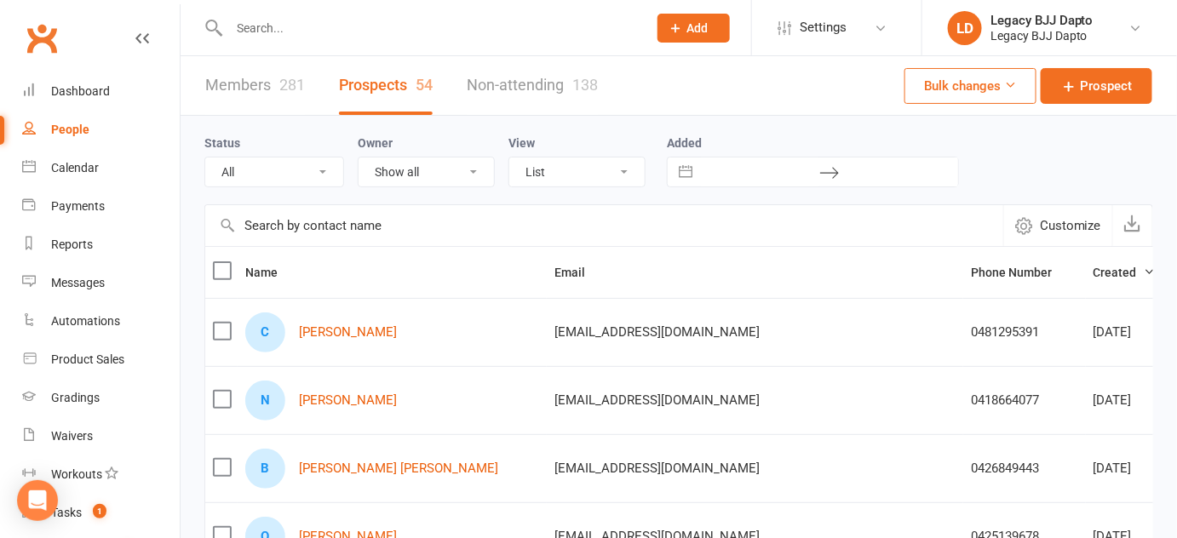
click at [290, 32] on input "text" at bounding box center [429, 28] width 411 height 24
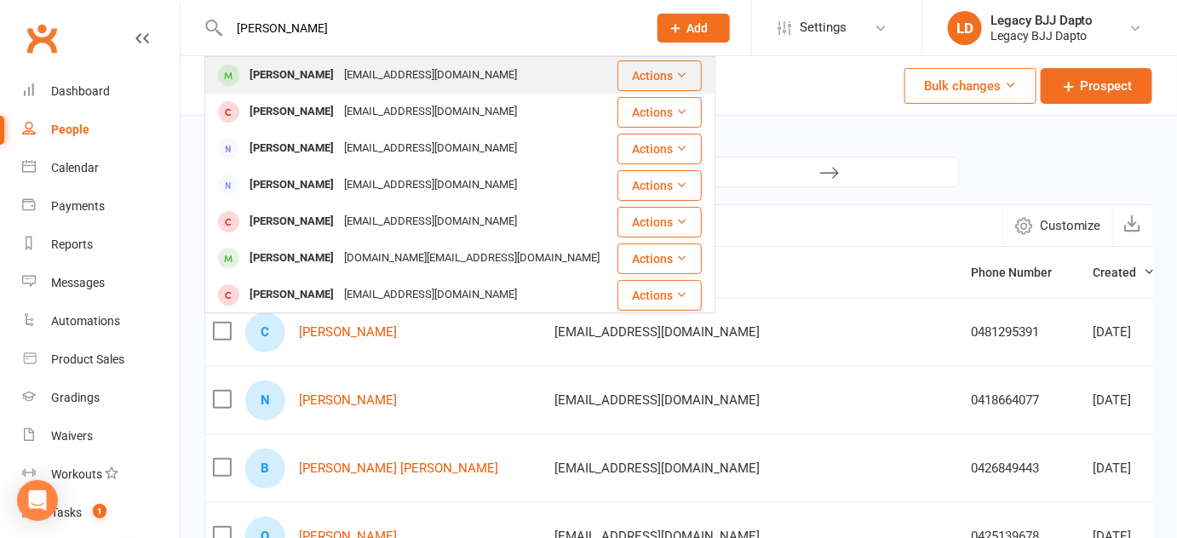
type input "steven"
click at [294, 72] on div "[PERSON_NAME]" at bounding box center [291, 75] width 95 height 25
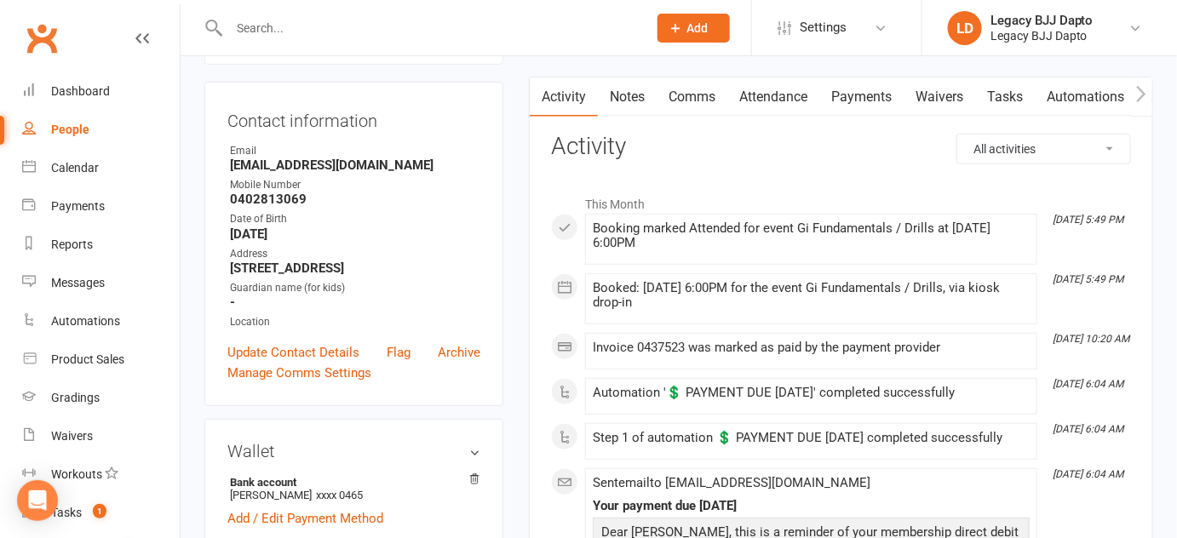
scroll to position [85, 0]
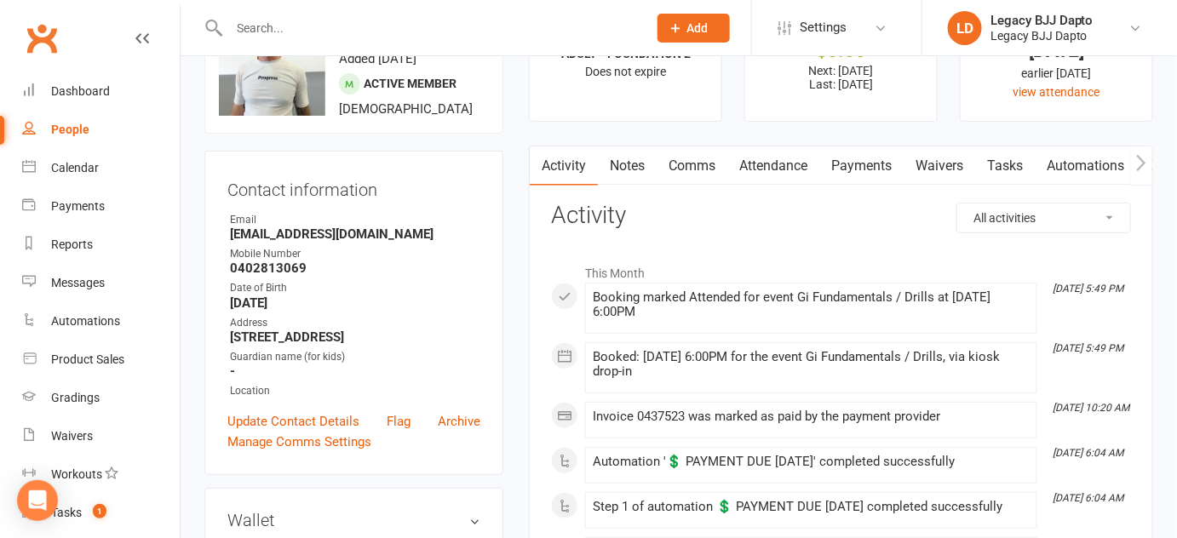
click at [865, 170] on link "Payments" at bounding box center [861, 166] width 84 height 39
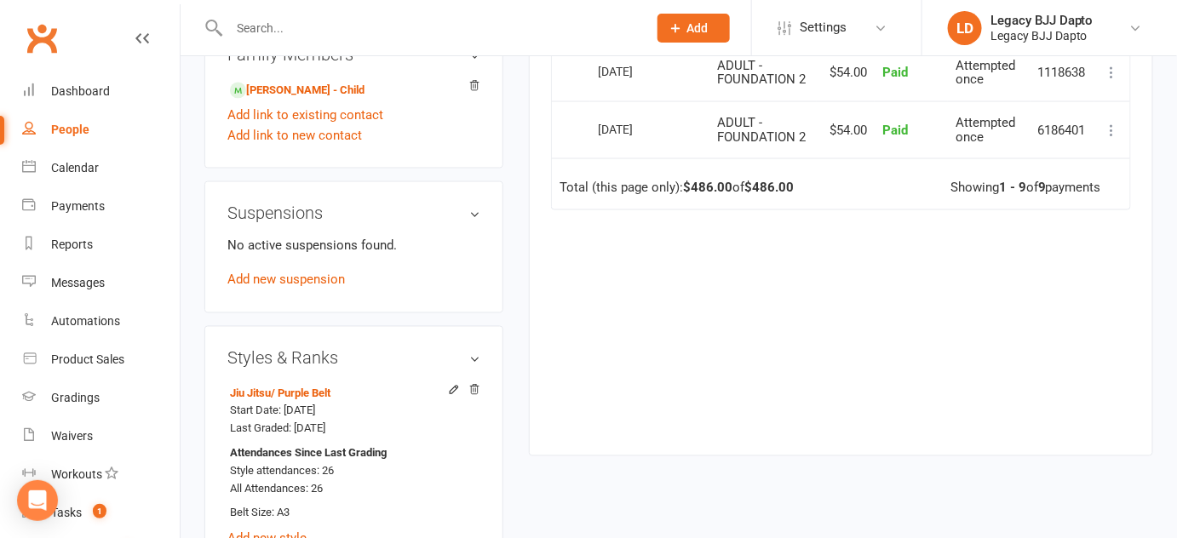
scroll to position [888, 0]
click at [307, 147] on link "Add link to new contact" at bounding box center [294, 137] width 135 height 20
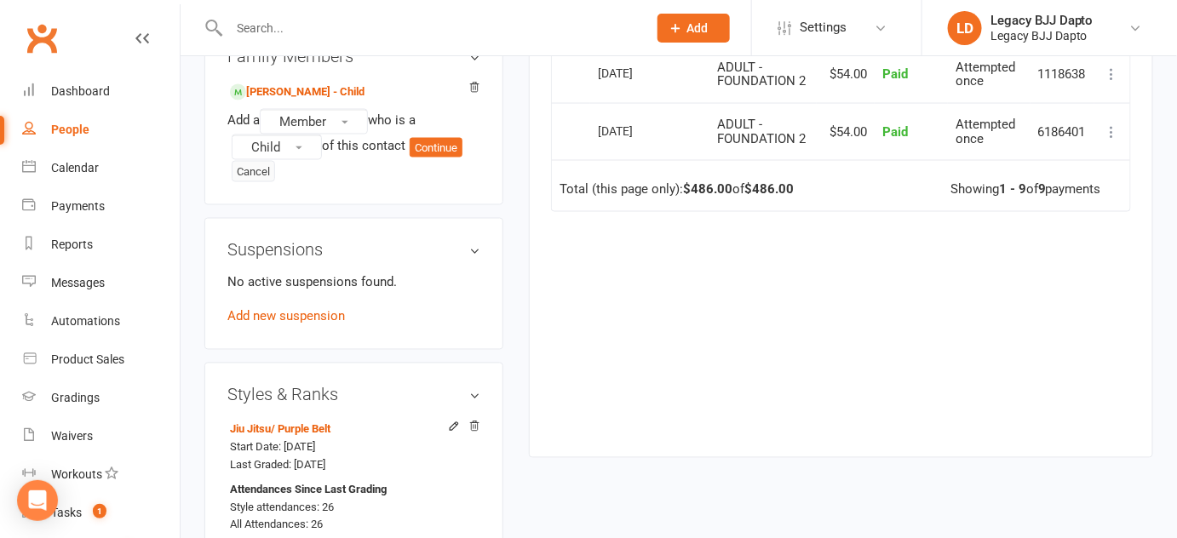
click at [259, 183] on button "Cancel" at bounding box center [253, 172] width 43 height 22
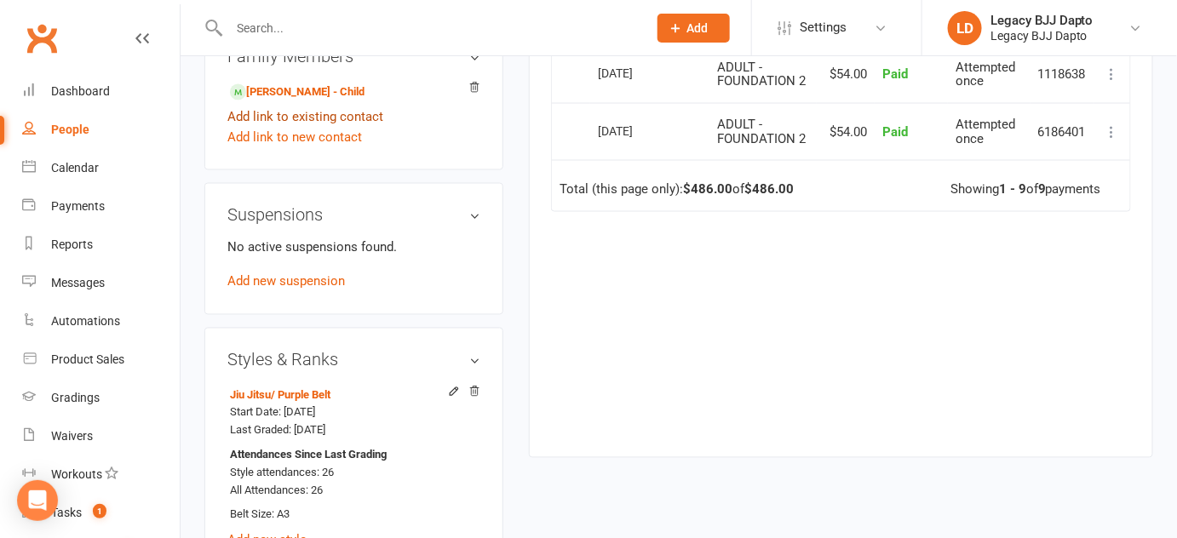
click at [304, 127] on link "Add link to existing contact" at bounding box center [305, 116] width 156 height 20
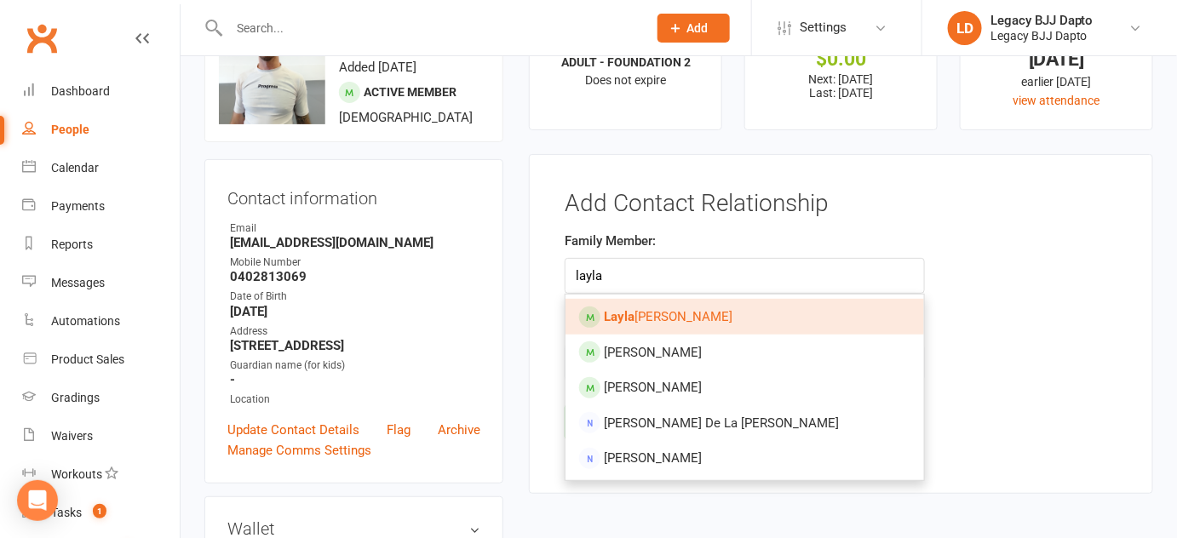
type input "layla"
click at [642, 317] on span "Layla Chester" at bounding box center [668, 316] width 129 height 15
type input "Layla Chester"
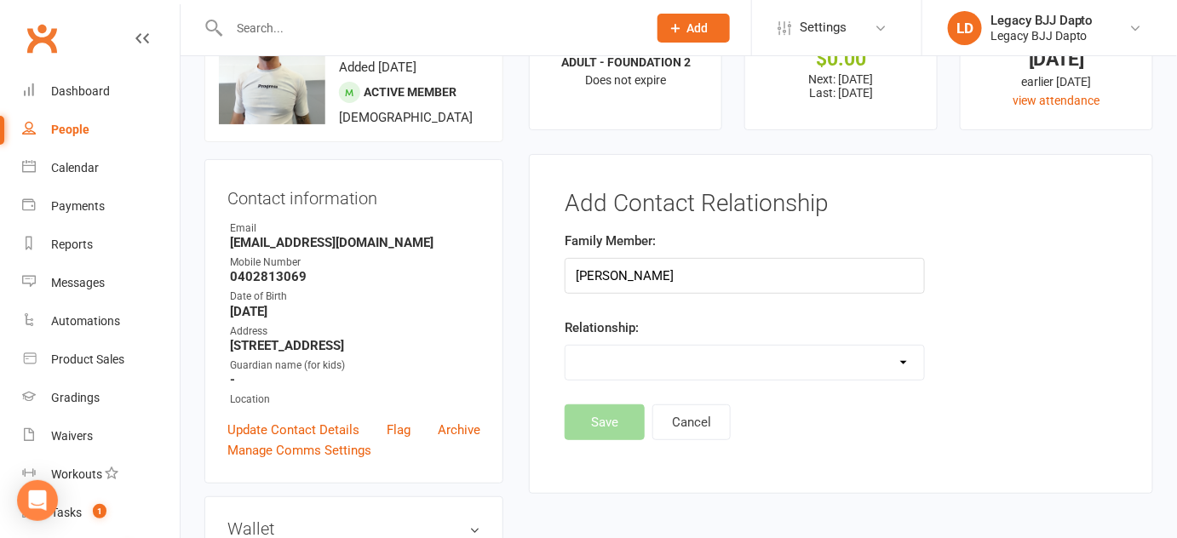
click at [655, 356] on select "Parent / Guardian Child Sibling (parent not in system) Spouse / Partner Cousin …" at bounding box center [745, 363] width 358 height 34
select select "1"
click at [566, 346] on select "Parent / Guardian Child Sibling (parent not in system) Spouse / Partner Cousin …" at bounding box center [745, 363] width 358 height 34
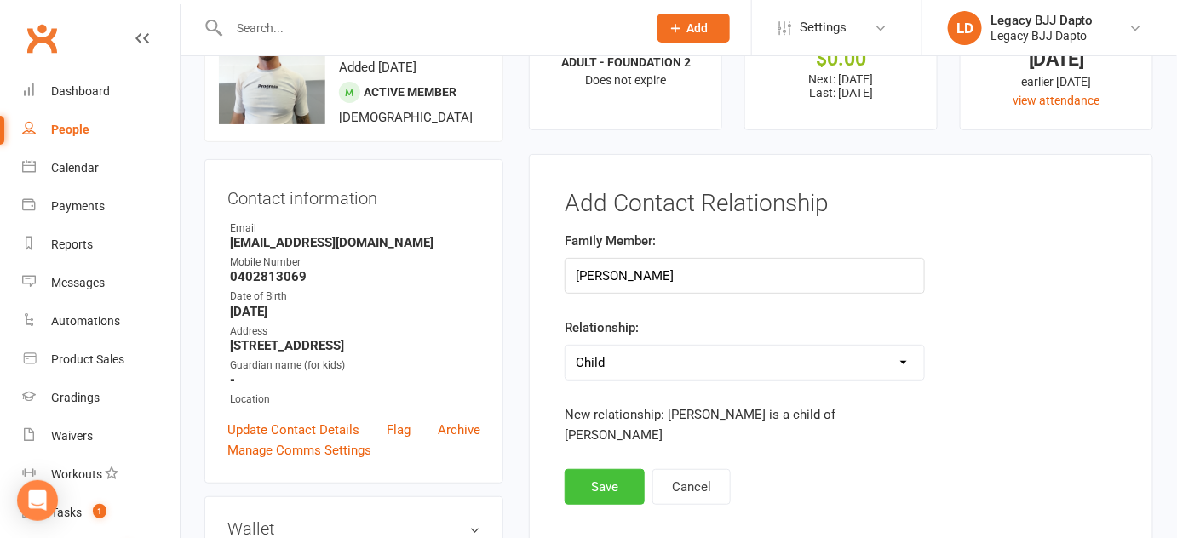
click at [607, 469] on button "Save" at bounding box center [605, 487] width 80 height 36
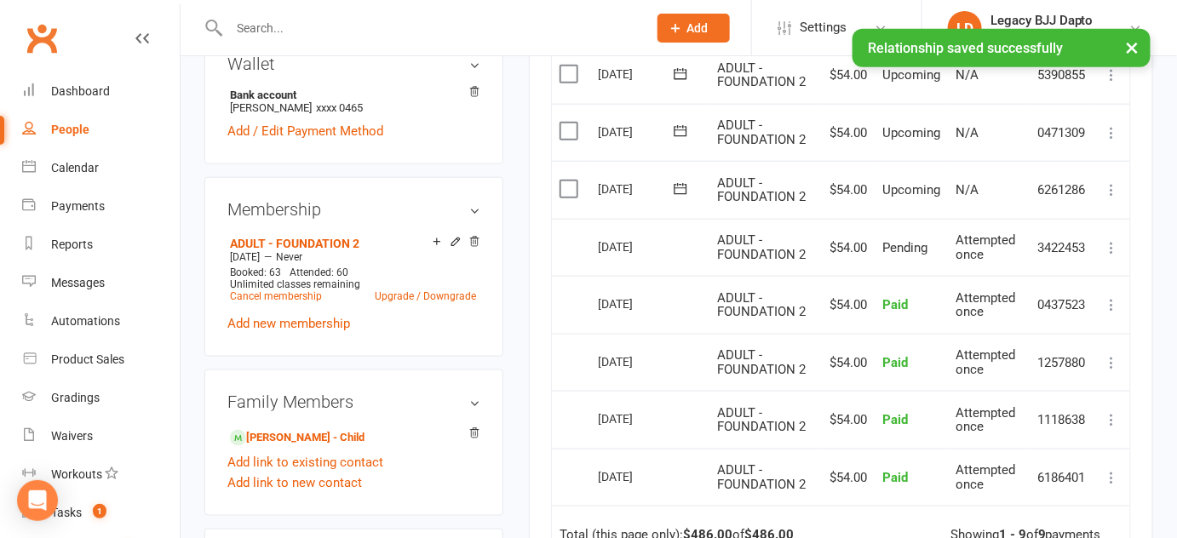
scroll to position [560, 0]
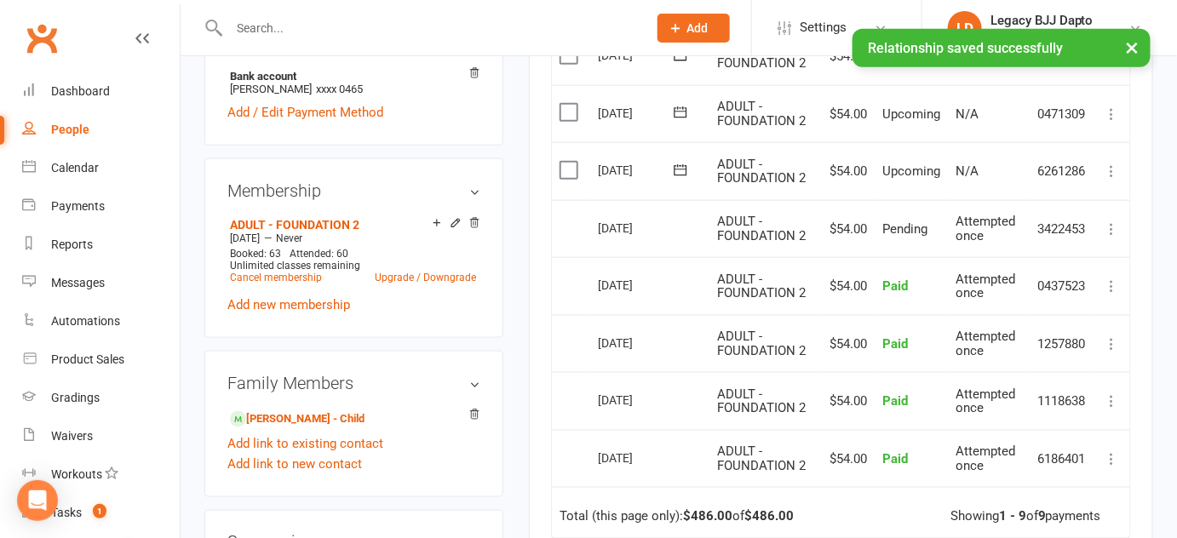
click at [274, 18] on input "text" at bounding box center [429, 28] width 411 height 24
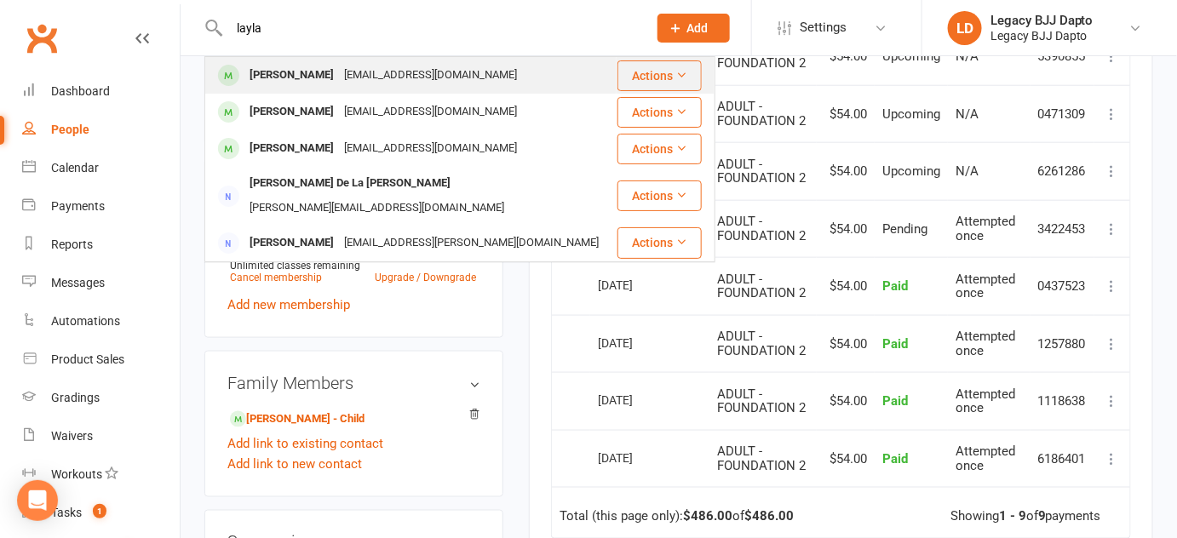
type input "layla"
click at [277, 72] on div "Layla Chester" at bounding box center [291, 75] width 95 height 25
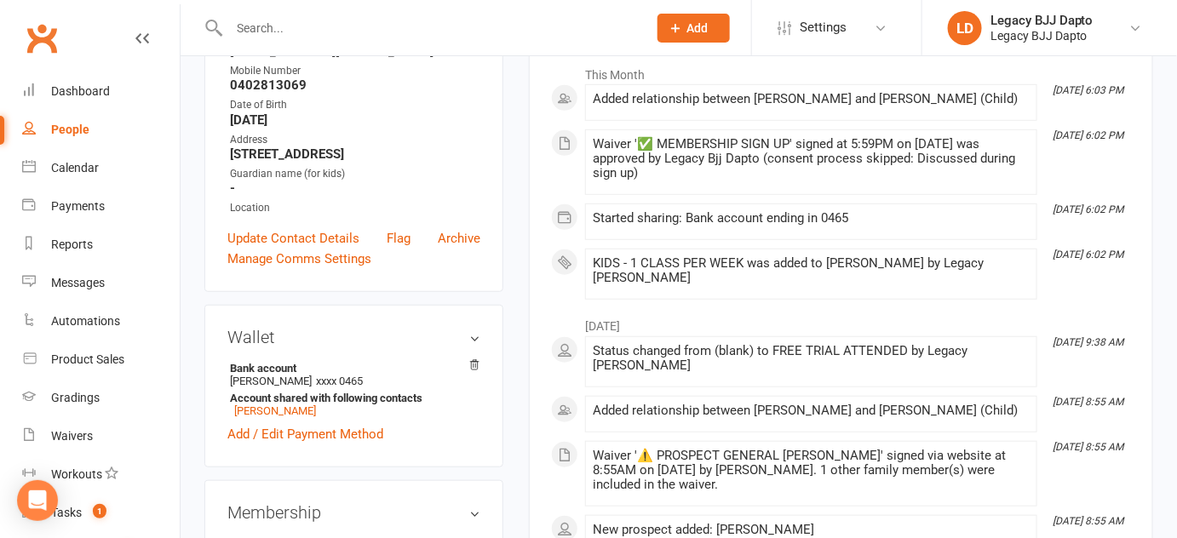
scroll to position [288, 0]
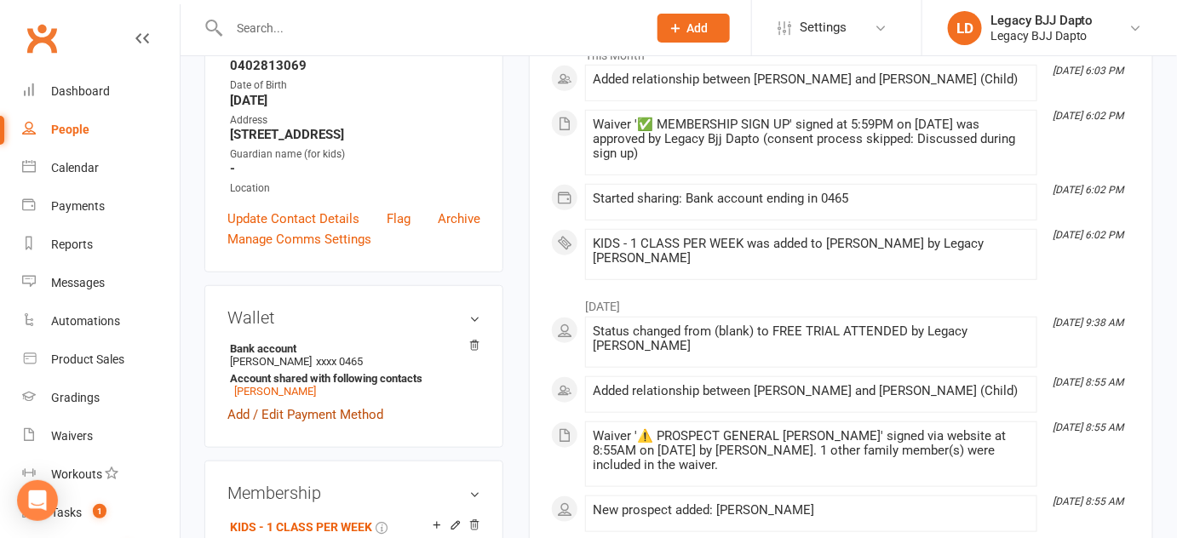
click at [354, 425] on link "Add / Edit Payment Method" at bounding box center [305, 415] width 156 height 20
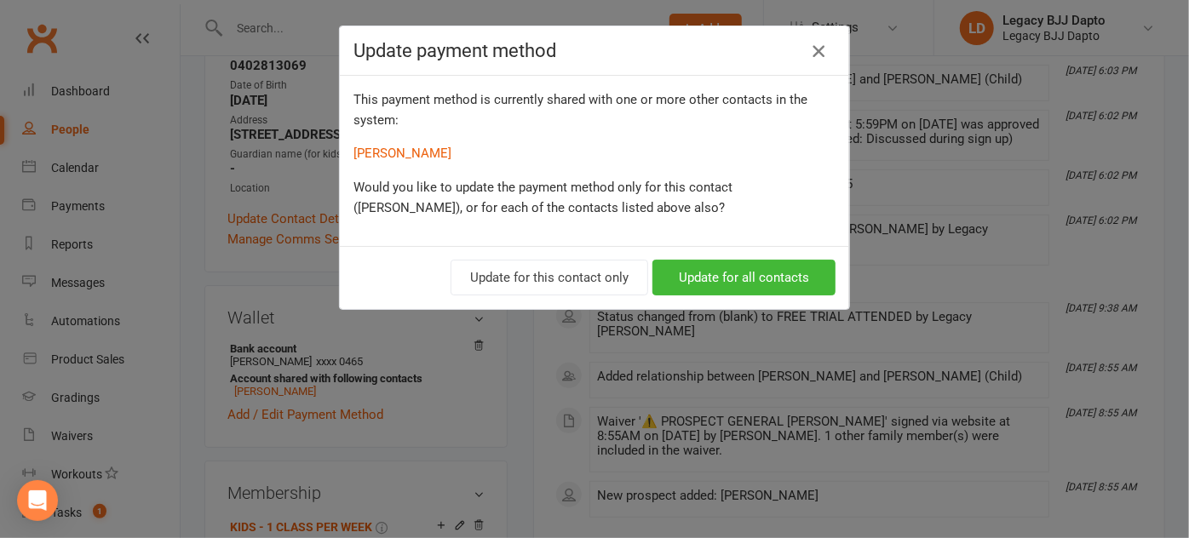
click at [825, 39] on div "Update payment method" at bounding box center [594, 50] width 509 height 49
click at [808, 56] on icon "button" at bounding box center [818, 51] width 20 height 20
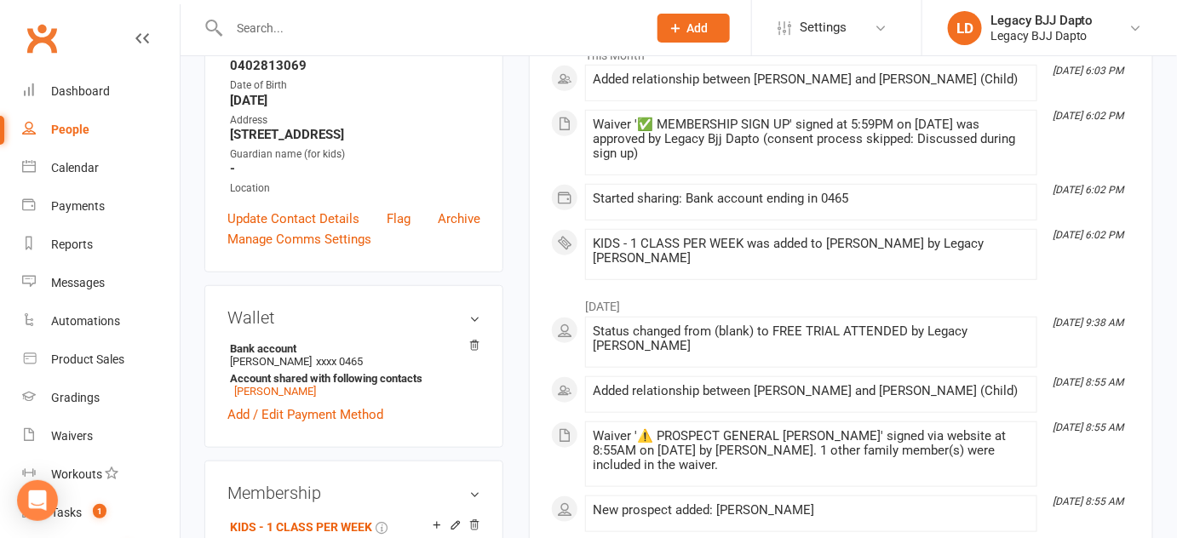
click at [484, 29] on input "text" at bounding box center [429, 28] width 411 height 24
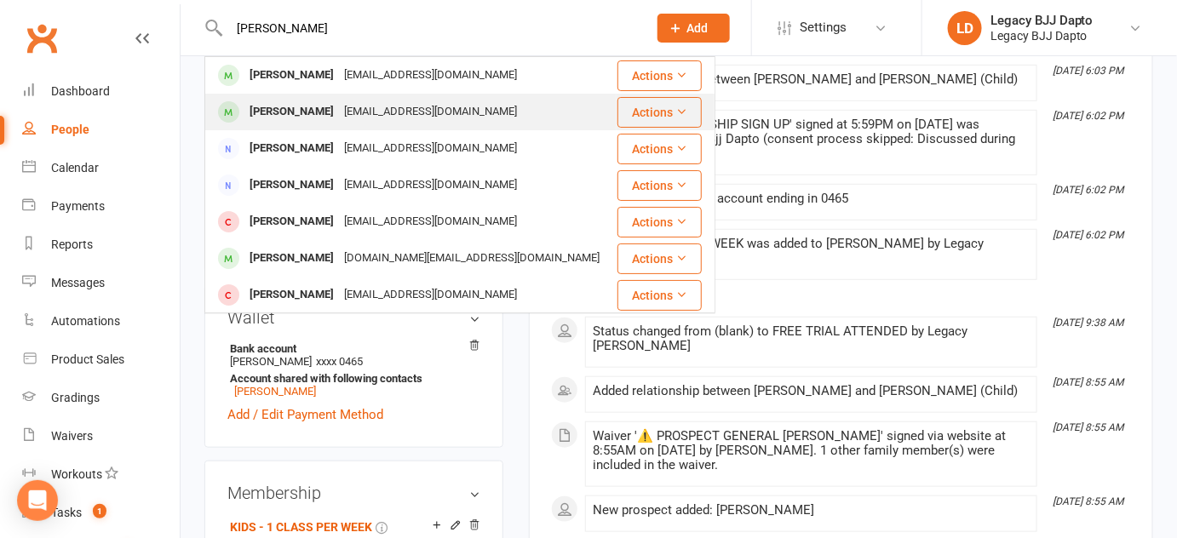
type input "steven"
click at [306, 97] on div "Steven Chester schester84@hotmail.com" at bounding box center [411, 112] width 410 height 35
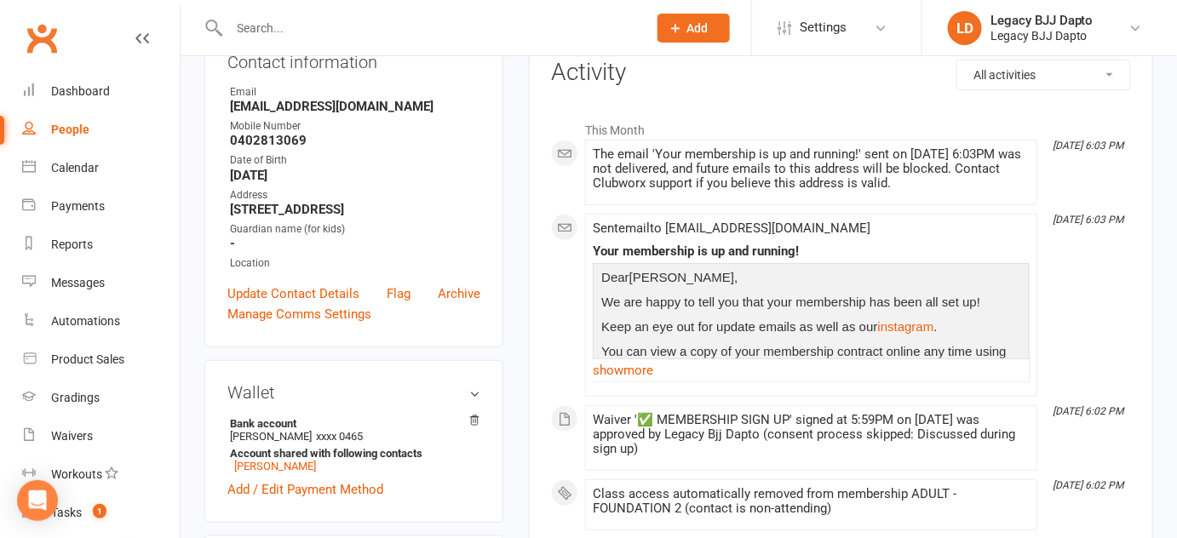
scroll to position [215, 0]
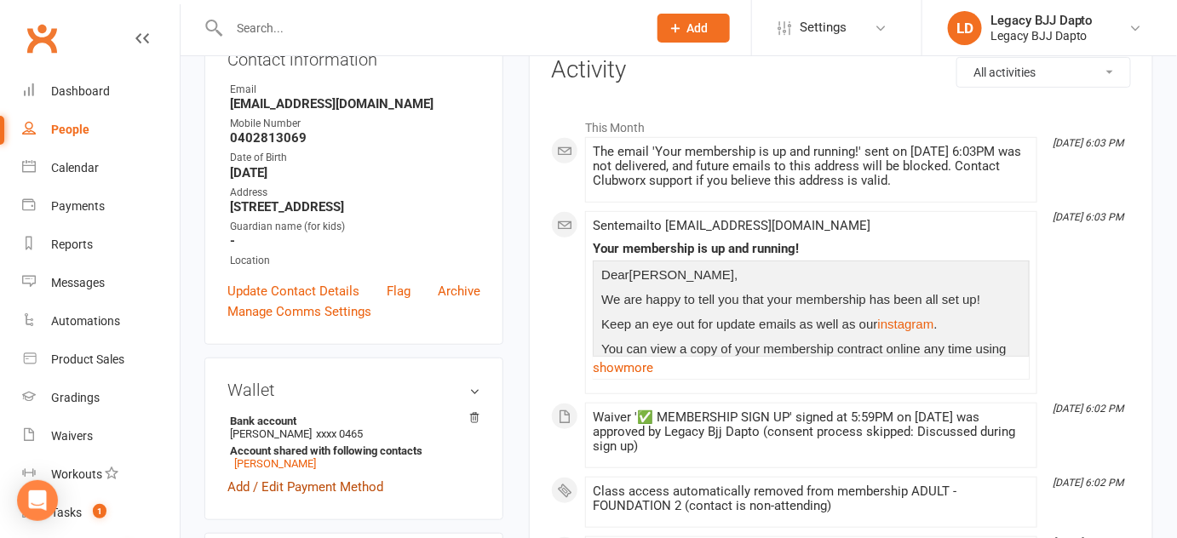
click at [294, 497] on link "Add / Edit Payment Method" at bounding box center [305, 487] width 156 height 20
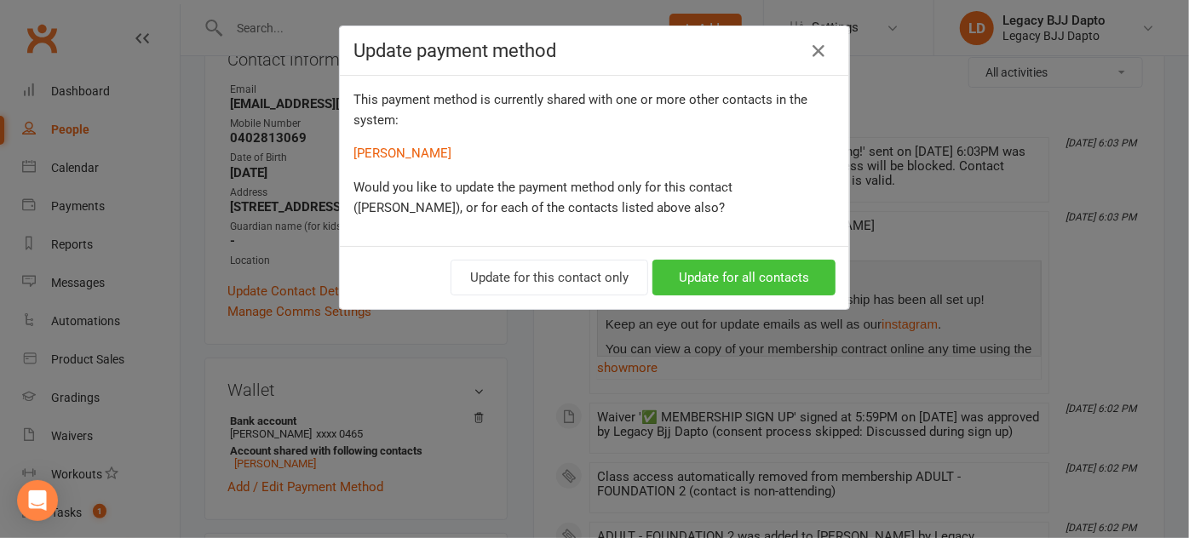
click at [735, 279] on button "Update for all contacts" at bounding box center [743, 278] width 183 height 36
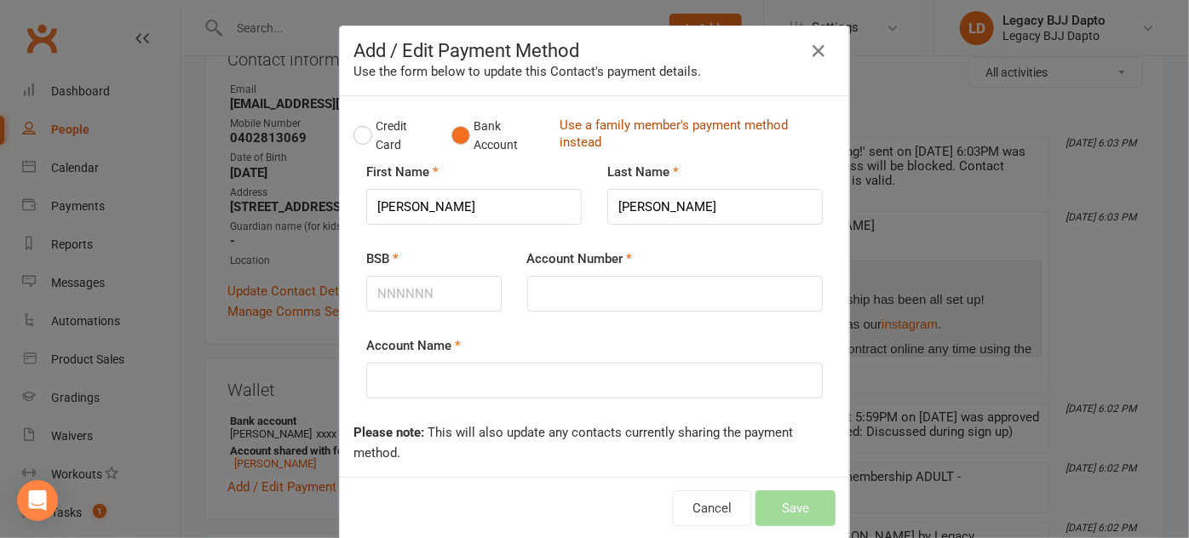
click at [618, 129] on link "Use a family member's payment method instead" at bounding box center [693, 136] width 267 height 38
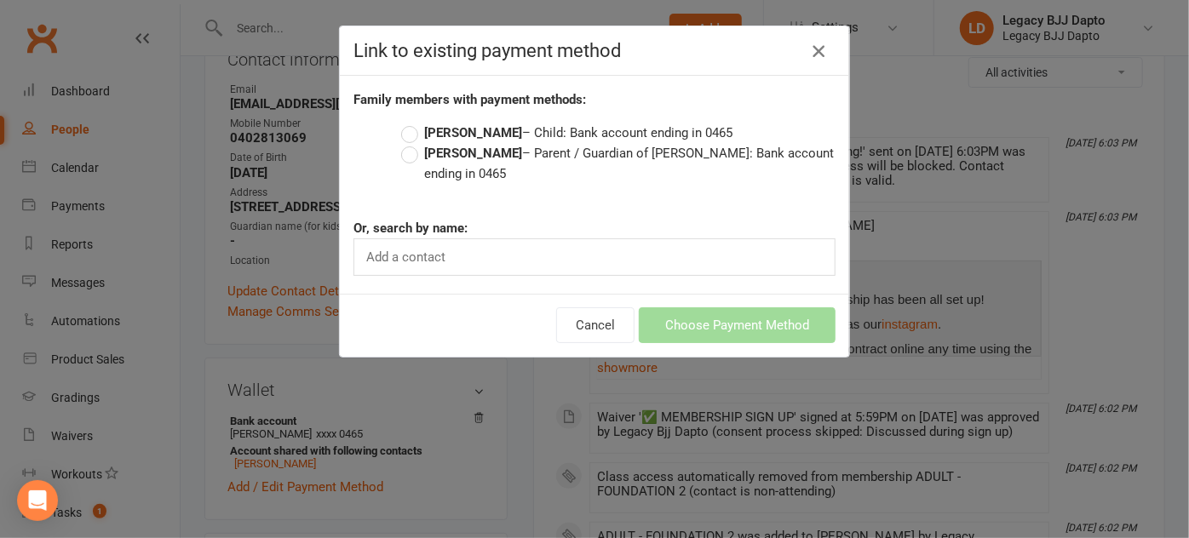
click at [818, 50] on icon "button" at bounding box center [818, 51] width 20 height 20
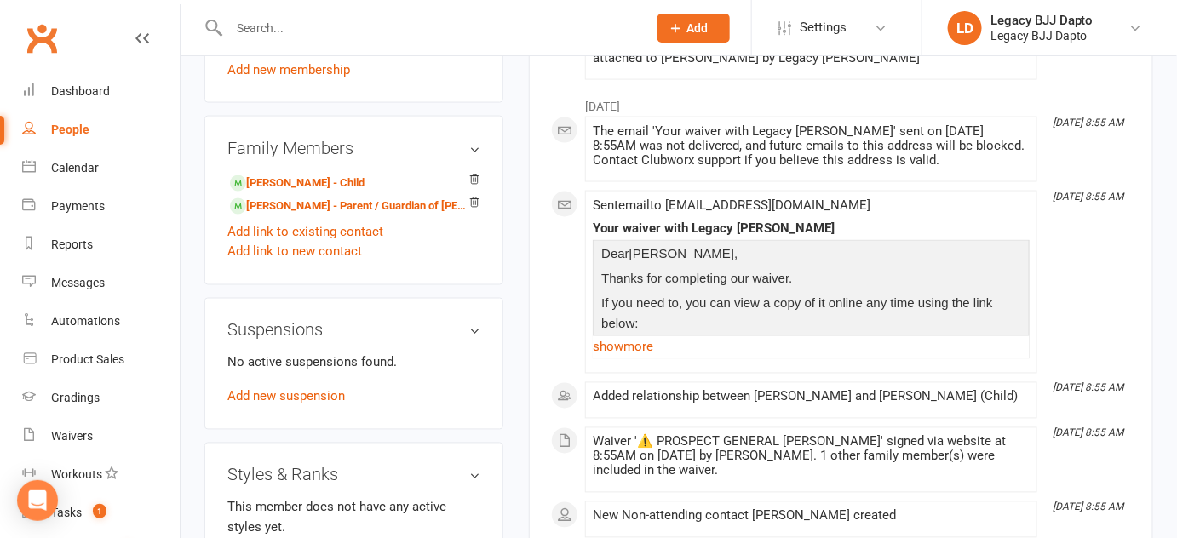
scroll to position [794, 0]
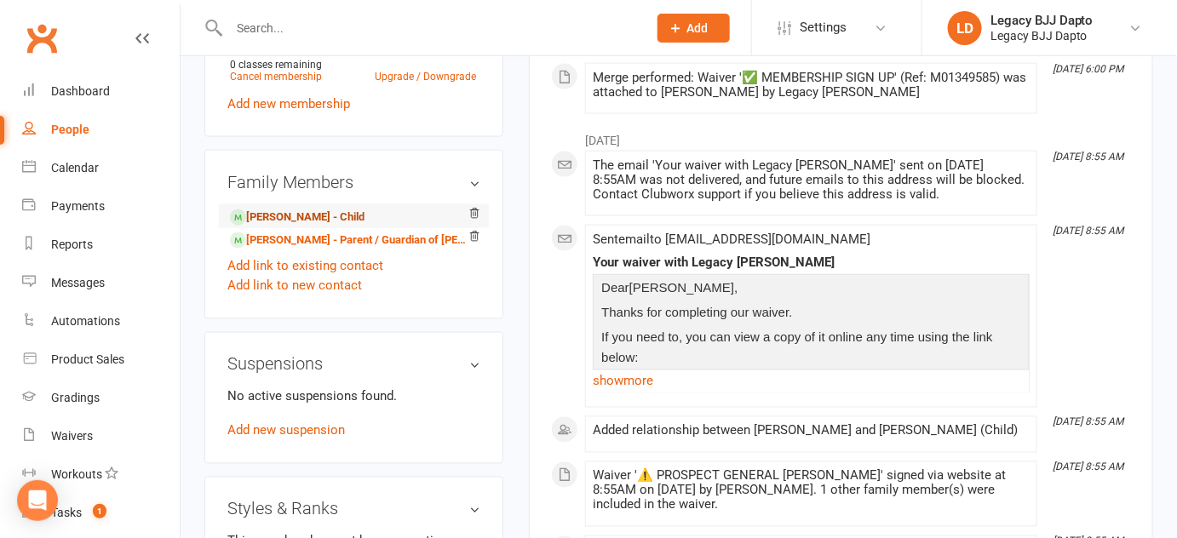
click at [301, 227] on link "Layla Chester - Child" at bounding box center [297, 218] width 135 height 18
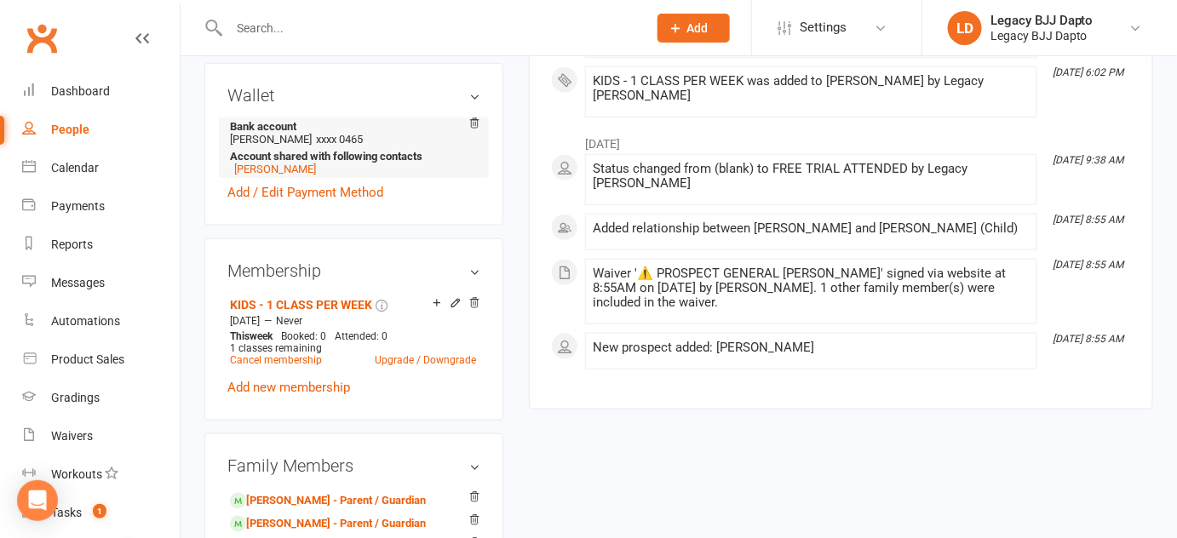
scroll to position [500, 0]
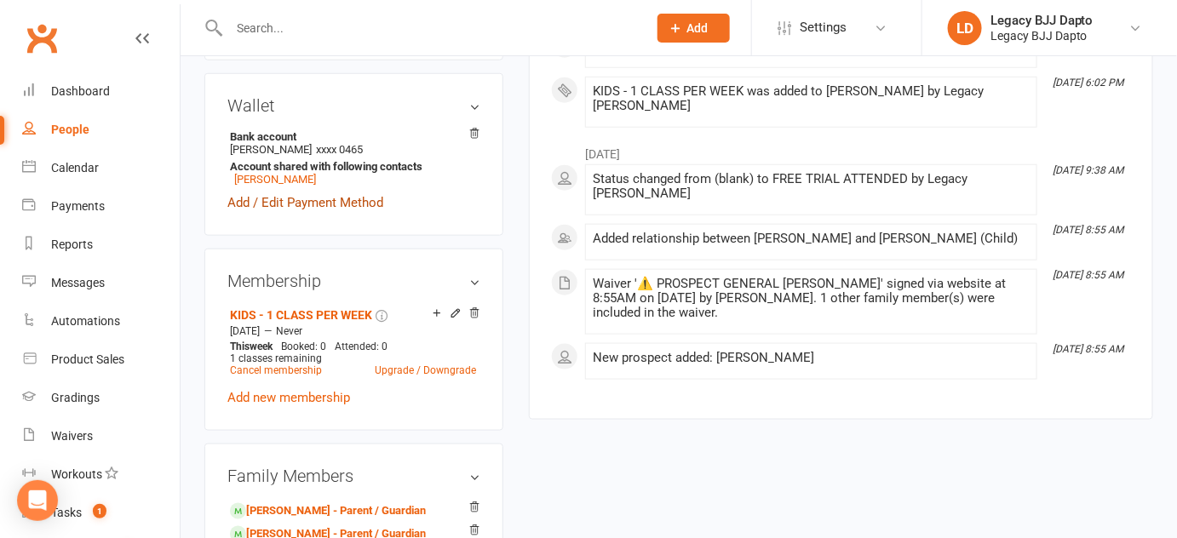
click at [338, 213] on link "Add / Edit Payment Method" at bounding box center [305, 202] width 156 height 20
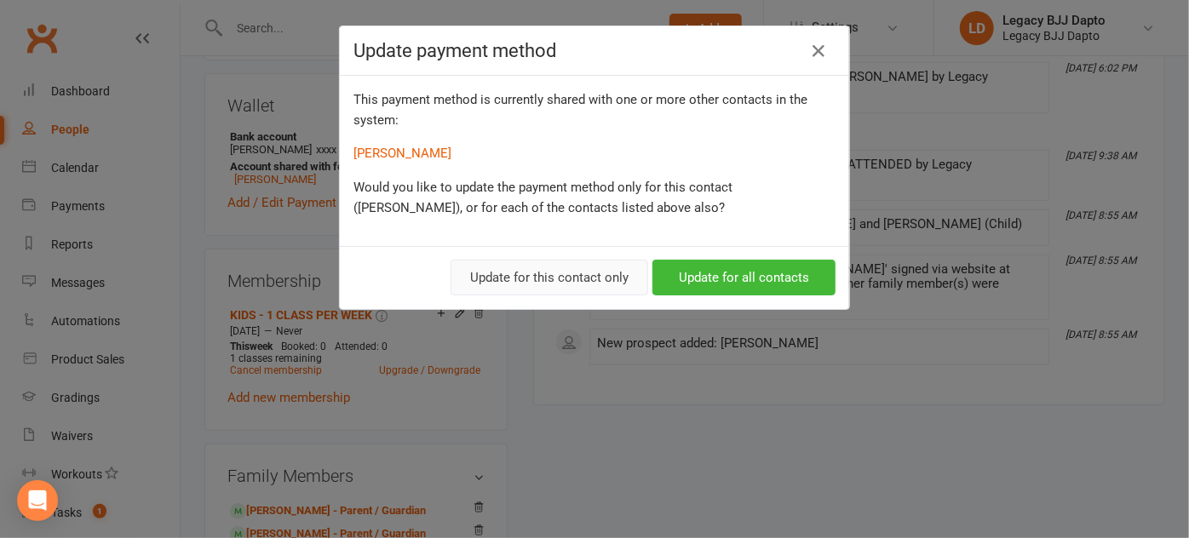
click at [610, 278] on button "Update for this contact only" at bounding box center [550, 278] width 198 height 36
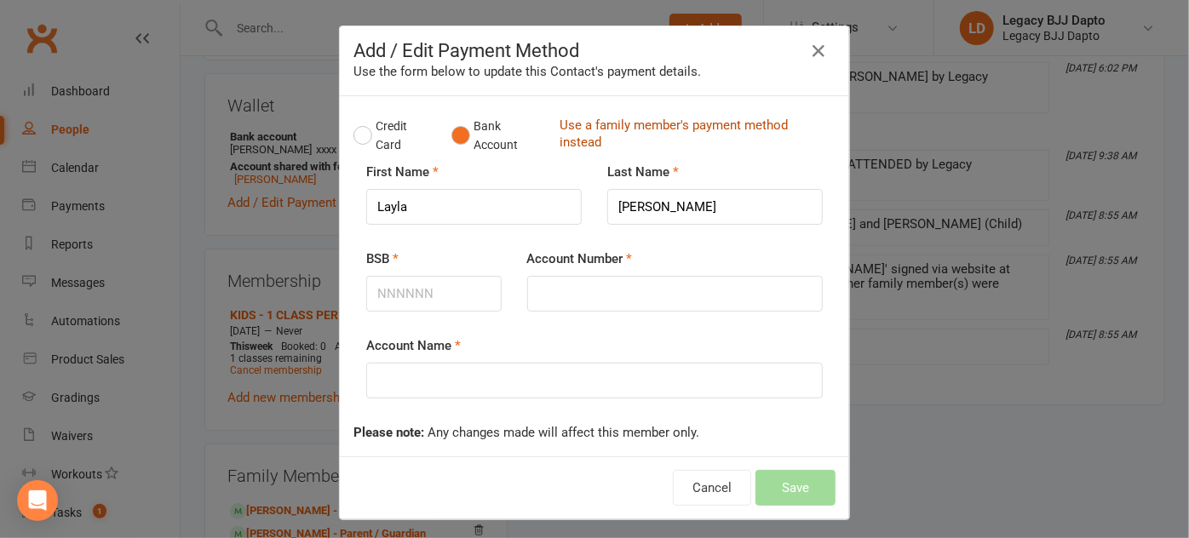
click at [599, 129] on link "Use a family member's payment method instead" at bounding box center [693, 136] width 267 height 38
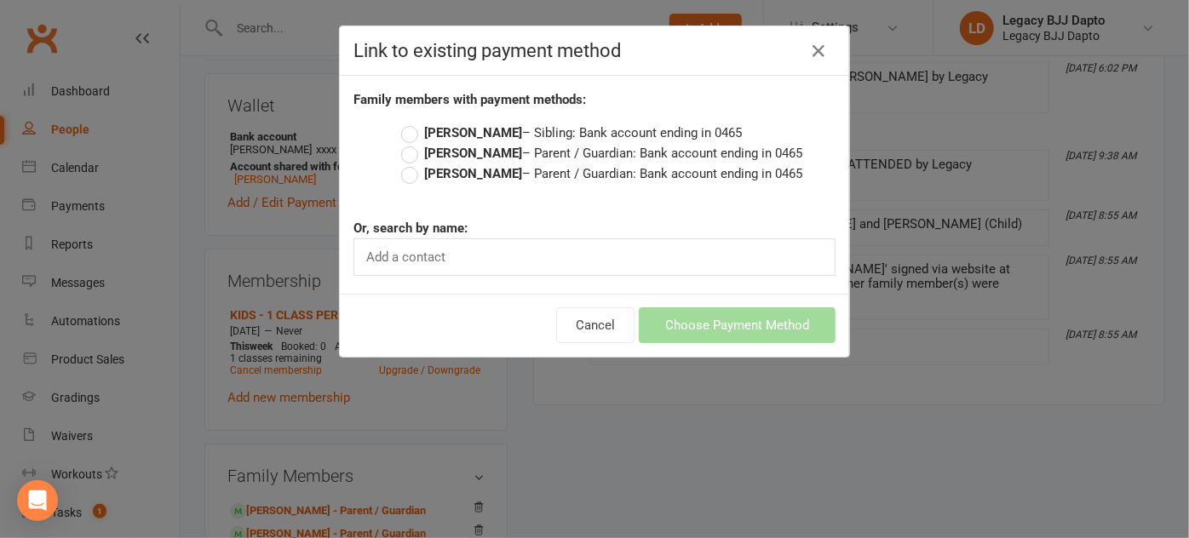
click at [479, 151] on strong "[PERSON_NAME]" at bounding box center [473, 153] width 98 height 15
click at [412, 143] on input "Steven Chester – Parent / Guardian: Bank account ending in 0465" at bounding box center [406, 143] width 11 height 0
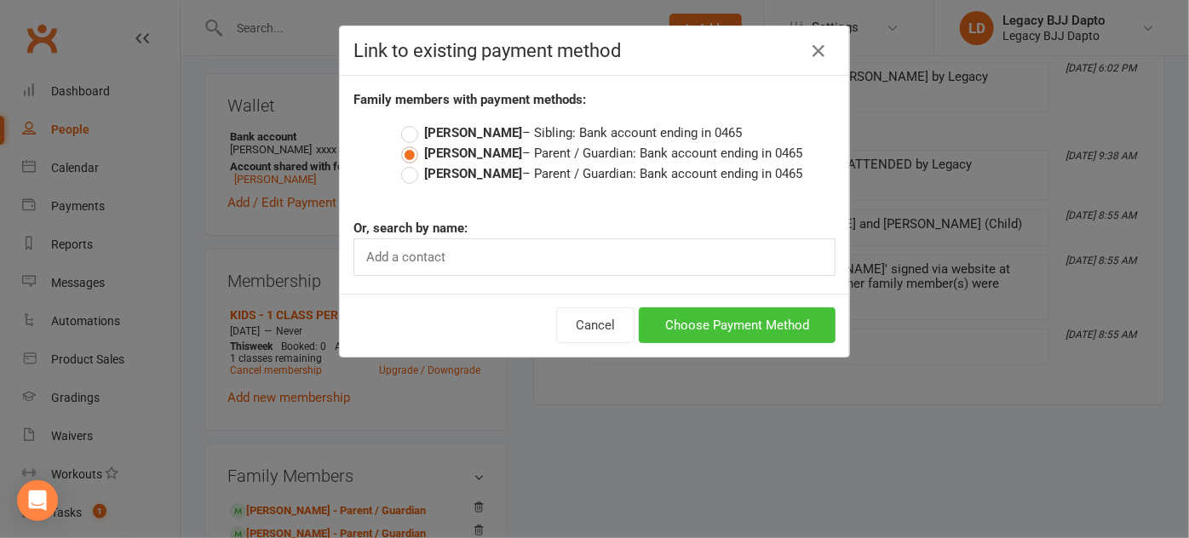
click at [681, 319] on button "Choose Payment Method" at bounding box center [737, 325] width 197 height 36
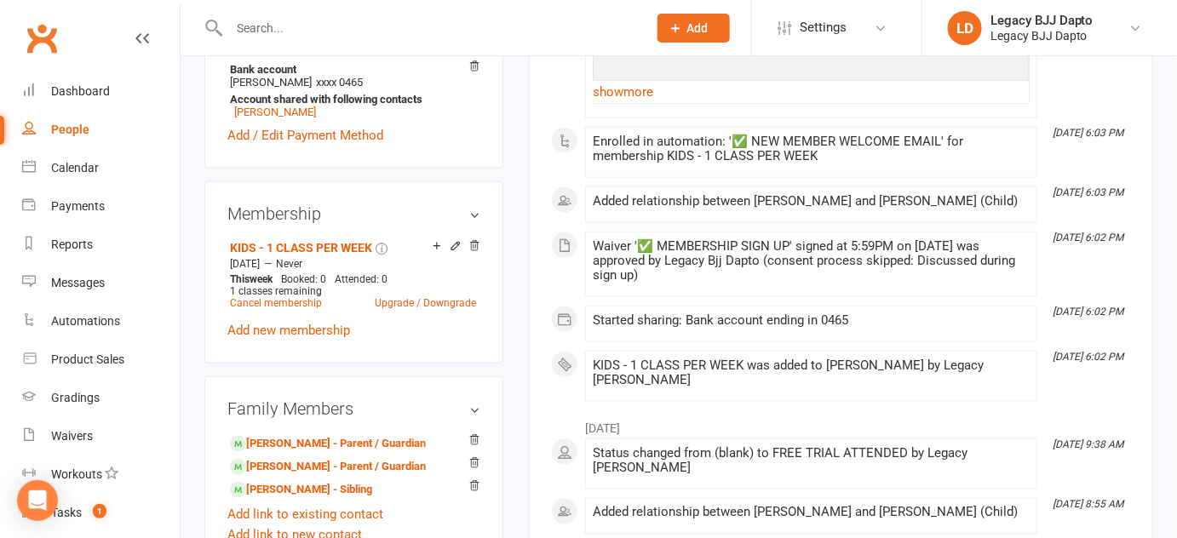
scroll to position [634, 0]
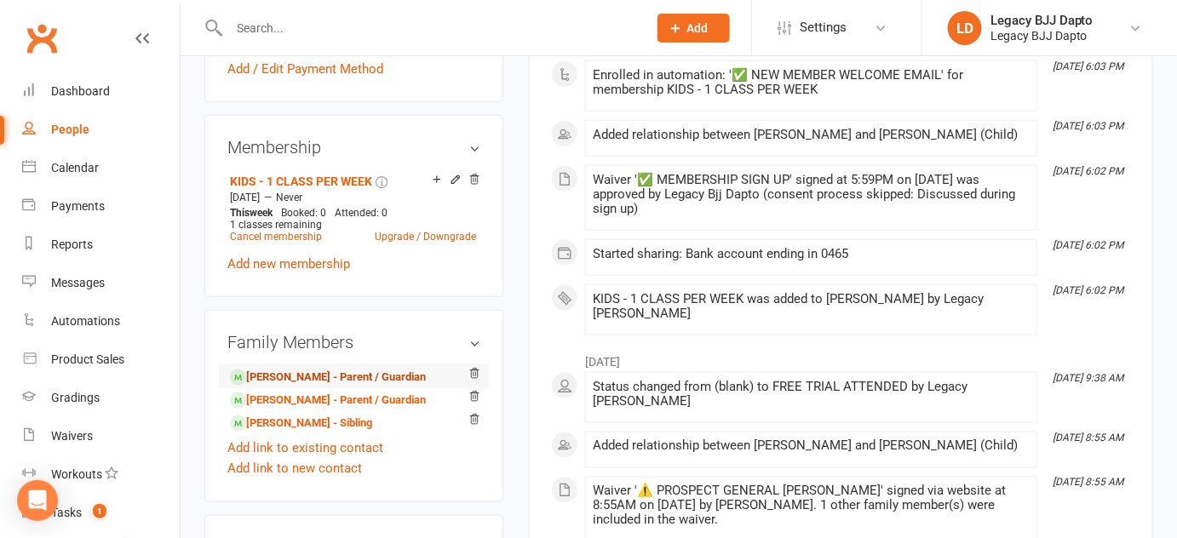
click at [340, 387] on link "Steven Chester - Parent / Guardian" at bounding box center [328, 378] width 196 height 18
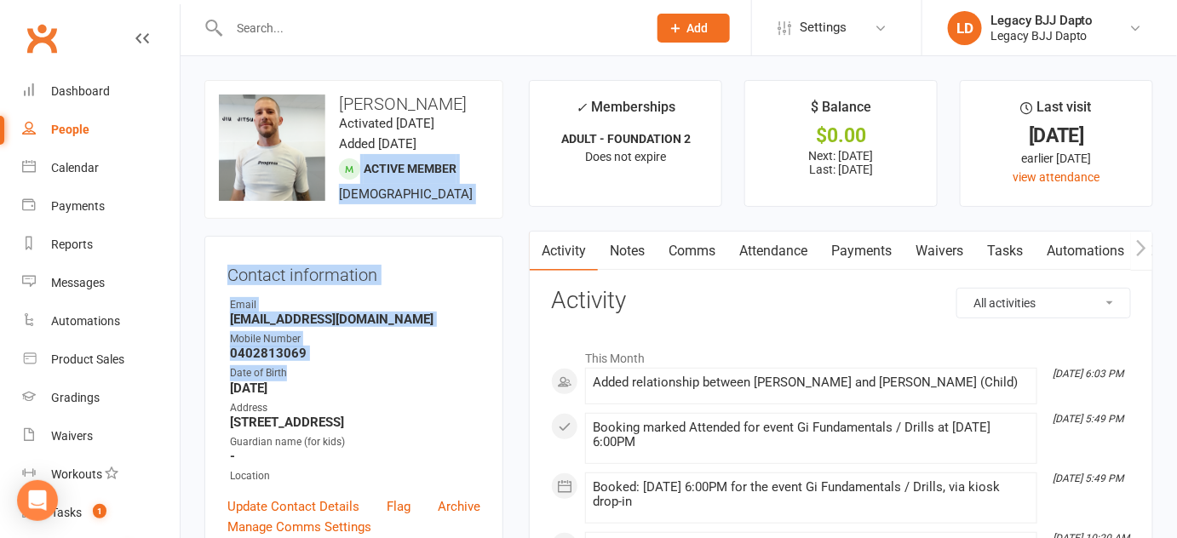
drag, startPoint x: 335, startPoint y: 384, endPoint x: 382, endPoint y: 119, distance: 269.0
click at [382, 119] on contact-information "upload photo change photo Steven Chester Activated 14 January, 2025 Added 14 Ja…" at bounding box center [353, 320] width 299 height 480
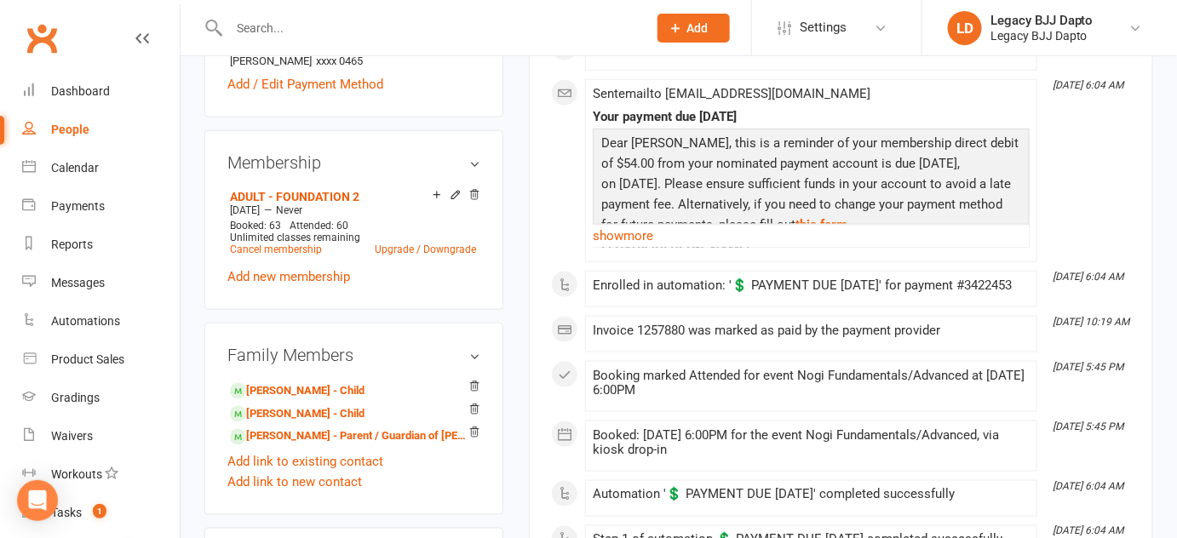
scroll to position [622, 0]
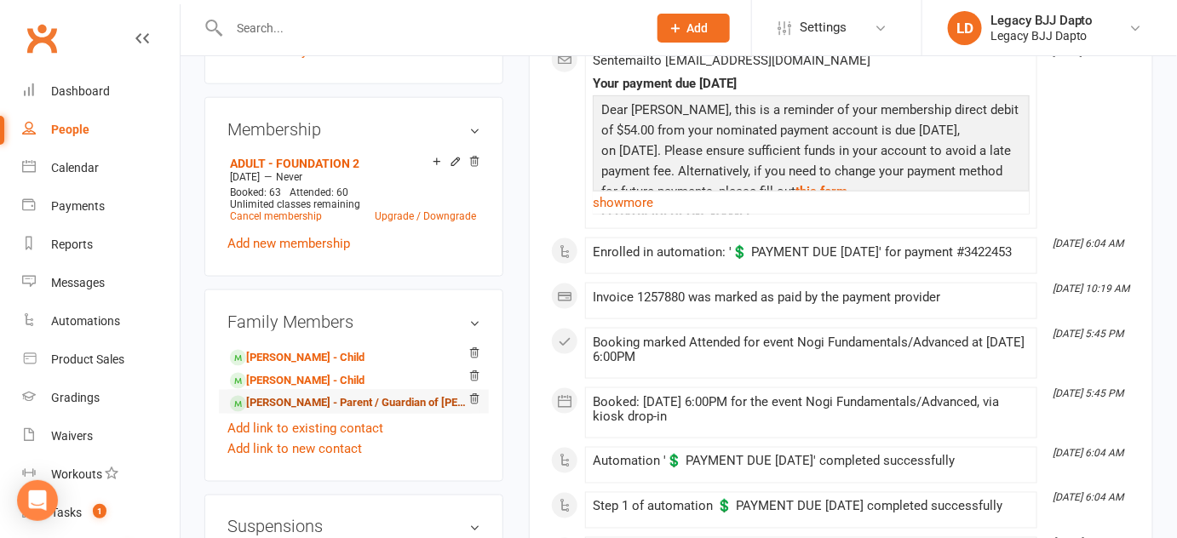
click at [334, 412] on link "Steven Chester - Parent / Guardian of Layla Chester" at bounding box center [351, 403] width 242 height 18
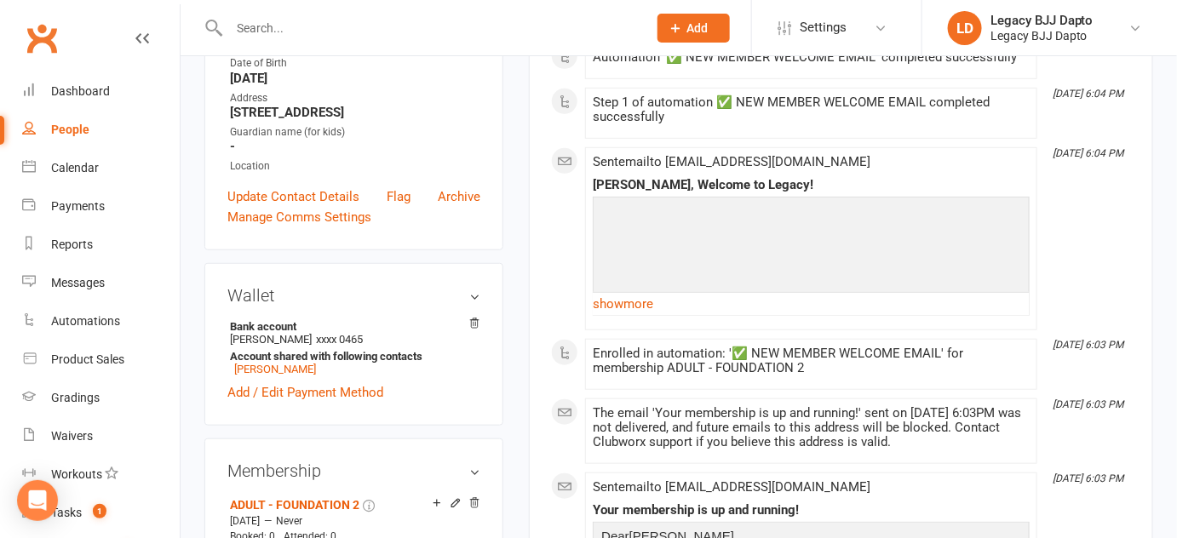
scroll to position [301, 0]
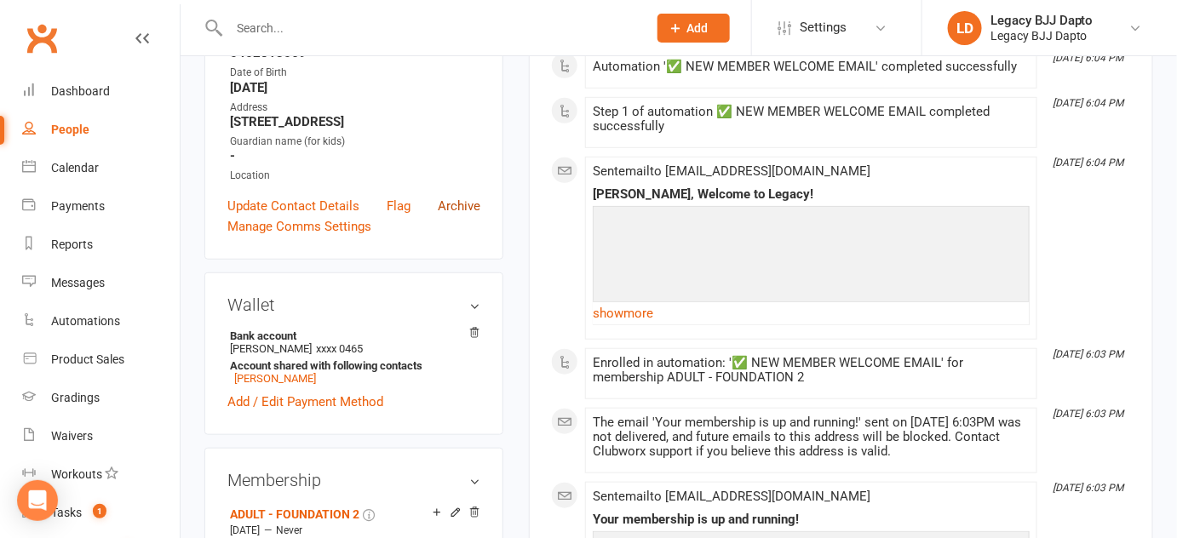
click at [463, 216] on link "Archive" at bounding box center [459, 206] width 43 height 20
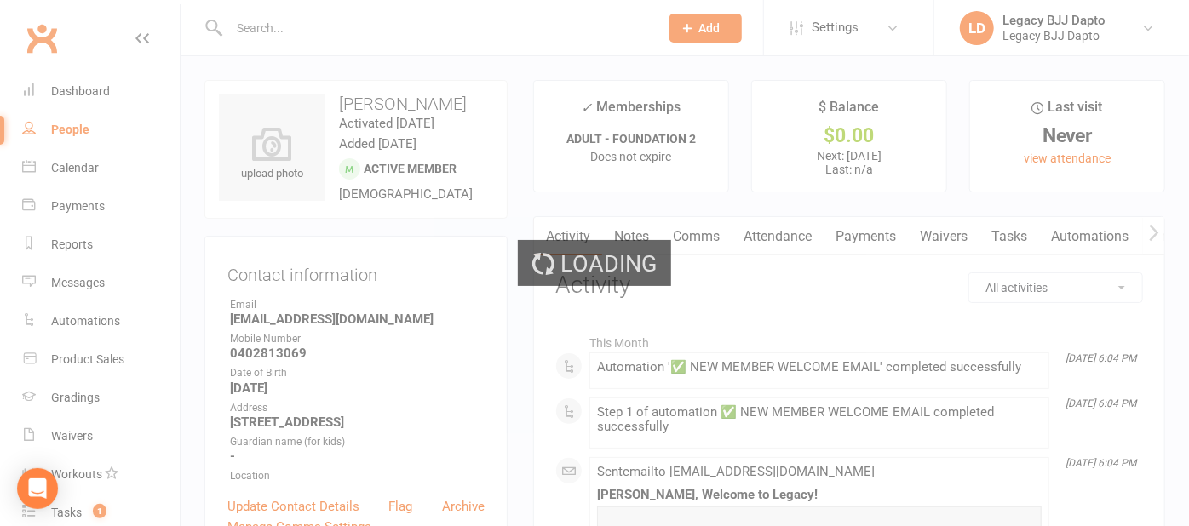
select select "100"
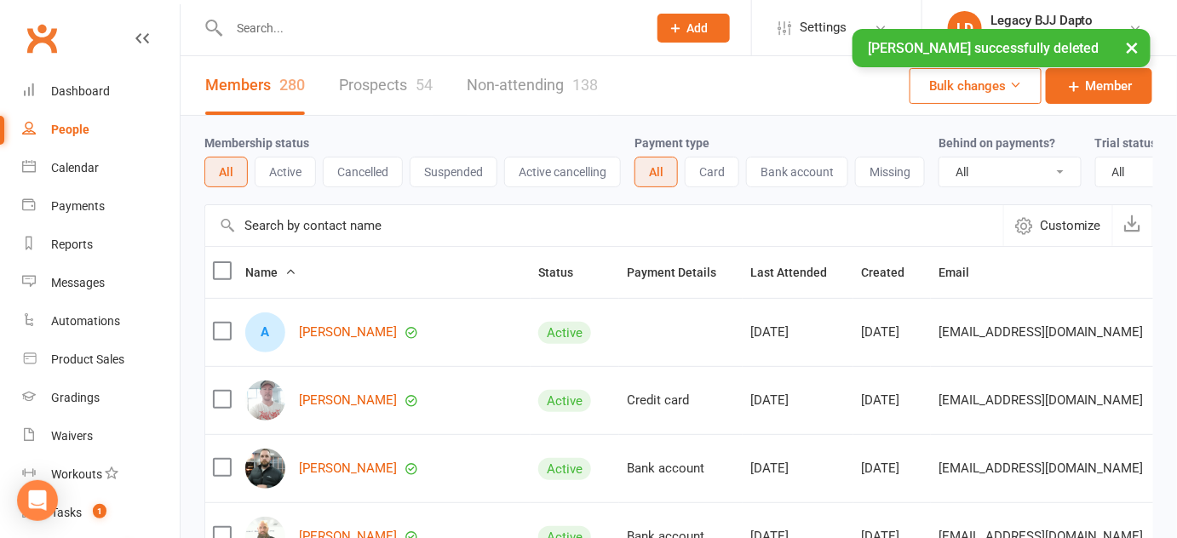
click at [381, 22] on input "text" at bounding box center [429, 28] width 411 height 24
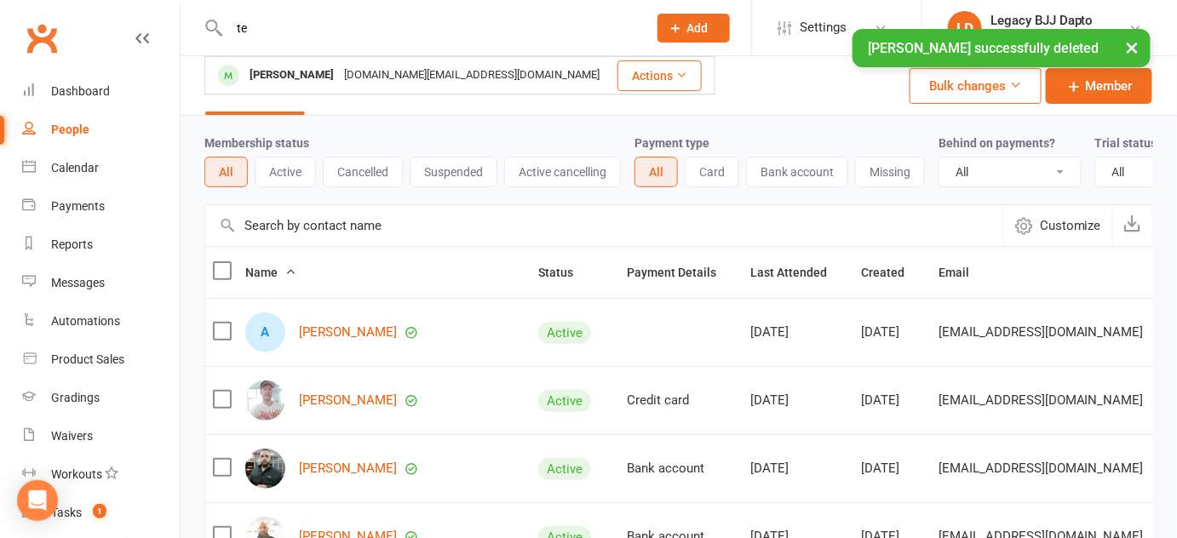
type input "t"
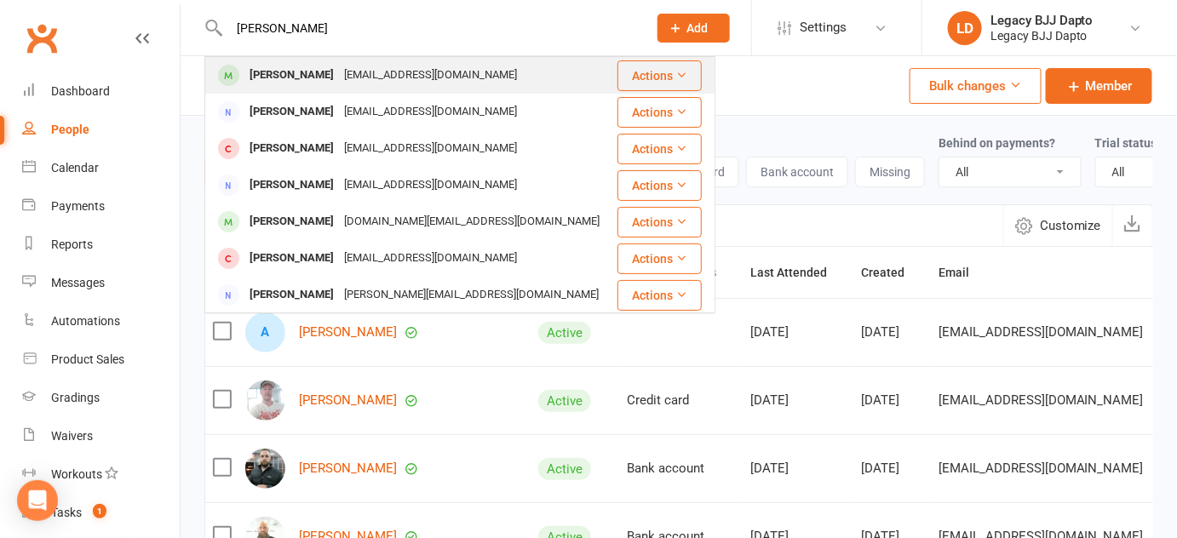
type input "steven"
click at [286, 76] on div "[PERSON_NAME]" at bounding box center [291, 75] width 95 height 25
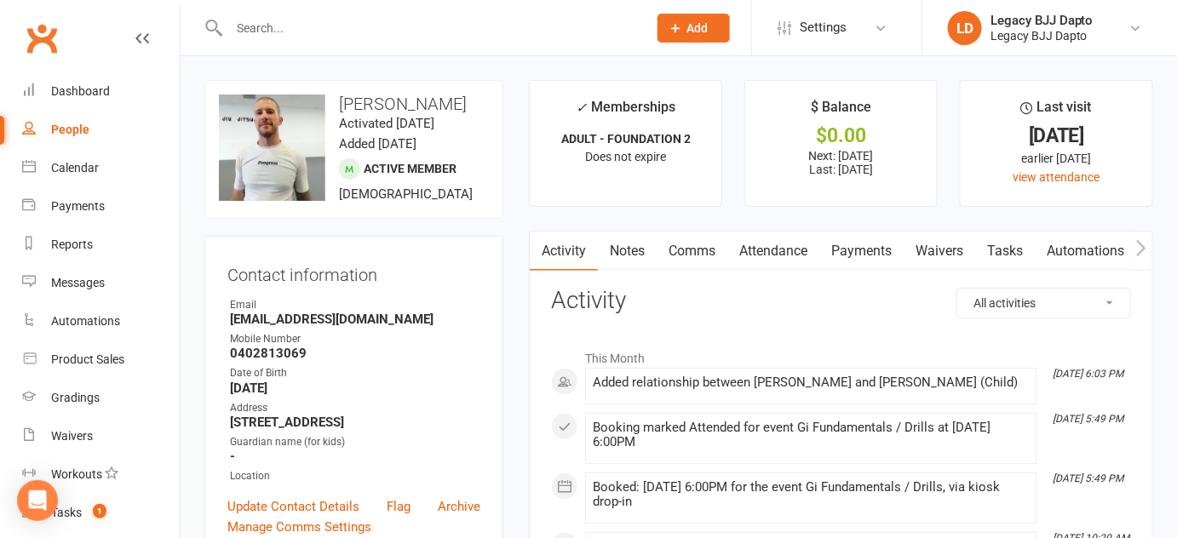
click at [927, 246] on link "Waivers" at bounding box center [940, 251] width 72 height 39
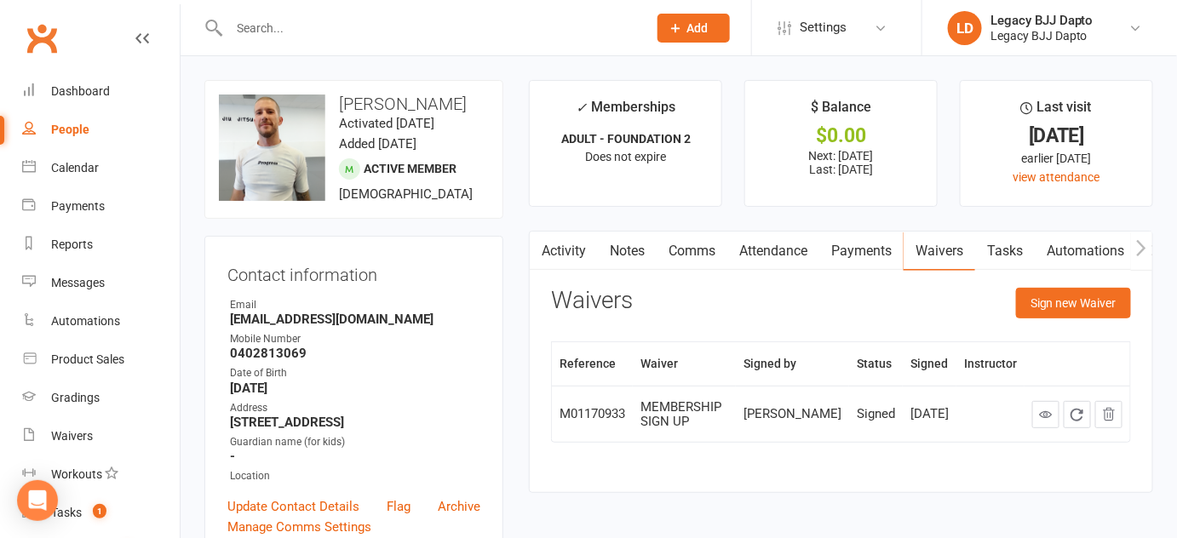
click at [855, 261] on link "Payments" at bounding box center [861, 251] width 84 height 39
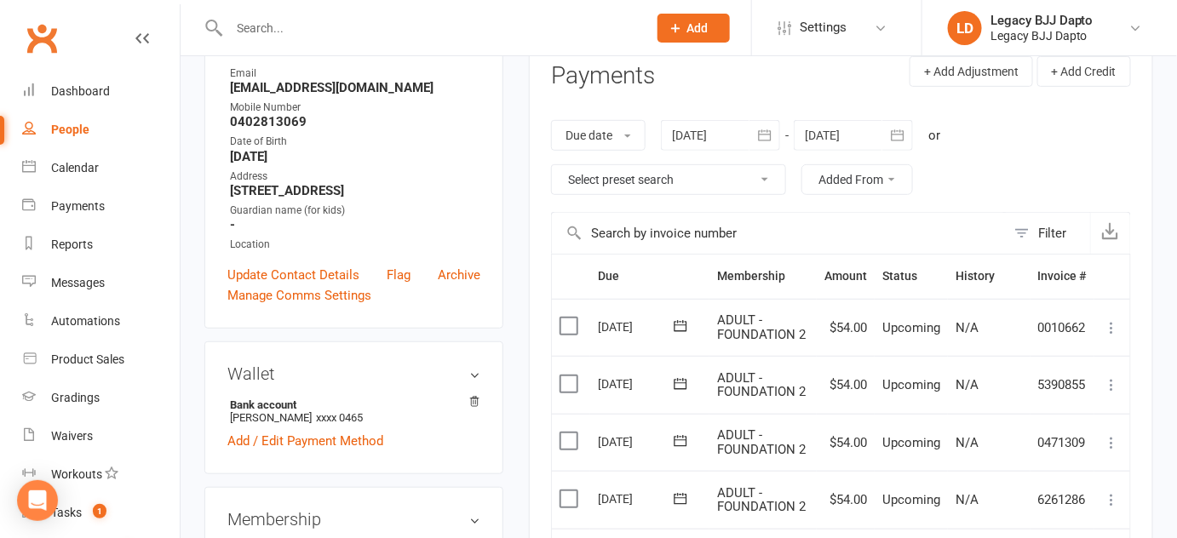
scroll to position [113, 0]
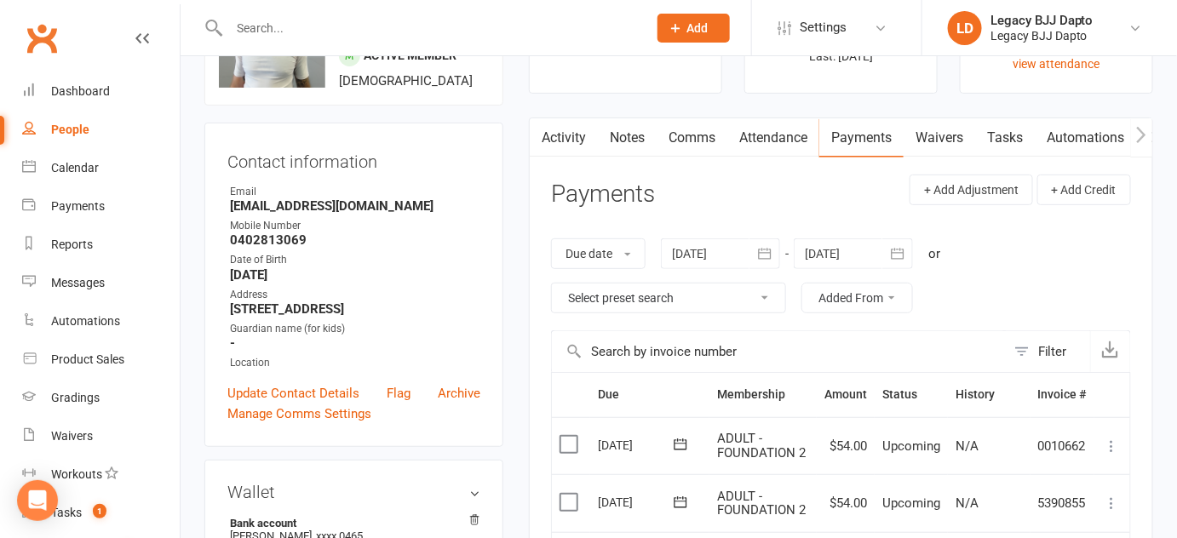
click at [764, 142] on link "Attendance" at bounding box center [773, 137] width 92 height 39
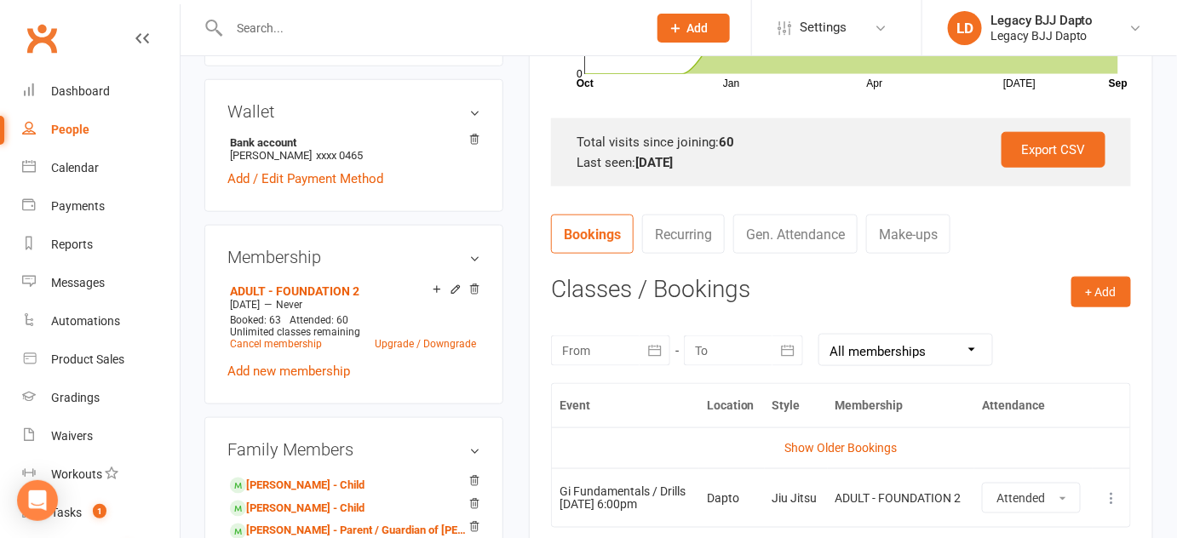
scroll to position [496, 0]
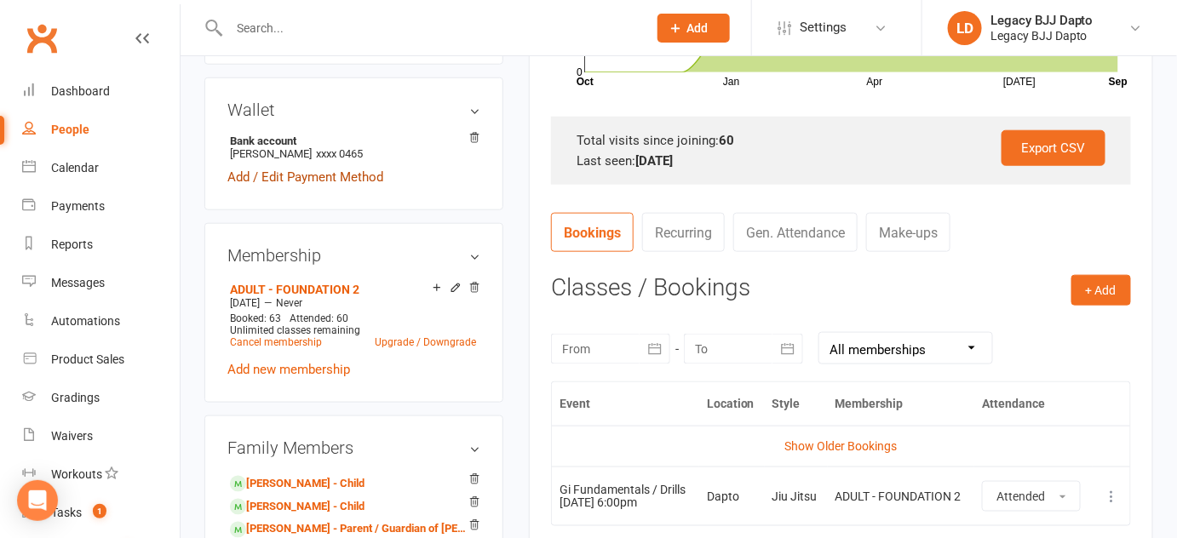
click at [270, 187] on link "Add / Edit Payment Method" at bounding box center [305, 177] width 156 height 20
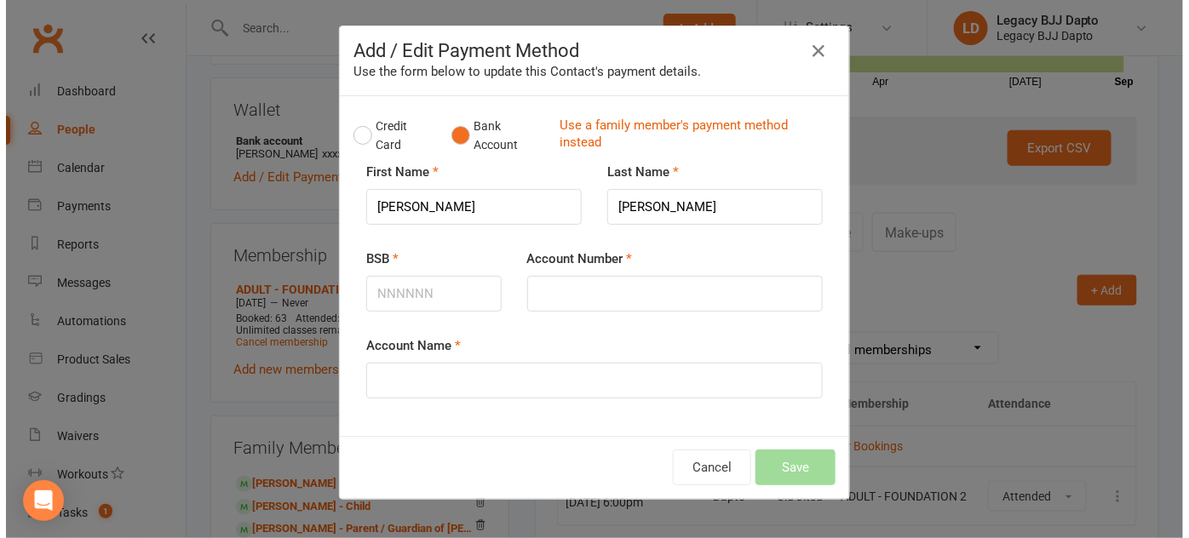
scroll to position [475, 0]
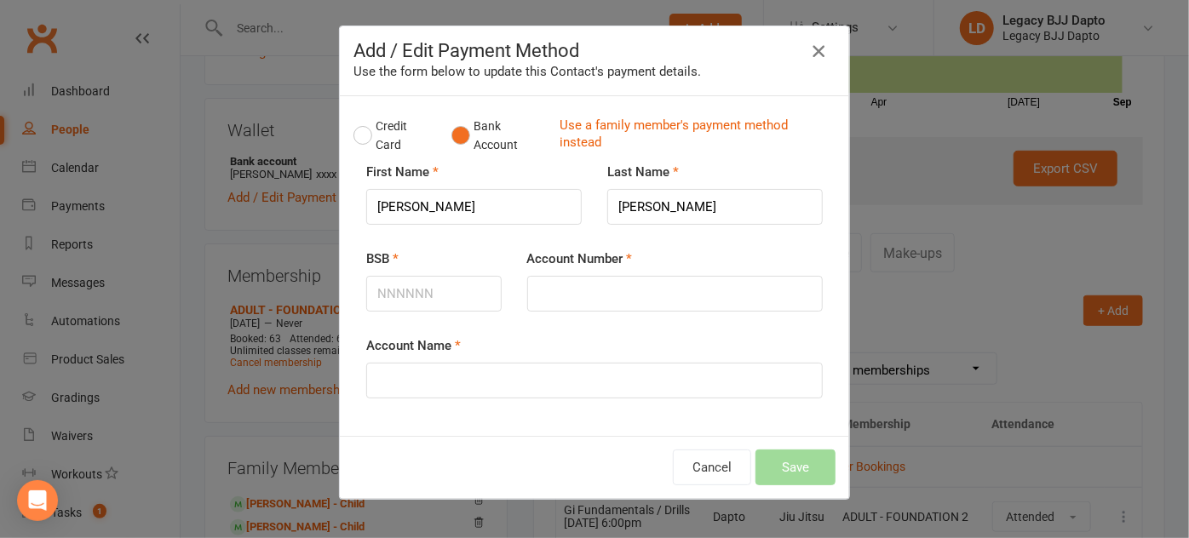
click at [809, 55] on icon "button" at bounding box center [818, 51] width 20 height 20
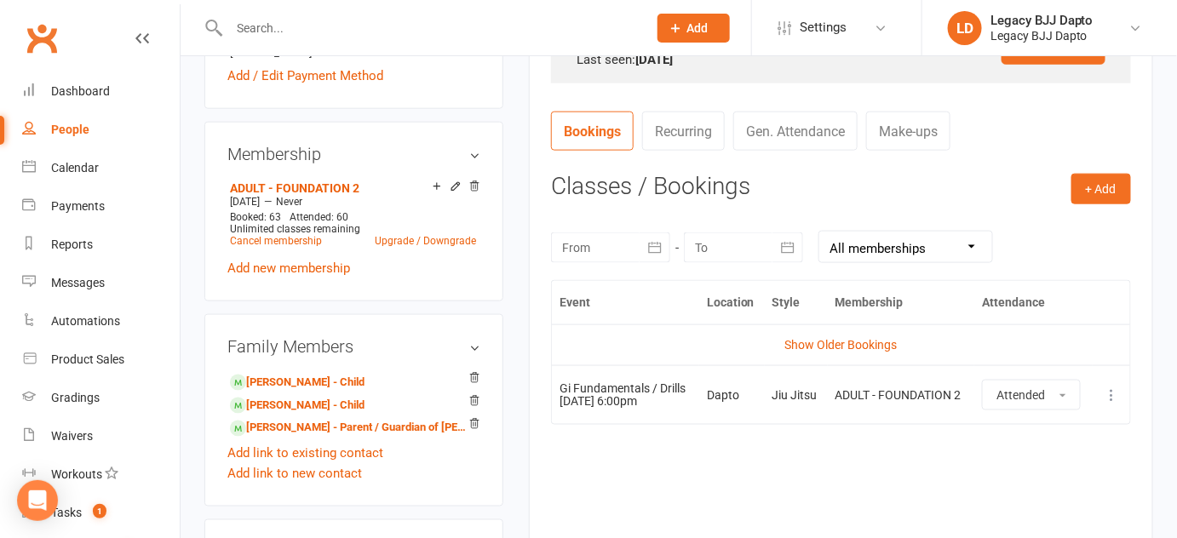
scroll to position [597, 0]
click at [327, 392] on link "Milo Chester - Child" at bounding box center [297, 383] width 135 height 18
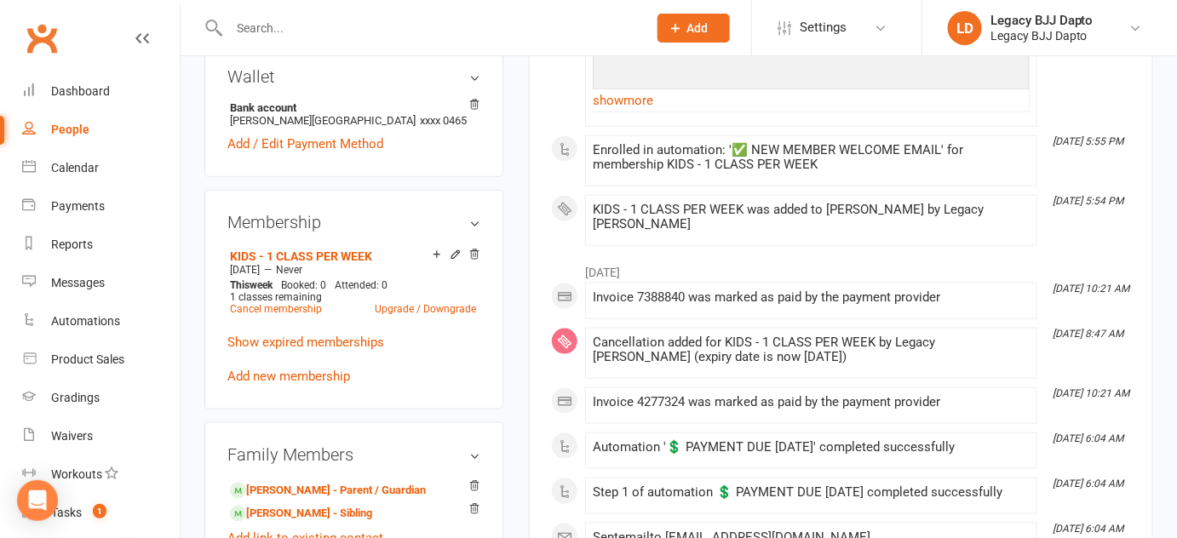
scroll to position [530, 0]
click at [477, 483] on icon at bounding box center [474, 486] width 12 height 12
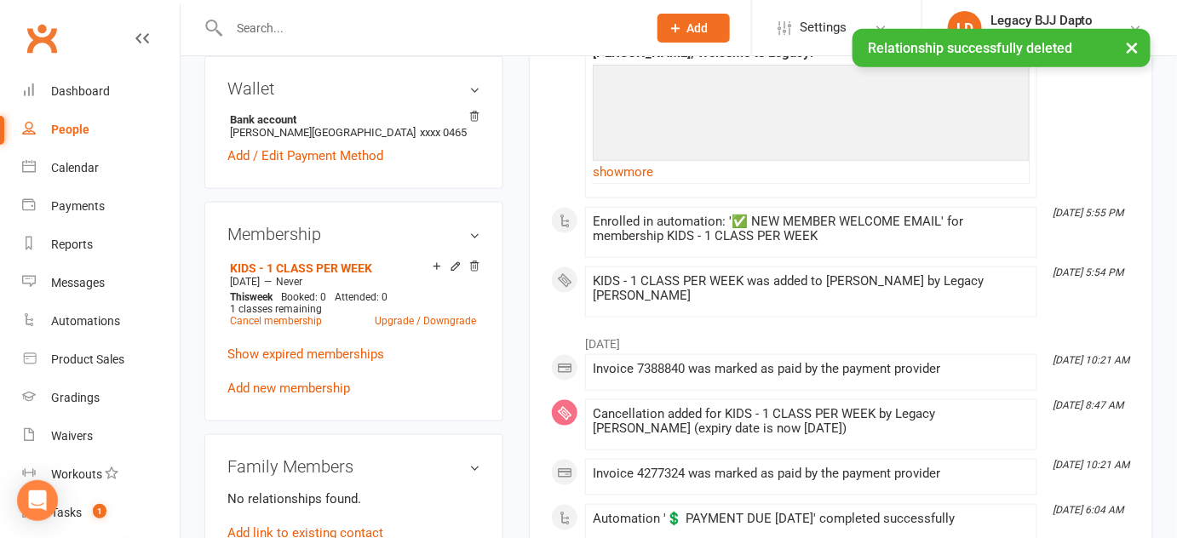
scroll to position [622, 0]
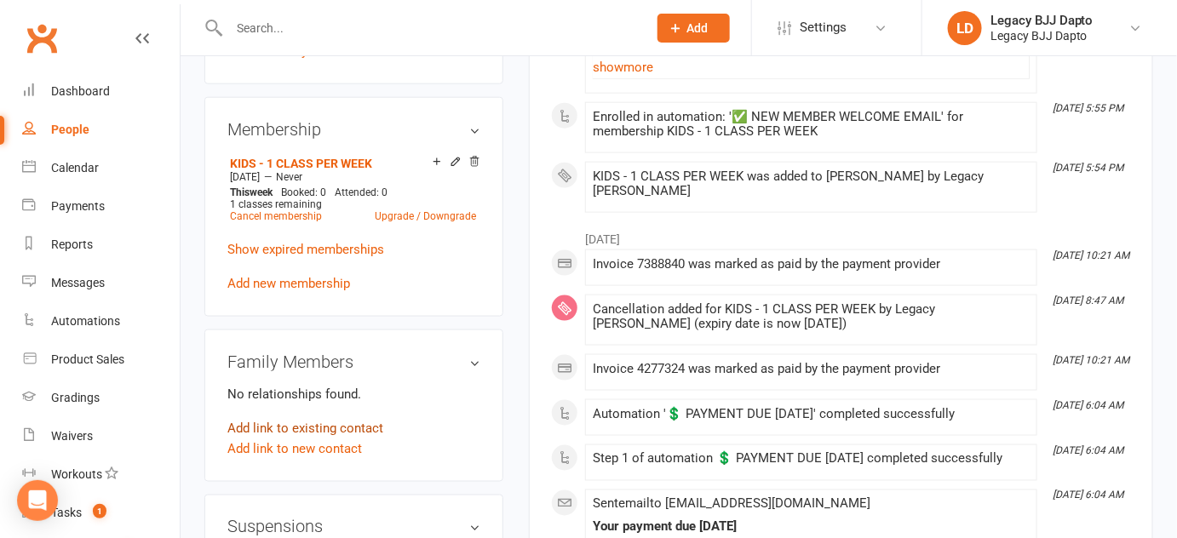
click at [320, 427] on link "Add link to existing contact" at bounding box center [305, 428] width 156 height 20
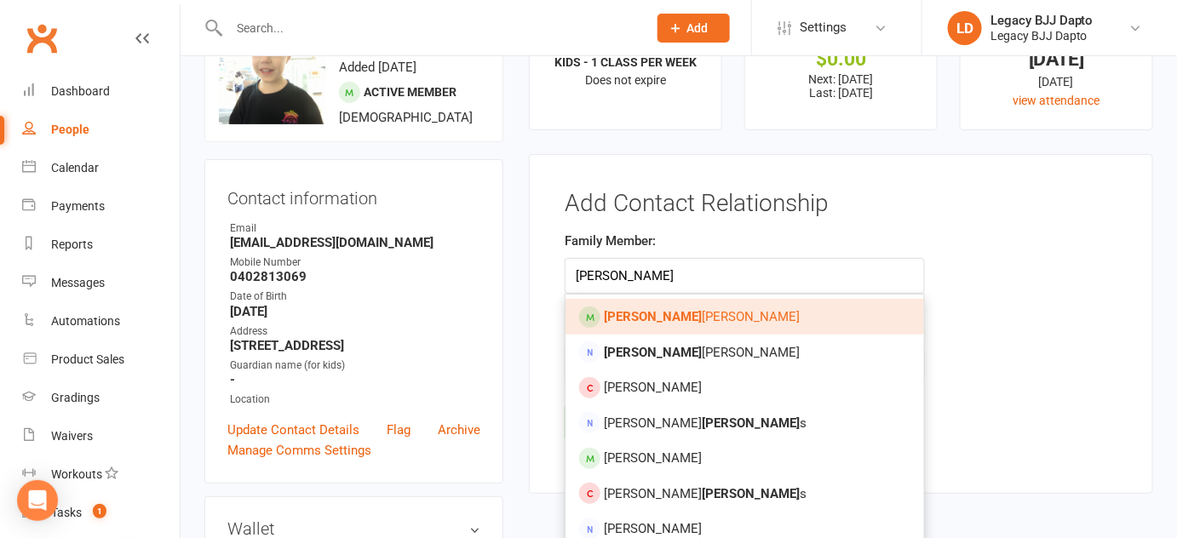
type input "steven"
click at [654, 319] on span "Steven Chester" at bounding box center [702, 316] width 196 height 15
type input "[PERSON_NAME]"
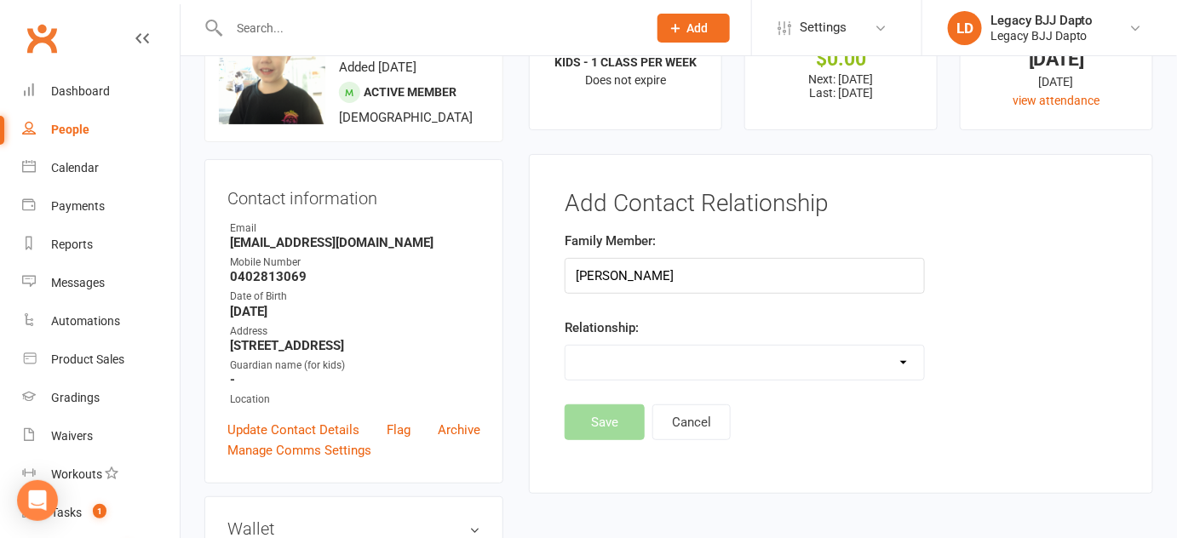
click at [650, 367] on select "Parent / Guardian Child Sibling (parent not in system) Spouse / Partner Cousin …" at bounding box center [745, 363] width 358 height 34
click at [566, 346] on select "Parent / Guardian Child Sibling (parent not in system) Spouse / Partner Cousin …" at bounding box center [745, 363] width 358 height 34
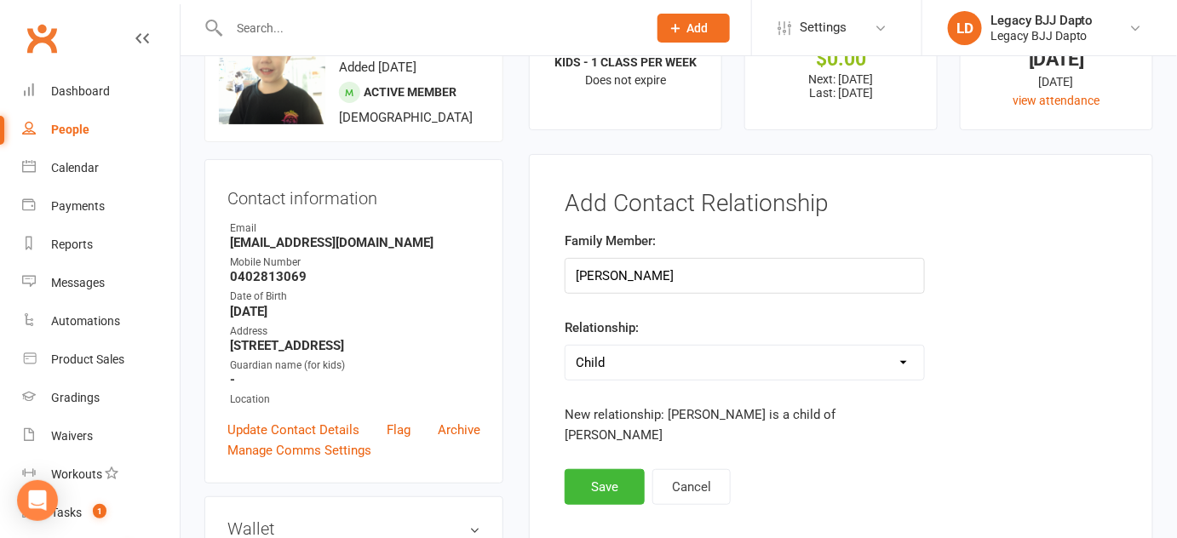
click at [688, 367] on select "Parent / Guardian Child Sibling (parent not in system) Spouse / Partner Cousin …" at bounding box center [745, 363] width 358 height 34
select select "0"
click at [566, 346] on select "Parent / Guardian Child Sibling (parent not in system) Spouse / Partner Cousin …" at bounding box center [745, 363] width 358 height 34
click at [612, 472] on button "Save" at bounding box center [605, 487] width 80 height 36
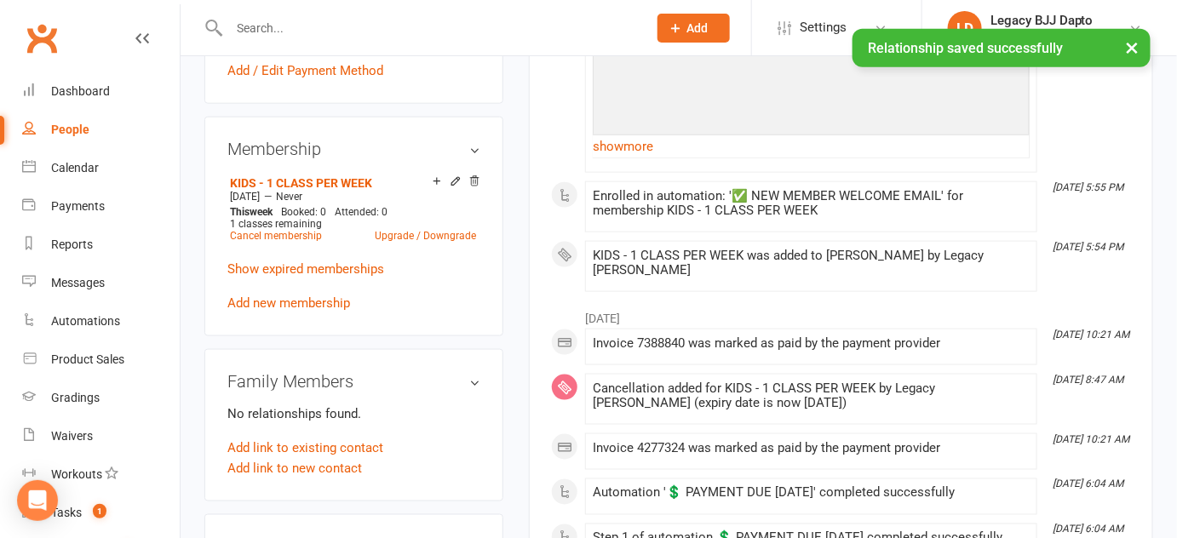
scroll to position [712, 0]
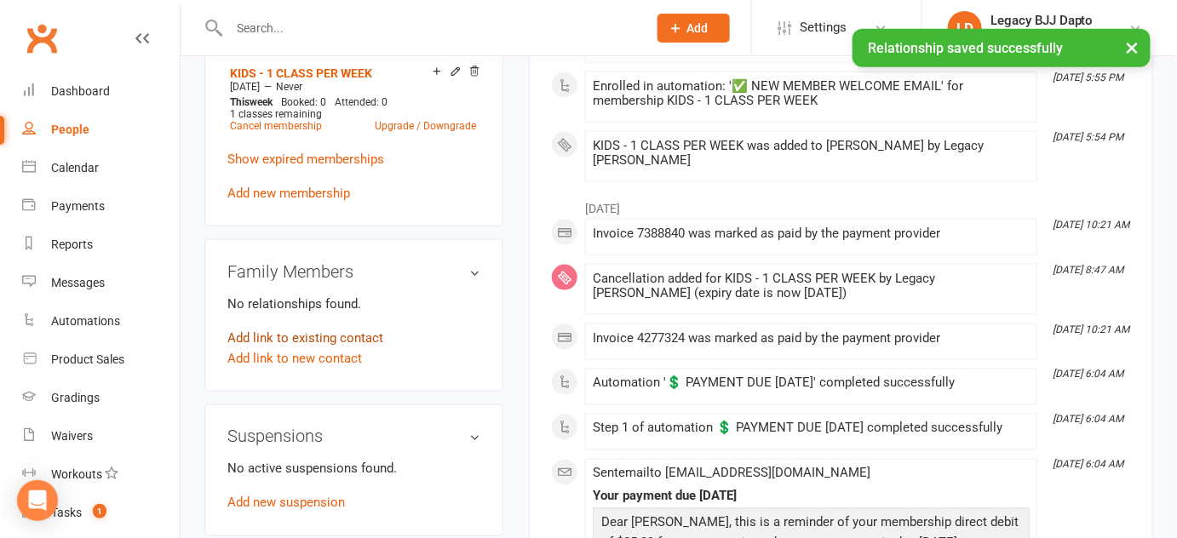
click at [341, 336] on link "Add link to existing contact" at bounding box center [305, 338] width 156 height 20
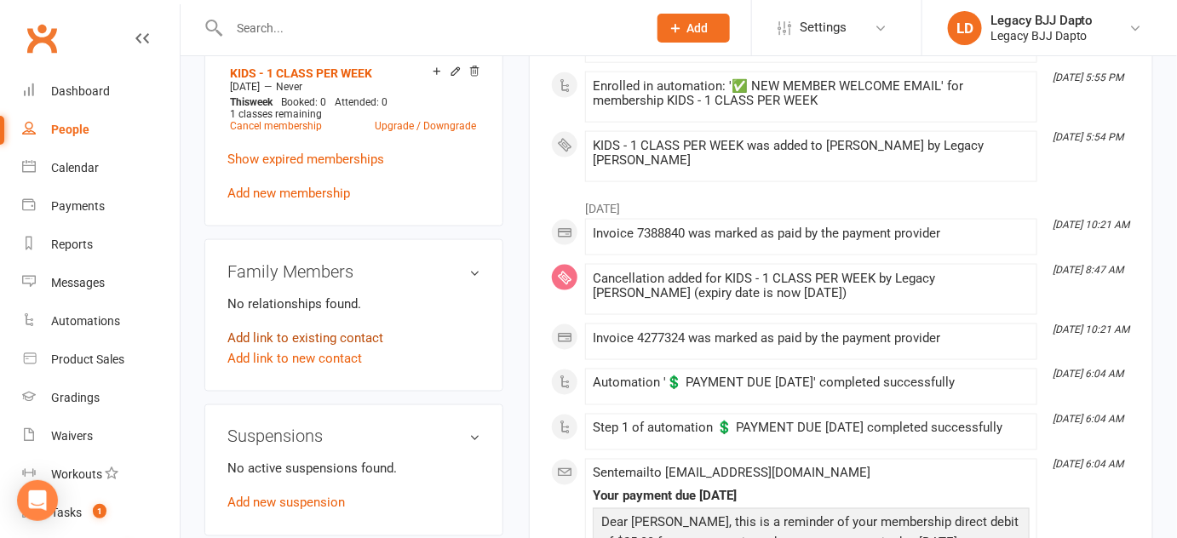
scroll to position [77, 0]
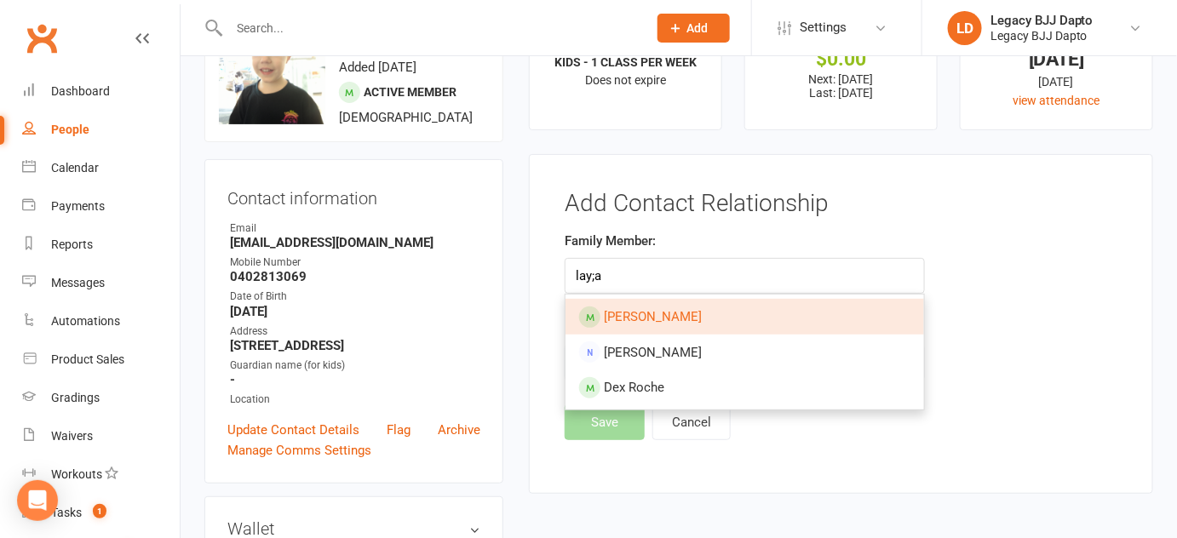
type input "lay;a"
click at [614, 317] on span "Layla Chester" at bounding box center [653, 316] width 98 height 15
type input "Layla Chester"
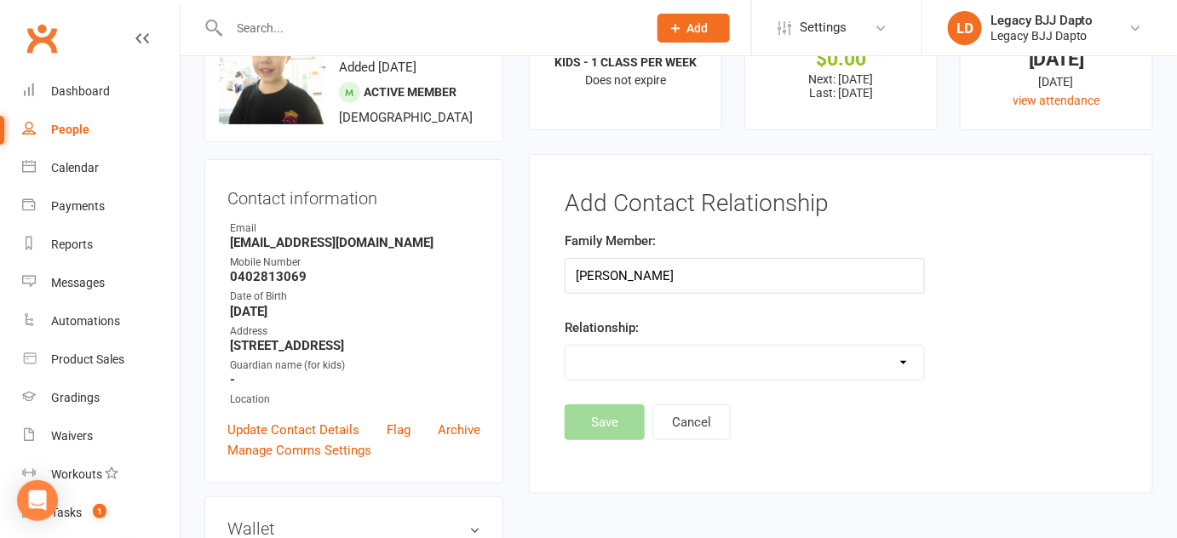
click at [620, 367] on select "Parent / Guardian Child Sibling (parent not in system) Spouse / Partner Cousin …" at bounding box center [745, 363] width 358 height 34
click at [689, 424] on button "Cancel" at bounding box center [691, 423] width 78 height 36
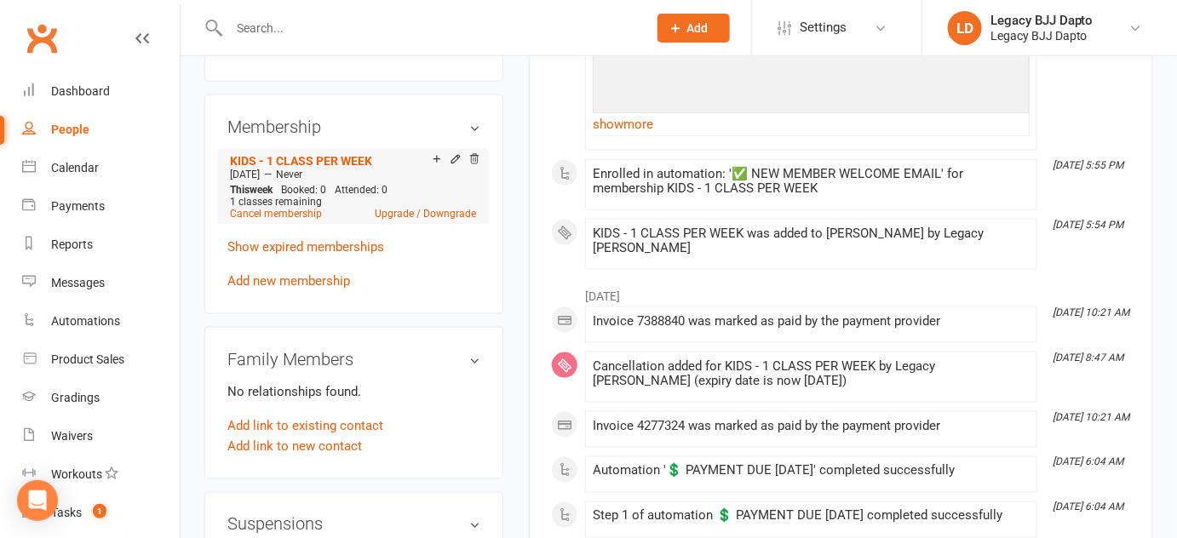
scroll to position [631, 0]
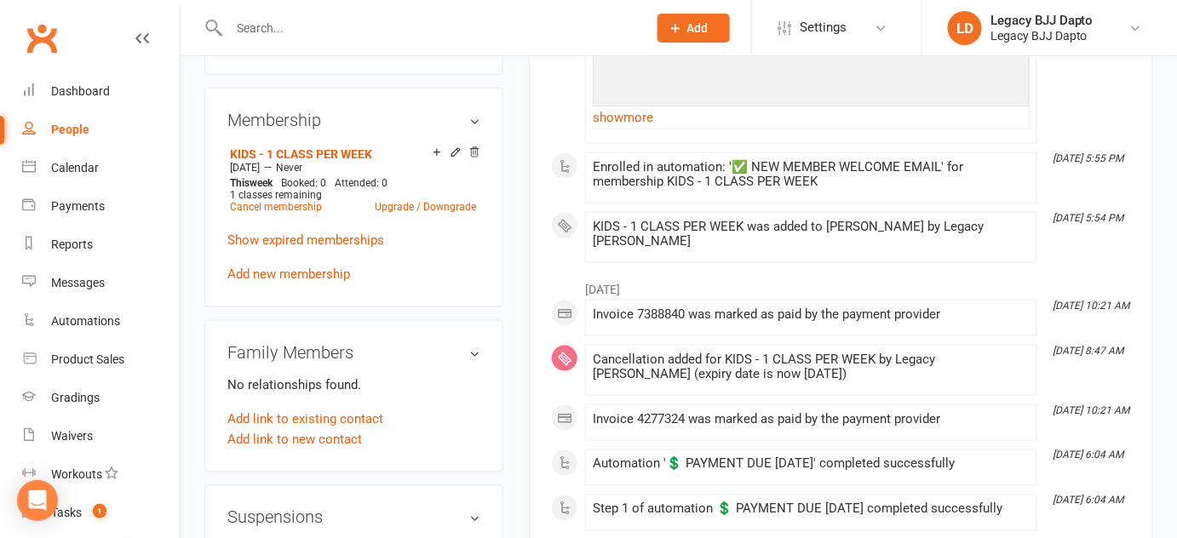
click at [508, 24] on input "text" at bounding box center [429, 28] width 411 height 24
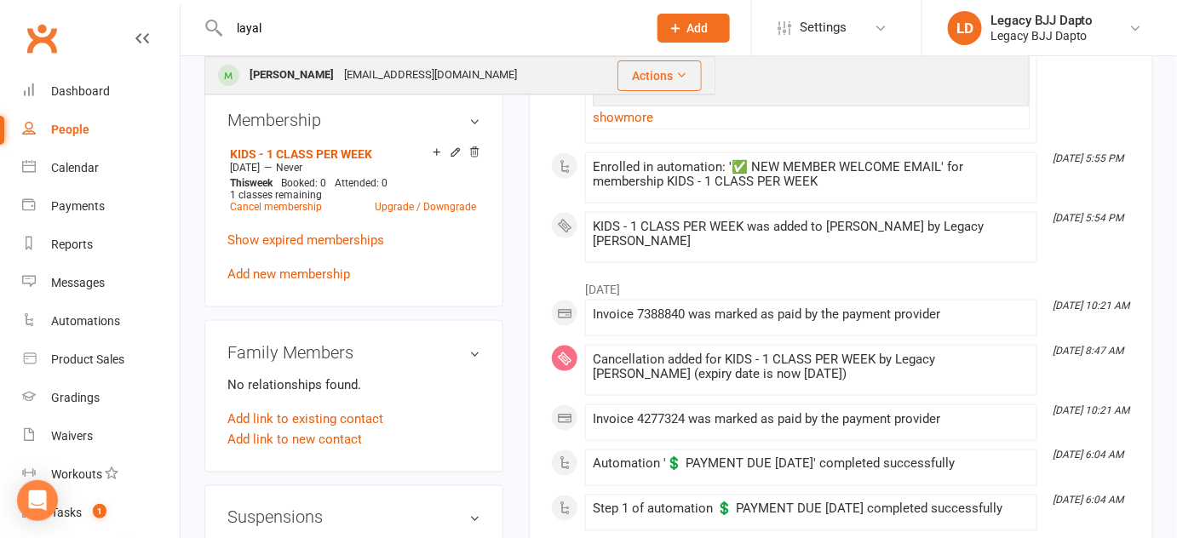
type input "layal"
click at [478, 70] on div "Layla Chester schester84@hotmail.com" at bounding box center [400, 75] width 389 height 35
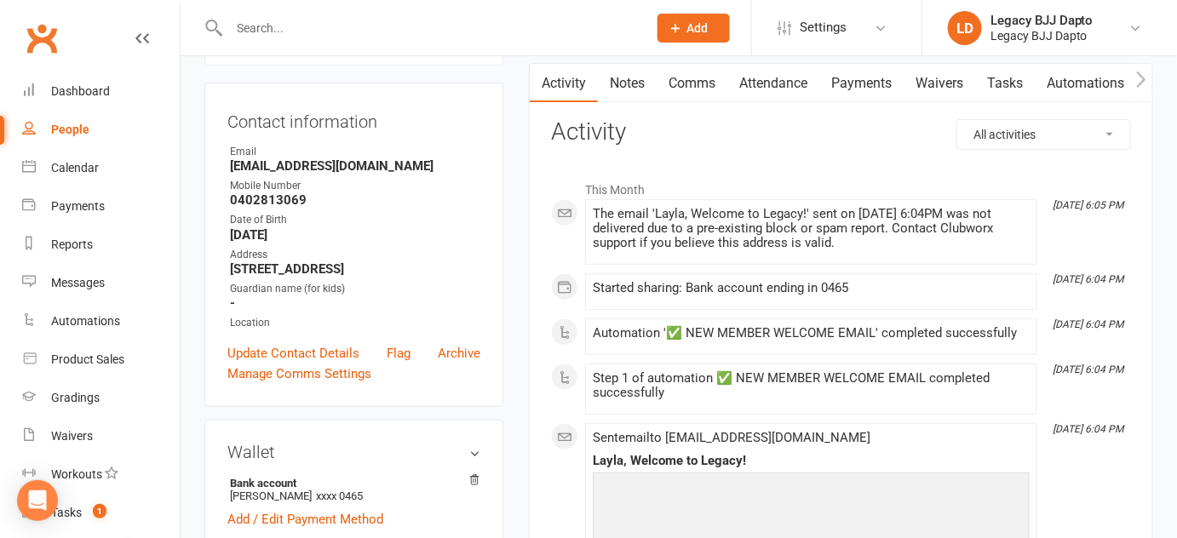
scroll to position [150, 0]
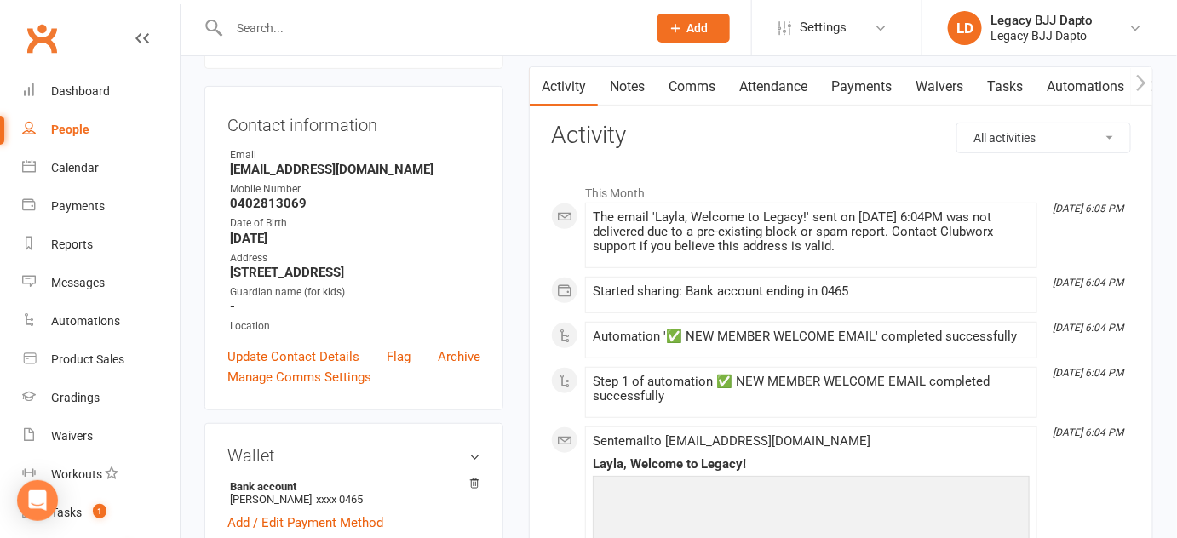
click at [873, 72] on link "Payments" at bounding box center [861, 86] width 84 height 39
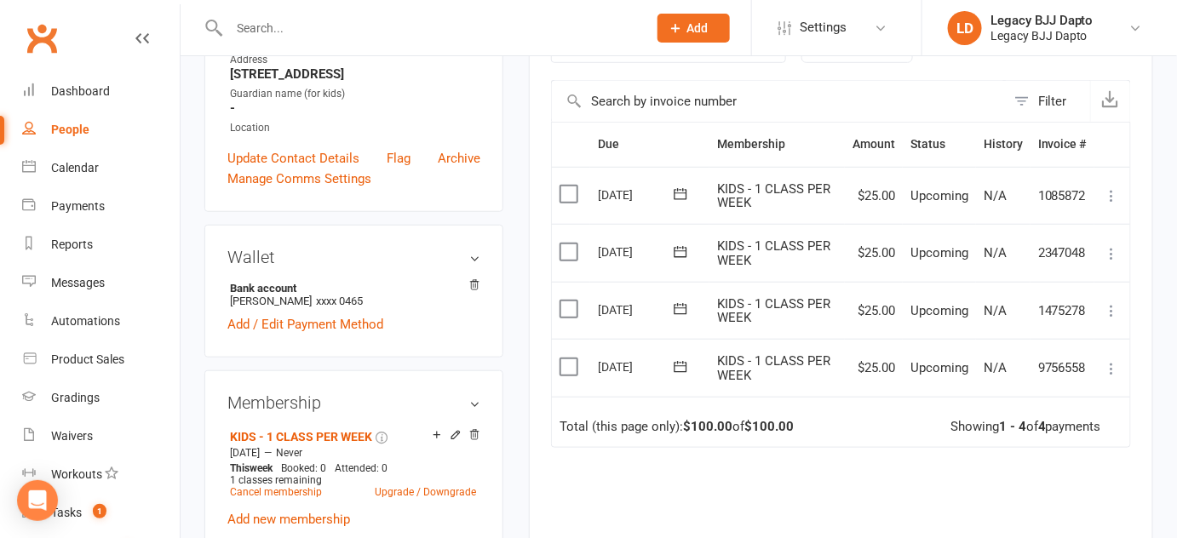
scroll to position [348, 0]
click at [345, 336] on link "Add / Edit Payment Method" at bounding box center [305, 325] width 156 height 20
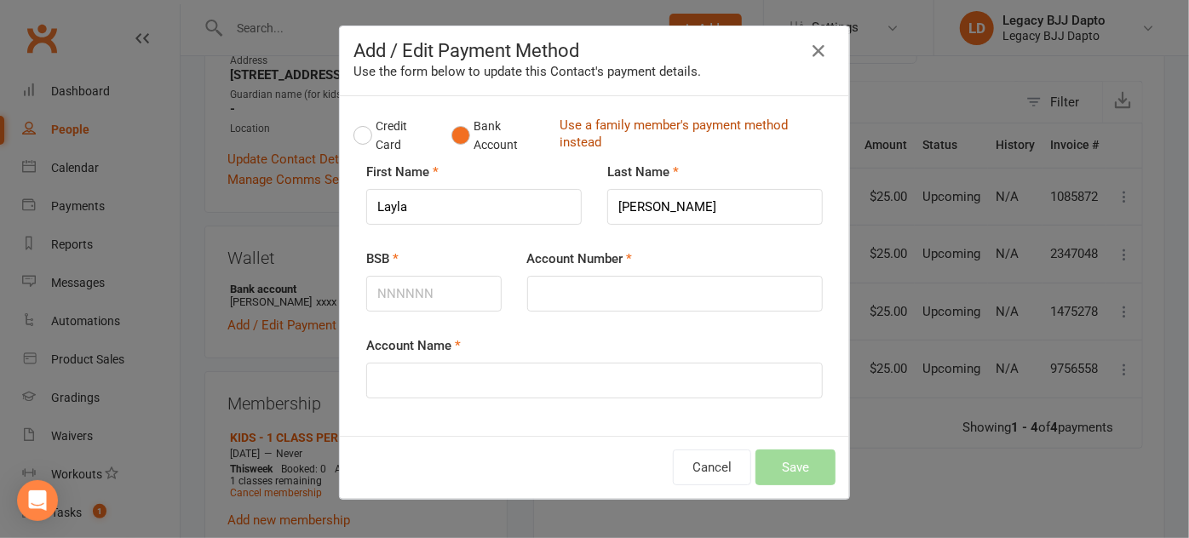
click at [601, 117] on link "Use a family member's payment method instead" at bounding box center [693, 136] width 267 height 38
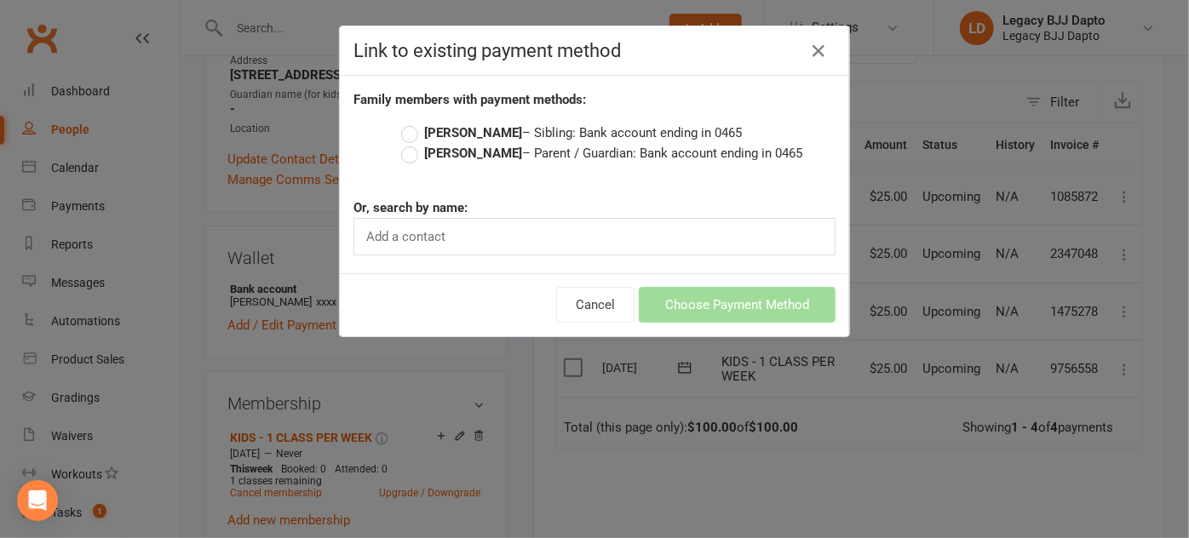
click at [454, 152] on strong "[PERSON_NAME]" at bounding box center [473, 153] width 98 height 15
click at [412, 143] on input "Steven Chester – Parent / Guardian: Bank account ending in 0465" at bounding box center [406, 143] width 11 height 0
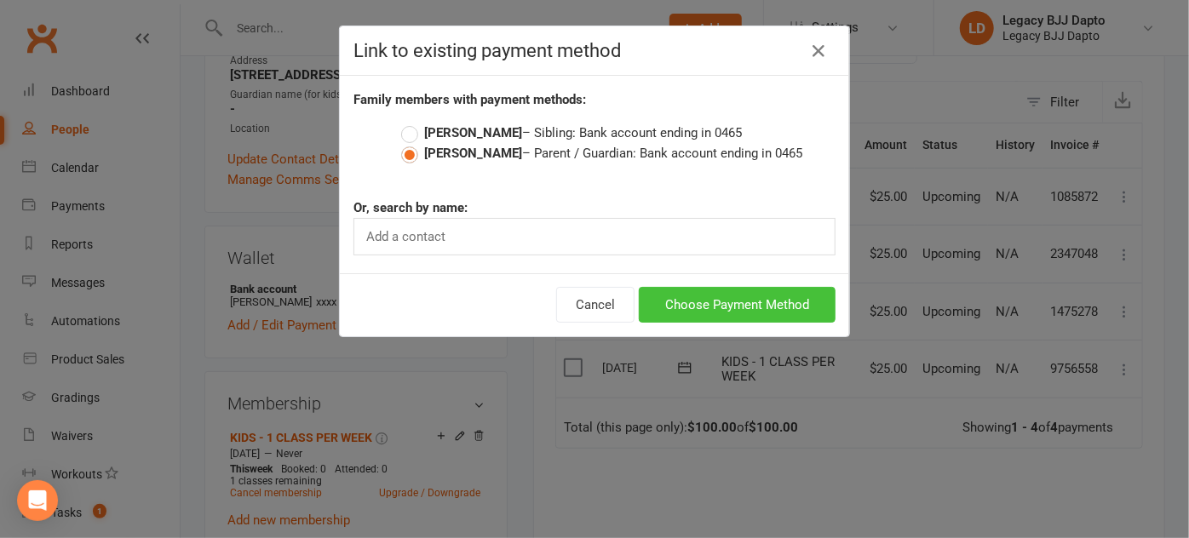
click at [754, 305] on button "Choose Payment Method" at bounding box center [737, 305] width 197 height 36
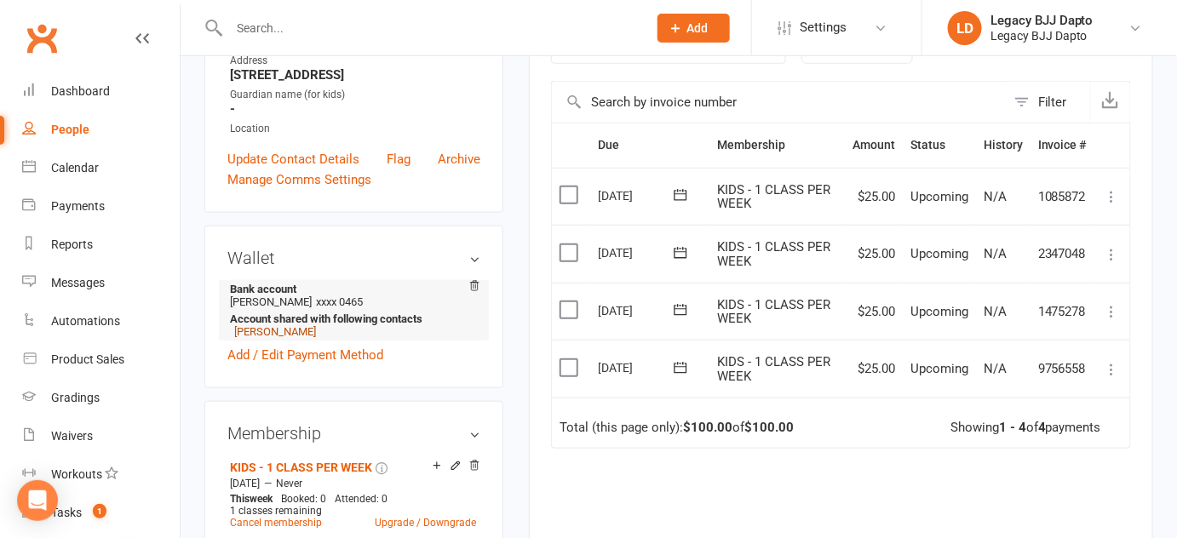
click at [267, 338] on link "[PERSON_NAME]" at bounding box center [275, 331] width 82 height 13
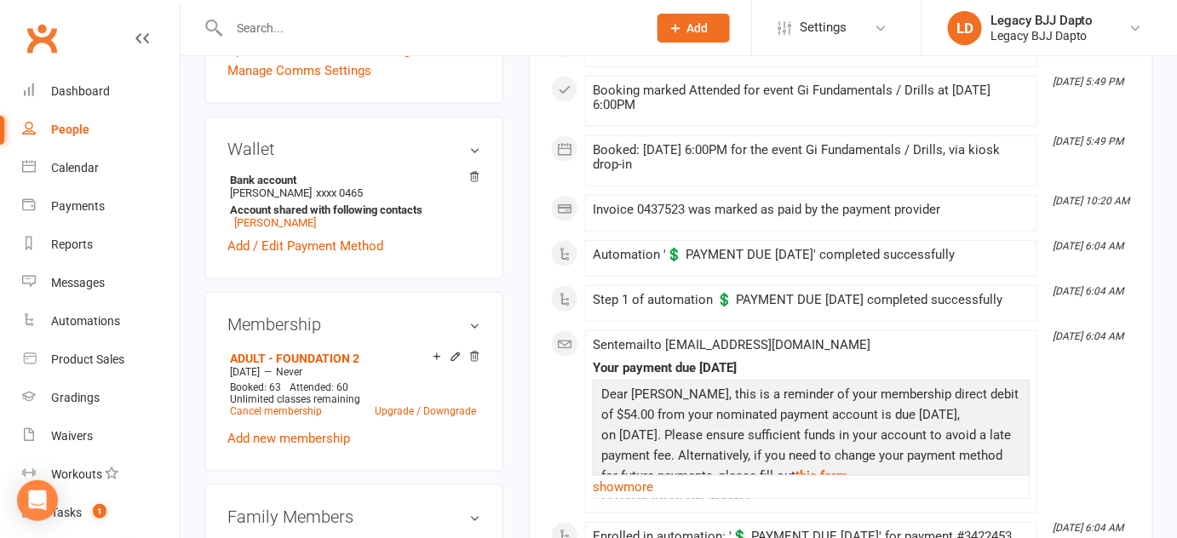
scroll to position [457, 0]
click at [273, 228] on link "Layla Chester" at bounding box center [275, 221] width 82 height 13
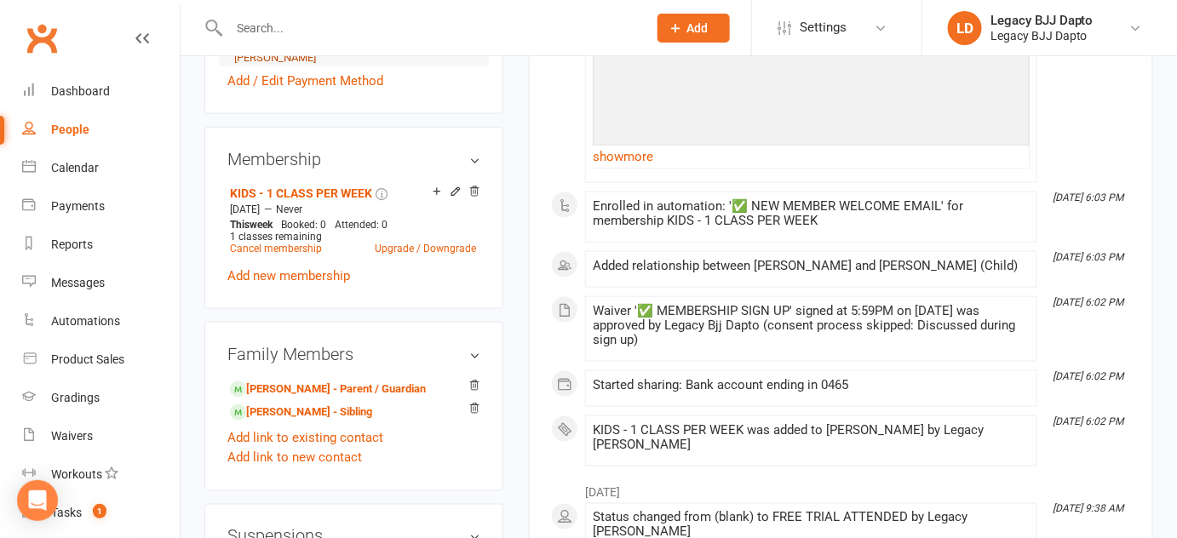
scroll to position [622, 0]
click at [279, 422] on link "Milo Chester - Sibling" at bounding box center [301, 413] width 142 height 18
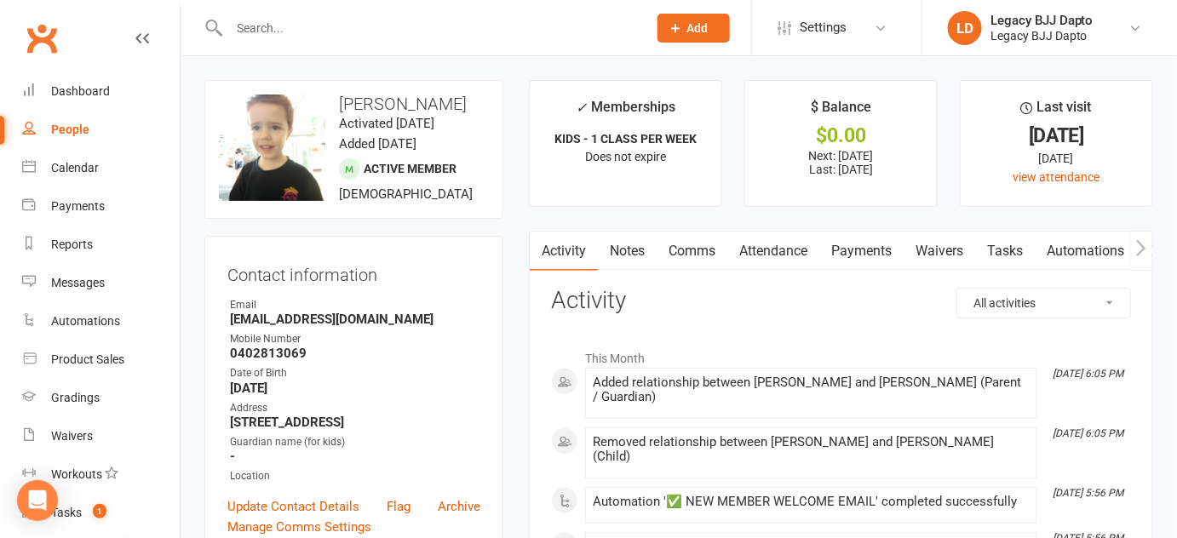
click at [846, 246] on link "Payments" at bounding box center [861, 251] width 84 height 39
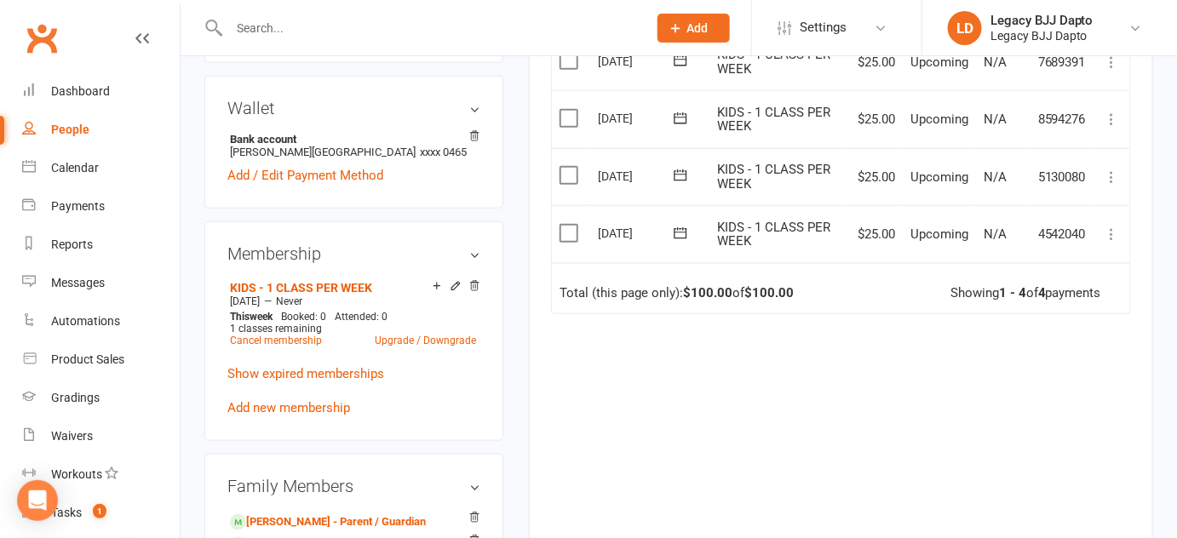
scroll to position [506, 0]
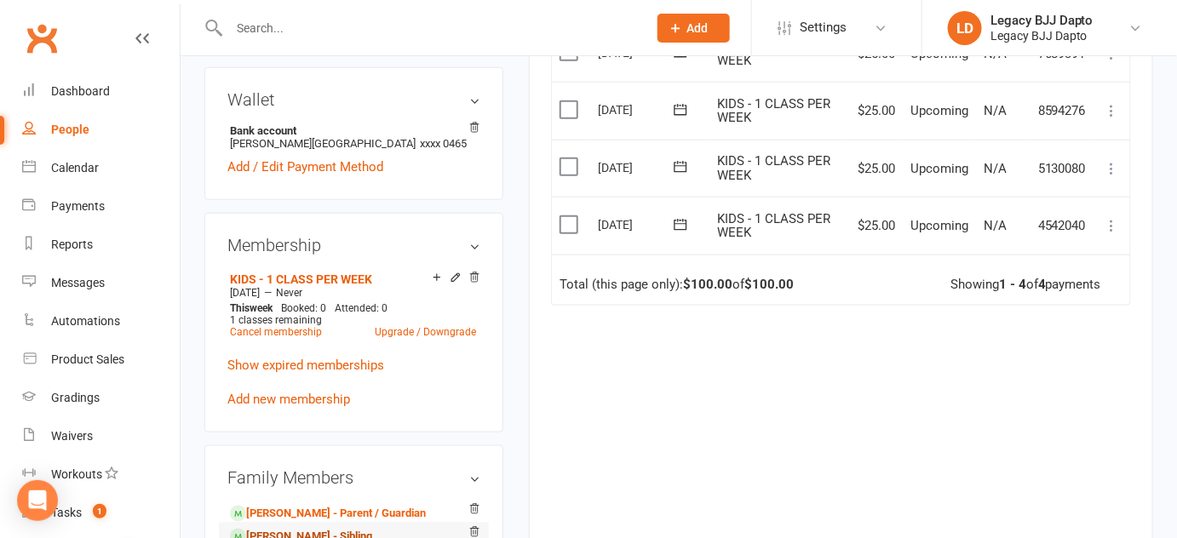
click at [305, 530] on link "Layla Chester - Sibling" at bounding box center [301, 537] width 142 height 18
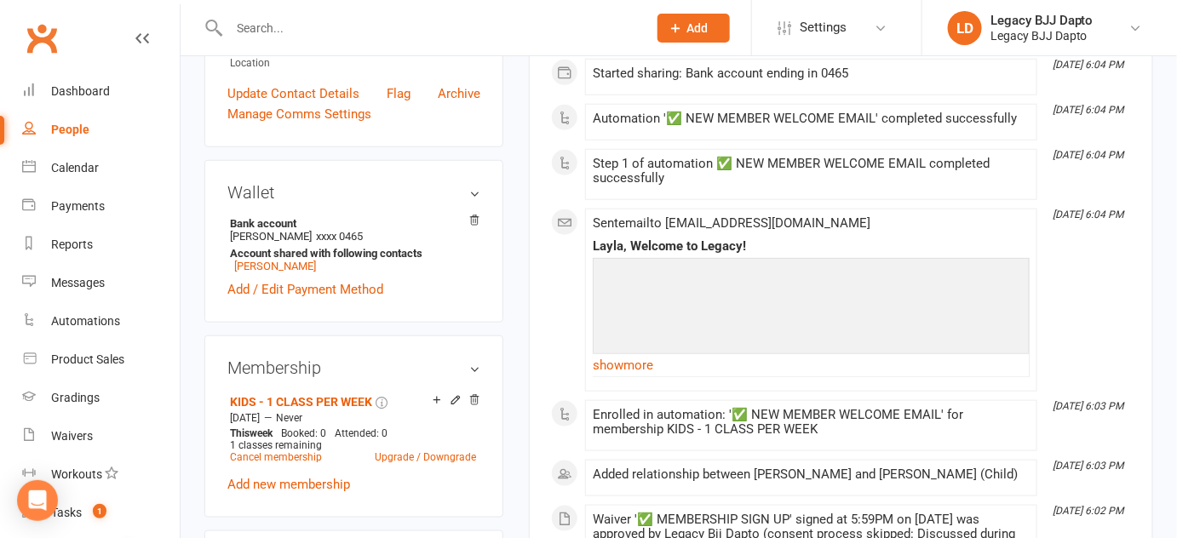
scroll to position [412, 0]
click at [270, 273] on link "[PERSON_NAME]" at bounding box center [275, 267] width 82 height 13
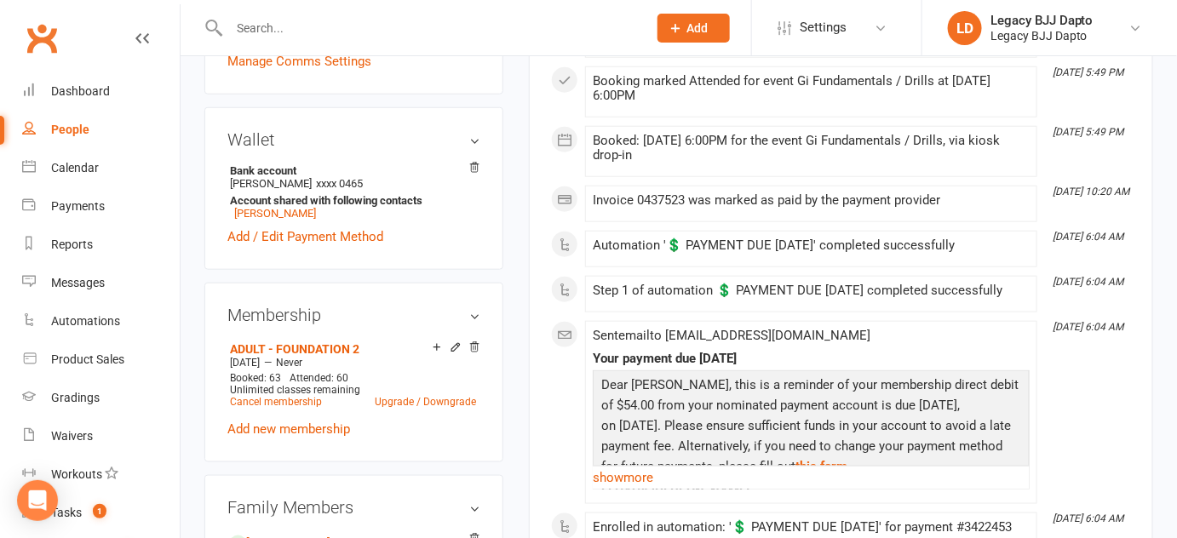
scroll to position [467, 0]
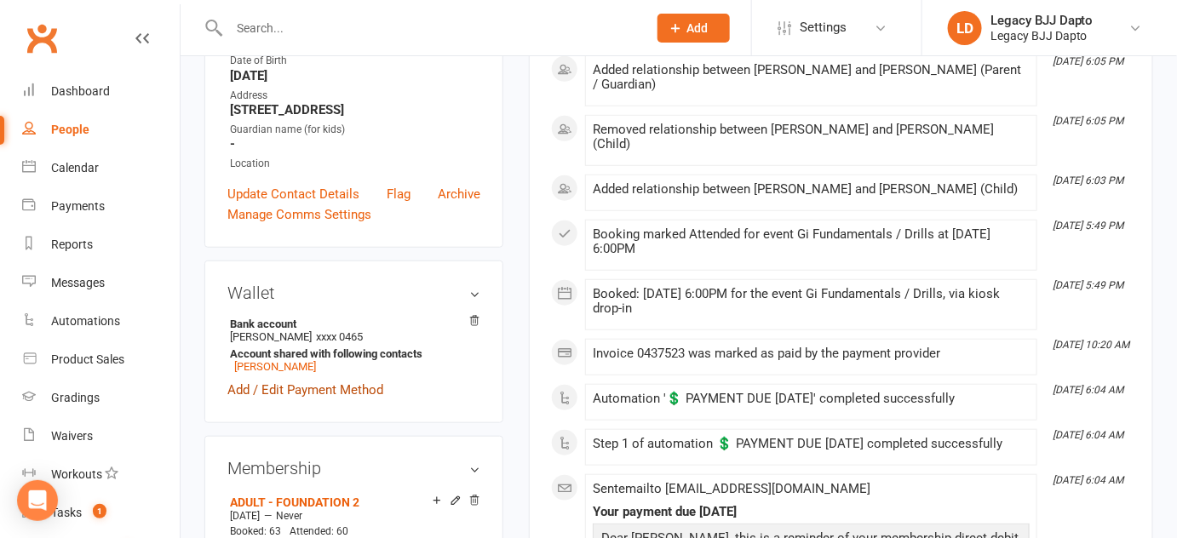
click at [319, 400] on link "Add / Edit Payment Method" at bounding box center [305, 390] width 156 height 20
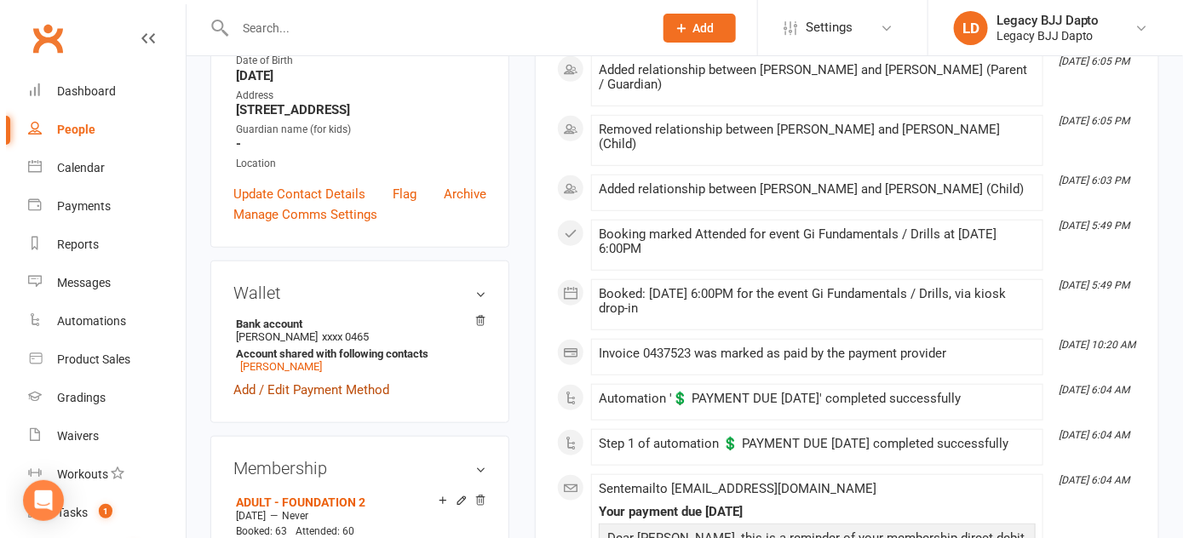
scroll to position [292, 0]
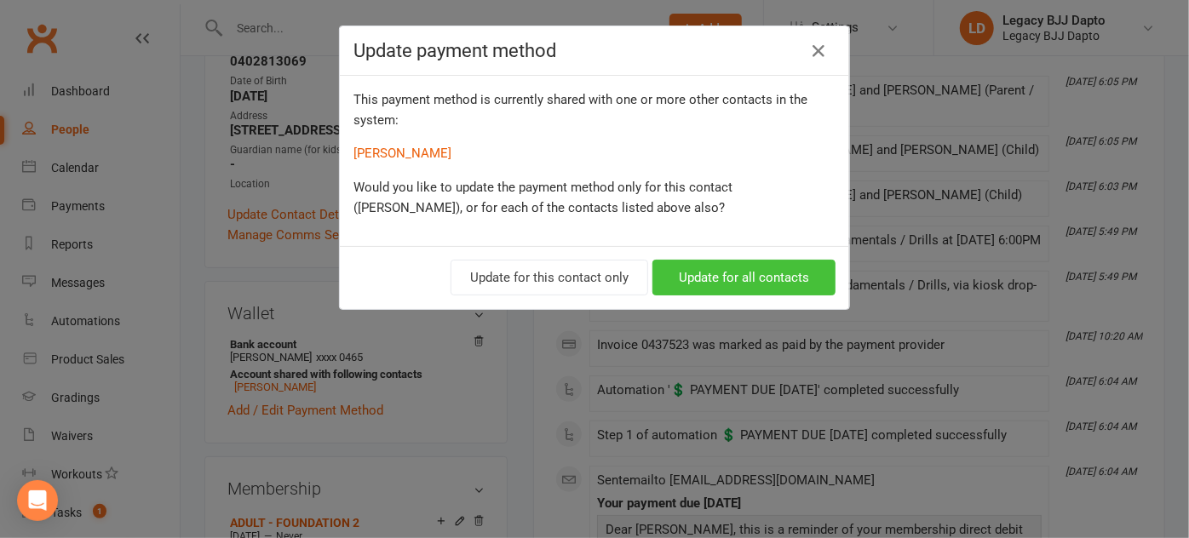
click at [681, 283] on button "Update for all contacts" at bounding box center [743, 278] width 183 height 36
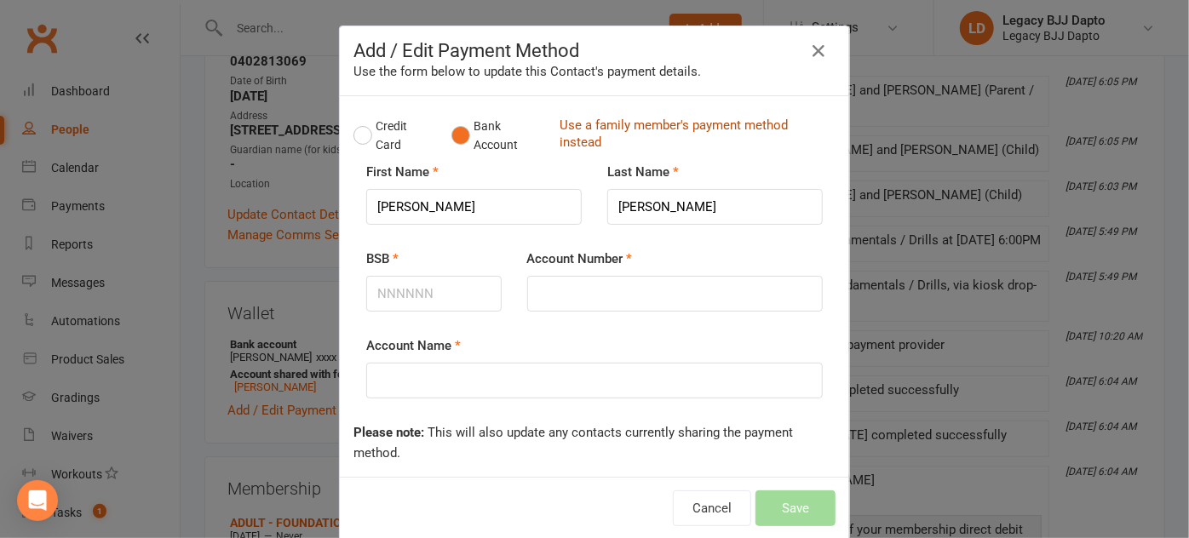
click at [576, 128] on link "Use a family member's payment method instead" at bounding box center [693, 136] width 267 height 38
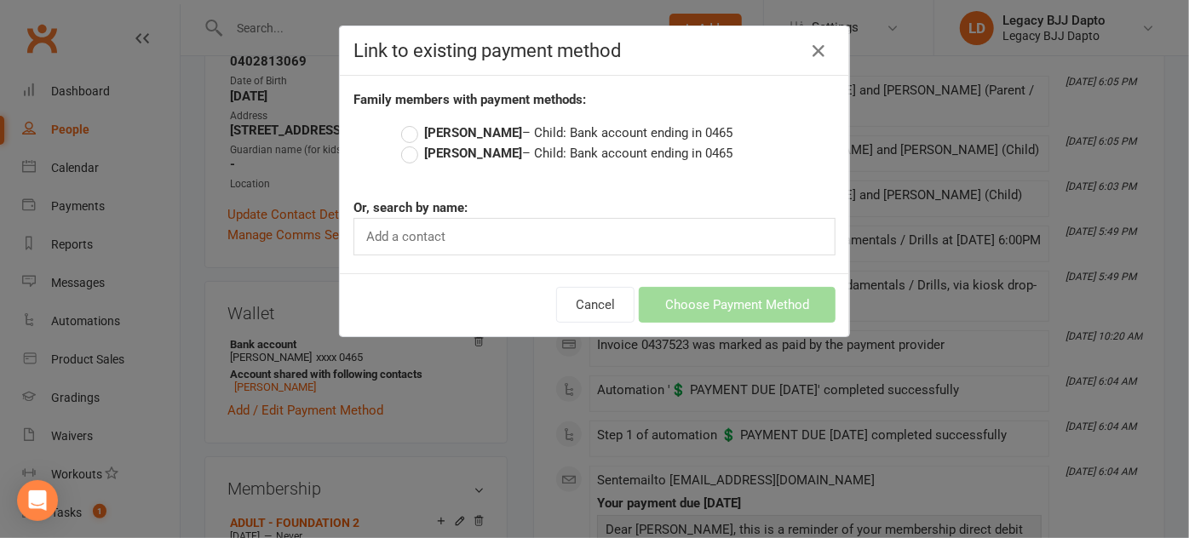
click at [559, 129] on label "Milo Chester – Child: Bank account ending in 0465" at bounding box center [566, 133] width 331 height 20
click at [412, 123] on input "Milo Chester – Child: Bank account ending in 0465" at bounding box center [406, 123] width 11 height 0
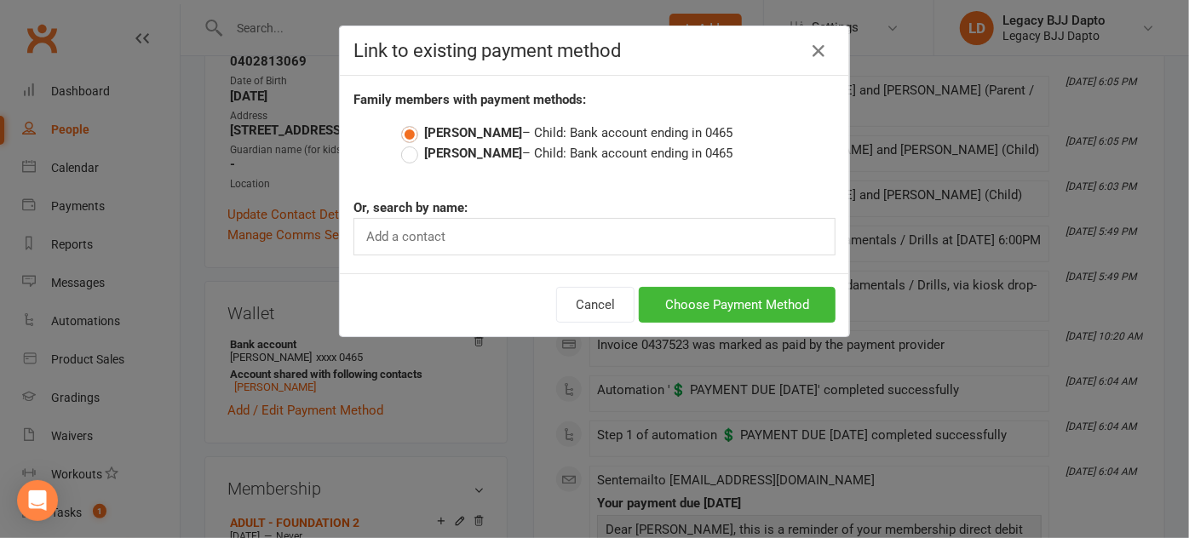
click at [411, 130] on label "Milo Chester – Child: Bank account ending in 0465" at bounding box center [566, 133] width 331 height 20
click at [411, 123] on input "Milo Chester – Child: Bank account ending in 0465" at bounding box center [406, 123] width 11 height 0
click at [402, 132] on label "Milo Chester – Child: Bank account ending in 0465" at bounding box center [566, 133] width 331 height 20
click at [402, 123] on input "Milo Chester – Child: Bank account ending in 0465" at bounding box center [406, 123] width 11 height 0
click at [813, 49] on icon "button" at bounding box center [818, 51] width 20 height 20
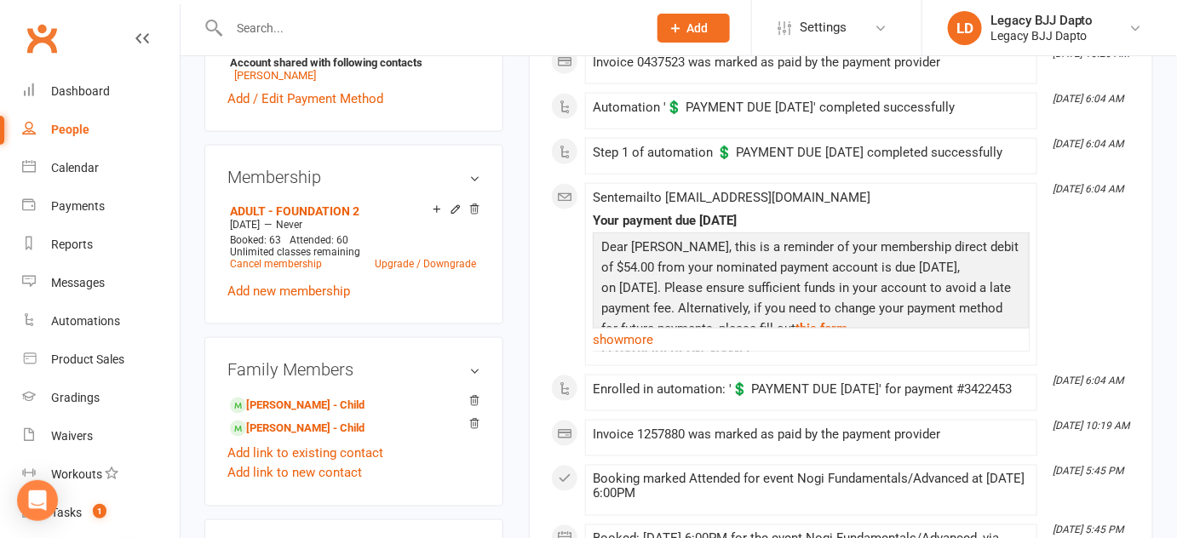
scroll to position [608, 0]
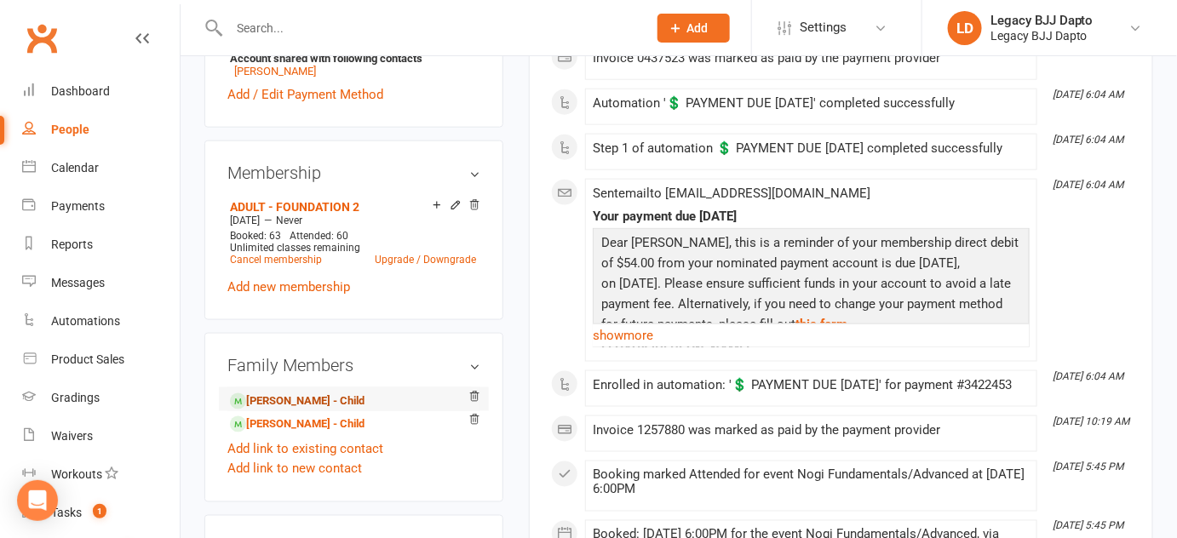
click at [300, 411] on link "Milo Chester - Child" at bounding box center [297, 402] width 135 height 18
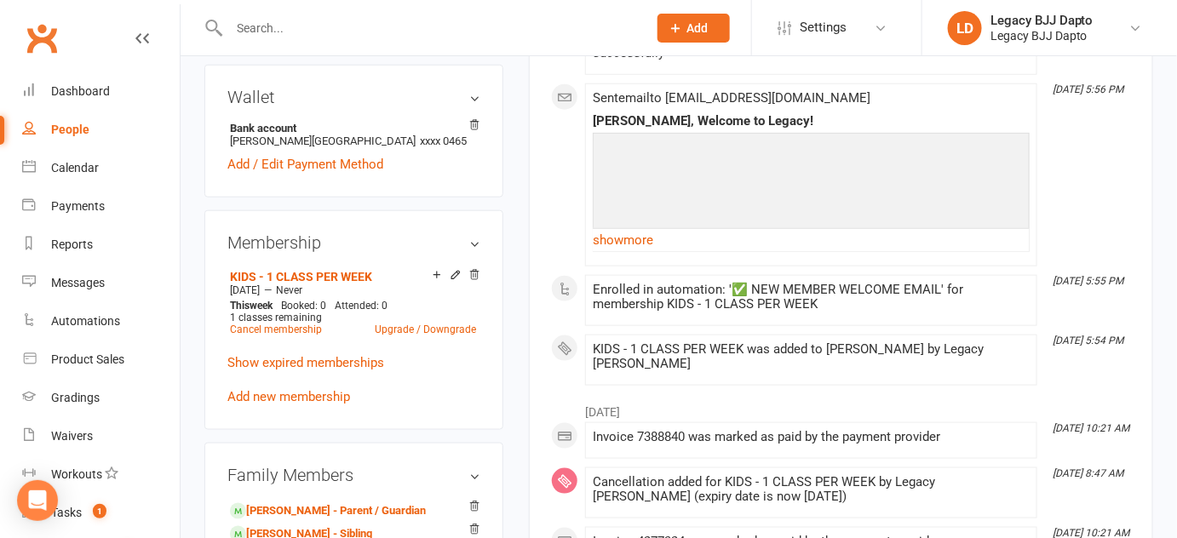
scroll to position [590, 0]
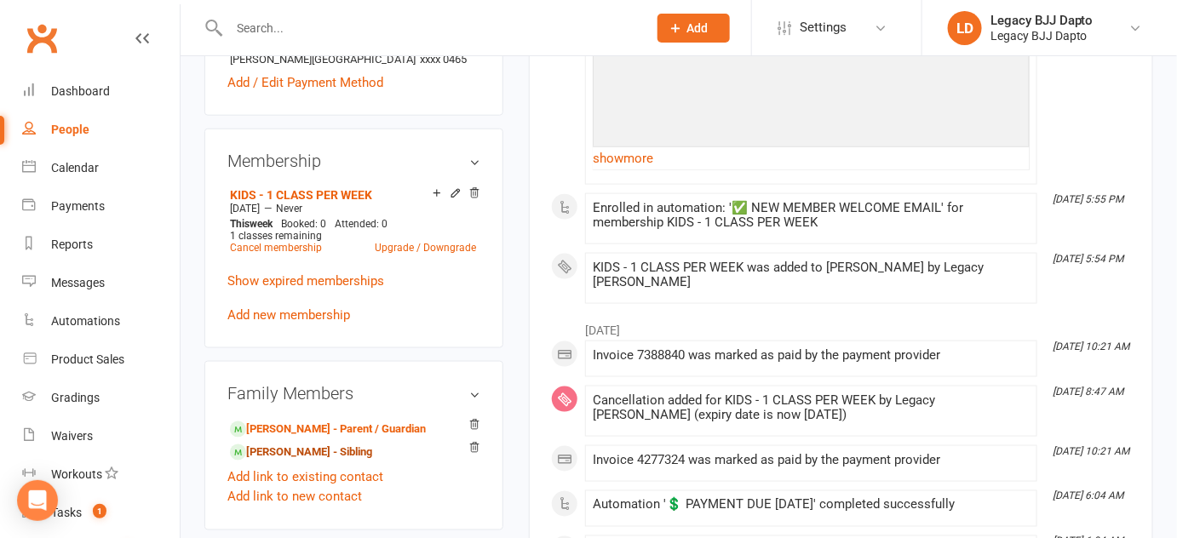
click at [313, 445] on link "Layla Chester - Sibling" at bounding box center [301, 453] width 142 height 18
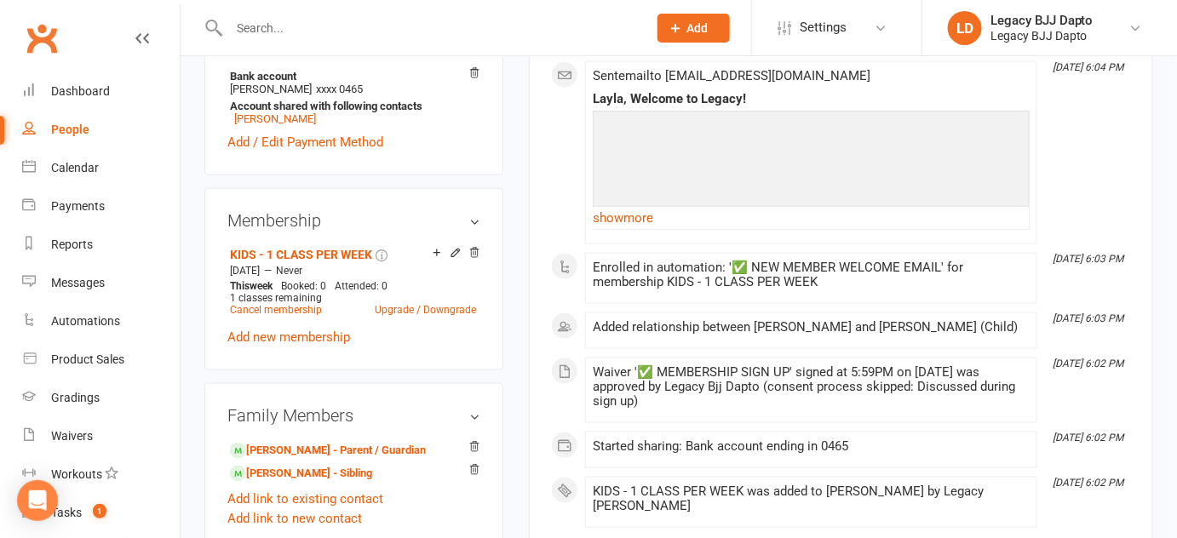
scroll to position [566, 0]
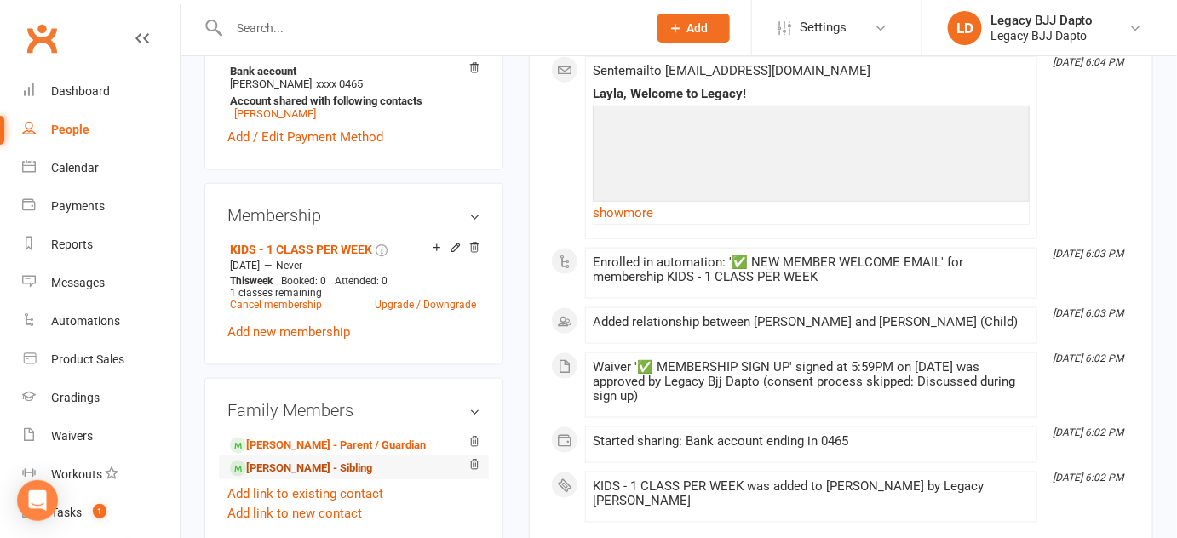
click at [308, 478] on link "Milo Chester - Sibling" at bounding box center [301, 469] width 142 height 18
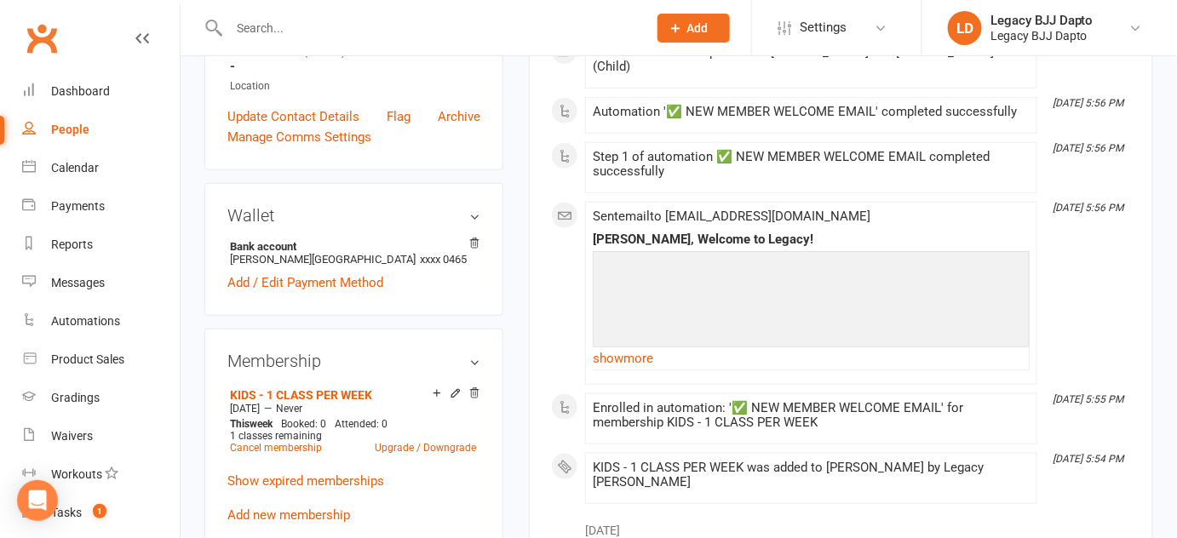
scroll to position [435, 0]
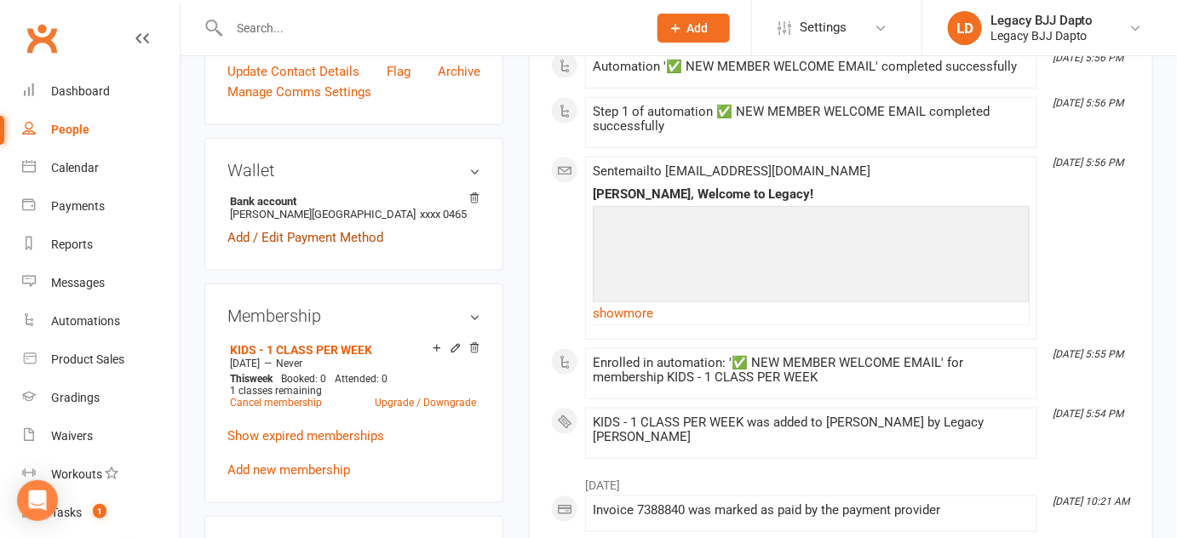
click at [245, 240] on link "Add / Edit Payment Method" at bounding box center [305, 237] width 156 height 20
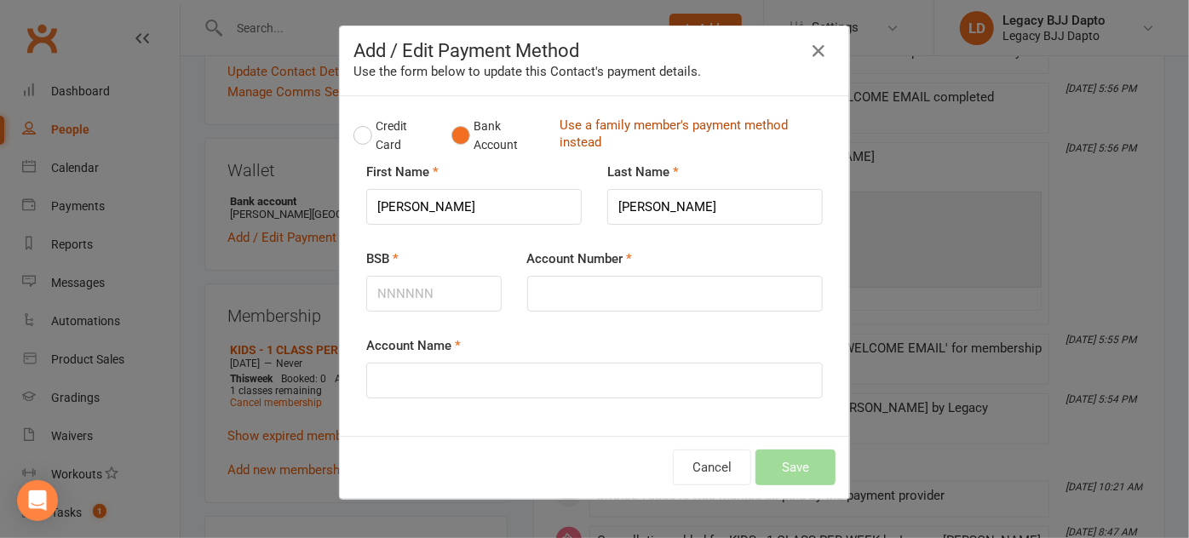
click at [573, 133] on link "Use a family member's payment method instead" at bounding box center [693, 136] width 267 height 38
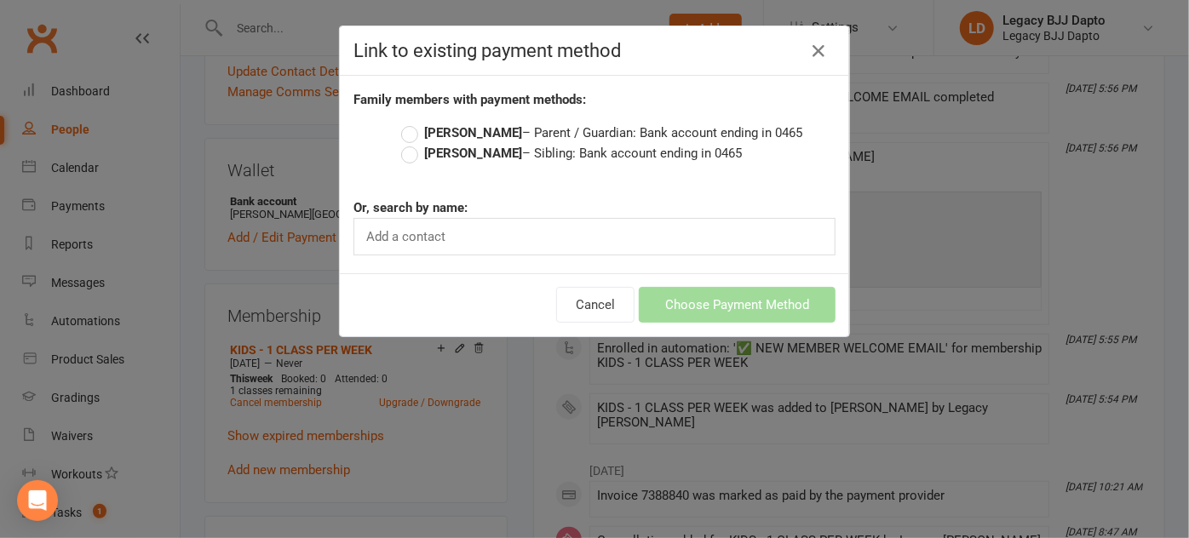
click at [529, 129] on label "Steven Chester – Parent / Guardian: Bank account ending in 0465" at bounding box center [601, 133] width 401 height 20
click at [412, 123] on input "Steven Chester – Parent / Guardian: Bank account ending in 0465" at bounding box center [406, 123] width 11 height 0
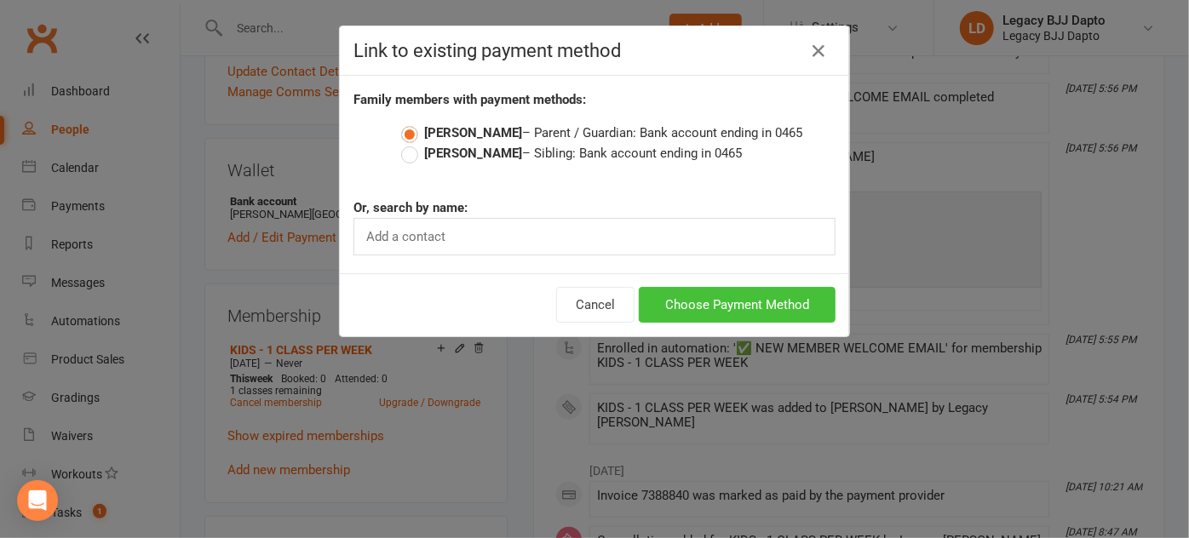
click at [723, 298] on button "Choose Payment Method" at bounding box center [737, 305] width 197 height 36
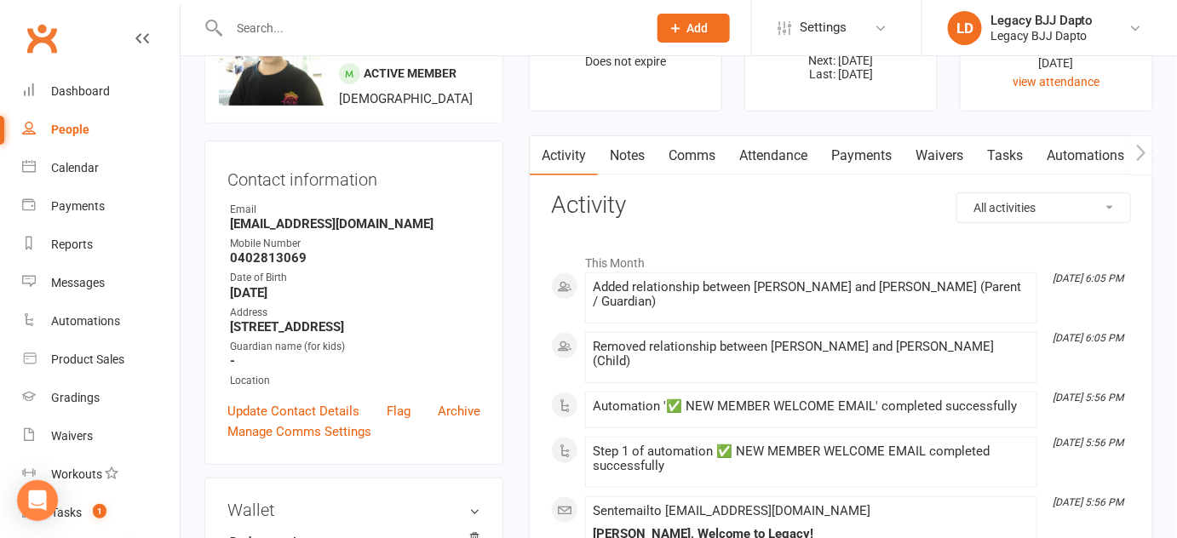
scroll to position [0, 0]
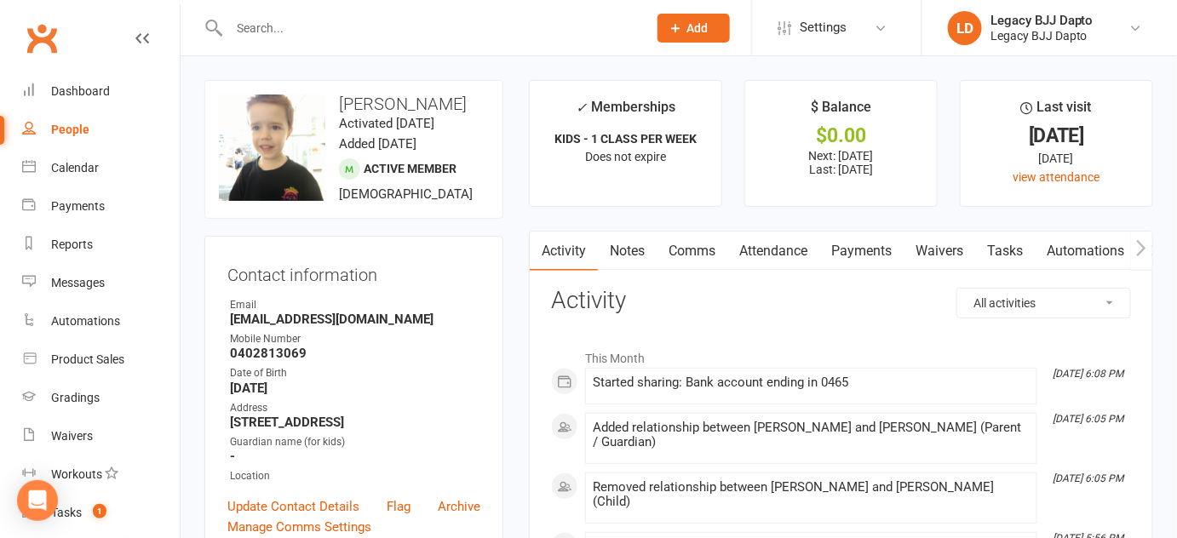
click at [860, 258] on link "Payments" at bounding box center [861, 251] width 84 height 39
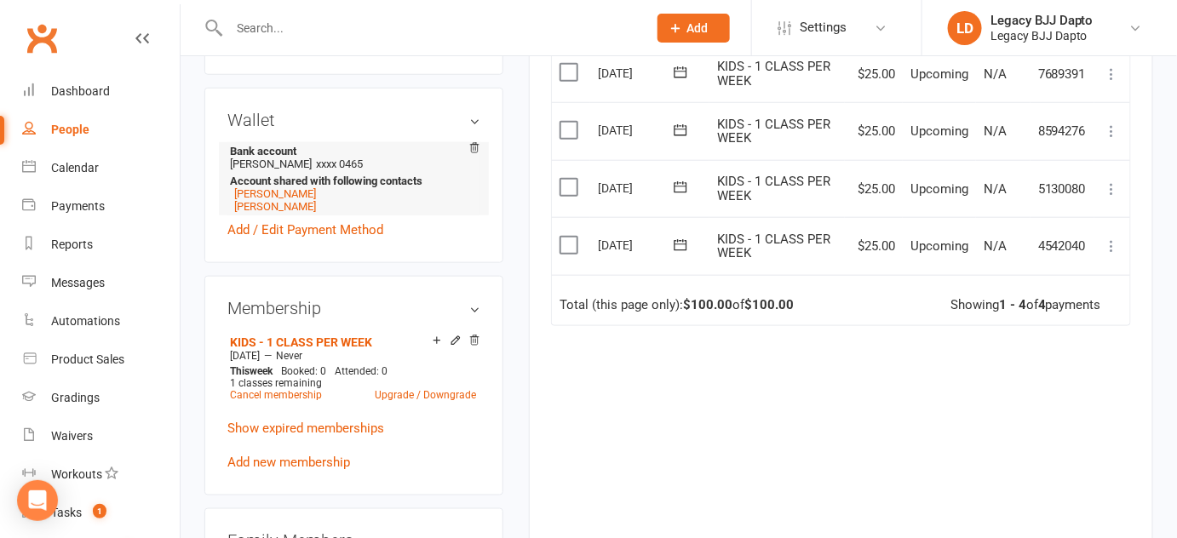
scroll to position [485, 0]
click at [275, 207] on link "Layla Chester" at bounding box center [275, 207] width 82 height 13
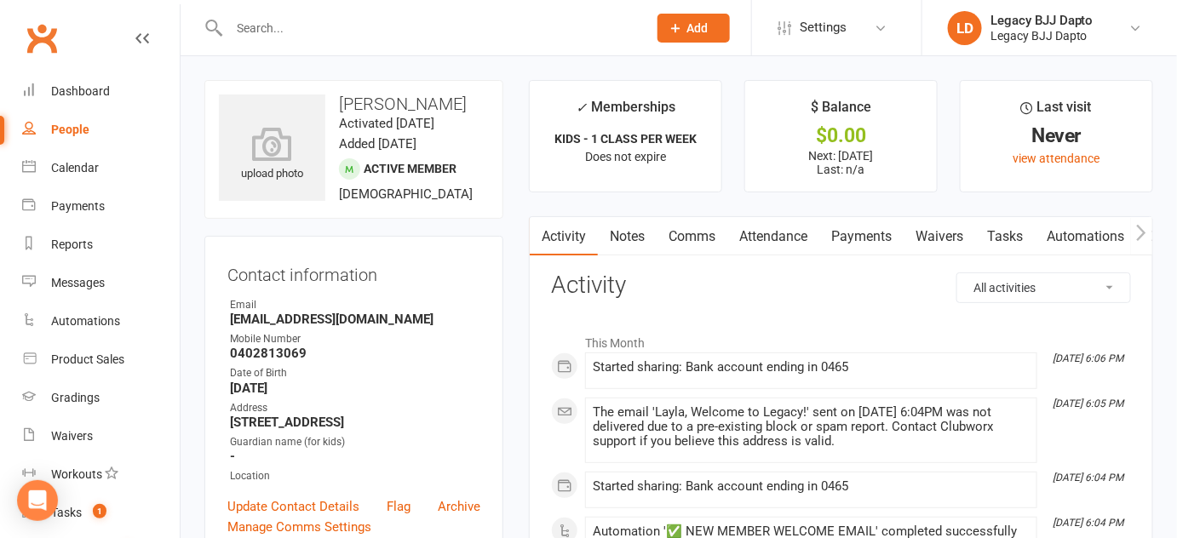
click at [872, 228] on link "Payments" at bounding box center [861, 236] width 84 height 39
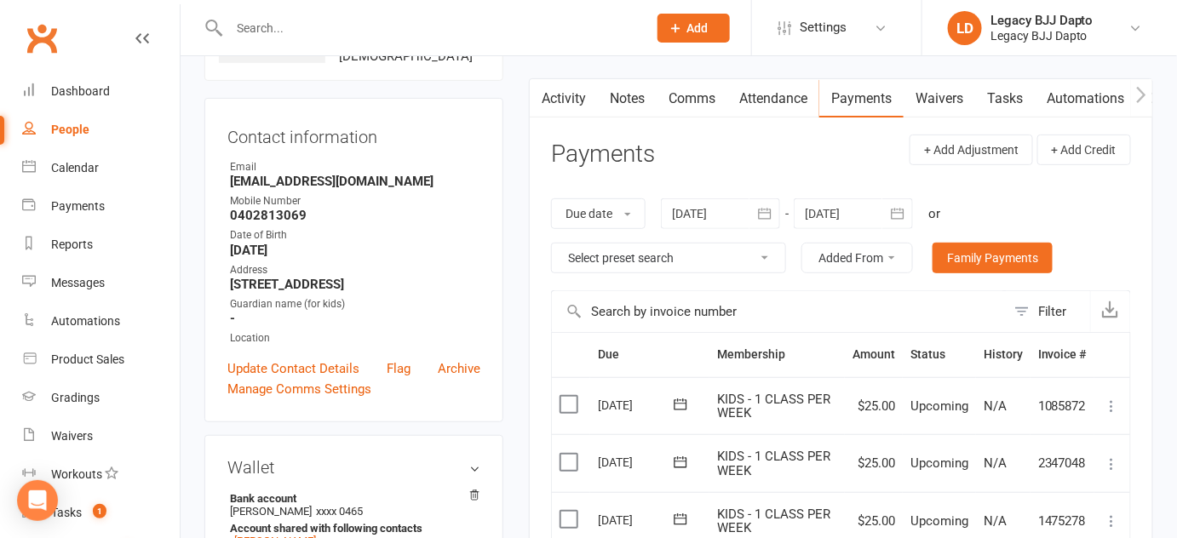
scroll to position [139, 0]
click at [922, 102] on link "Waivers" at bounding box center [940, 97] width 72 height 39
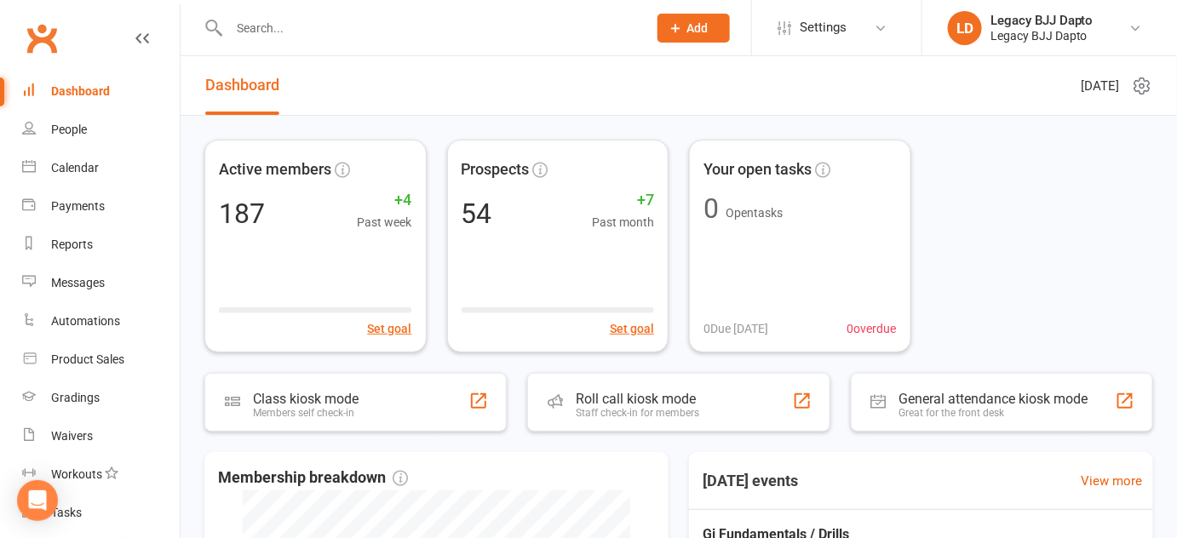
click at [316, 33] on input "text" at bounding box center [429, 28] width 411 height 24
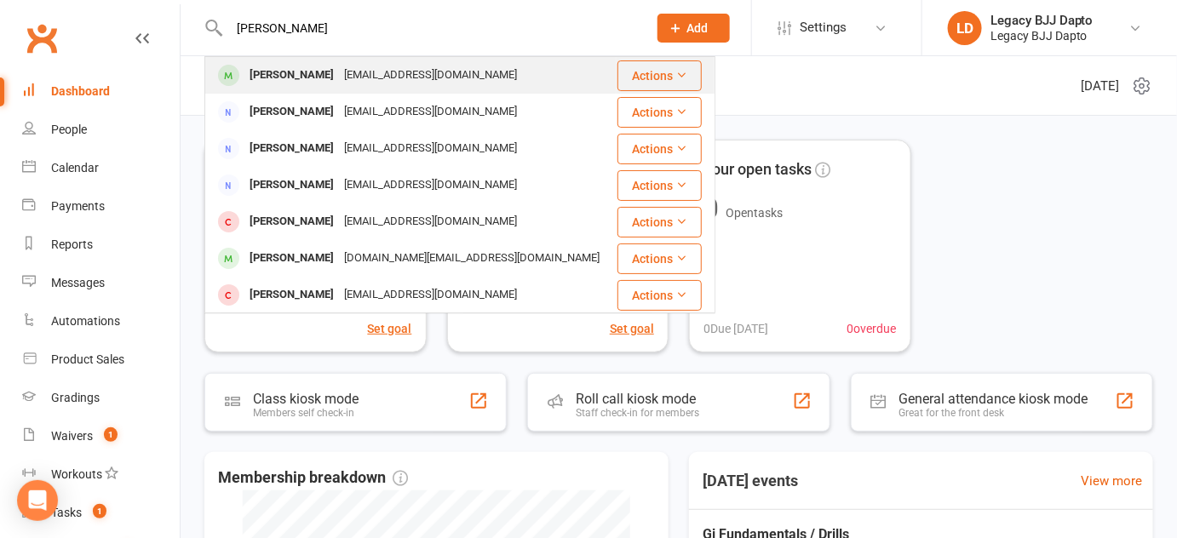
type input "steven"
click at [283, 89] on div "Steven Chester Schester84@outlook.com" at bounding box center [411, 75] width 410 height 35
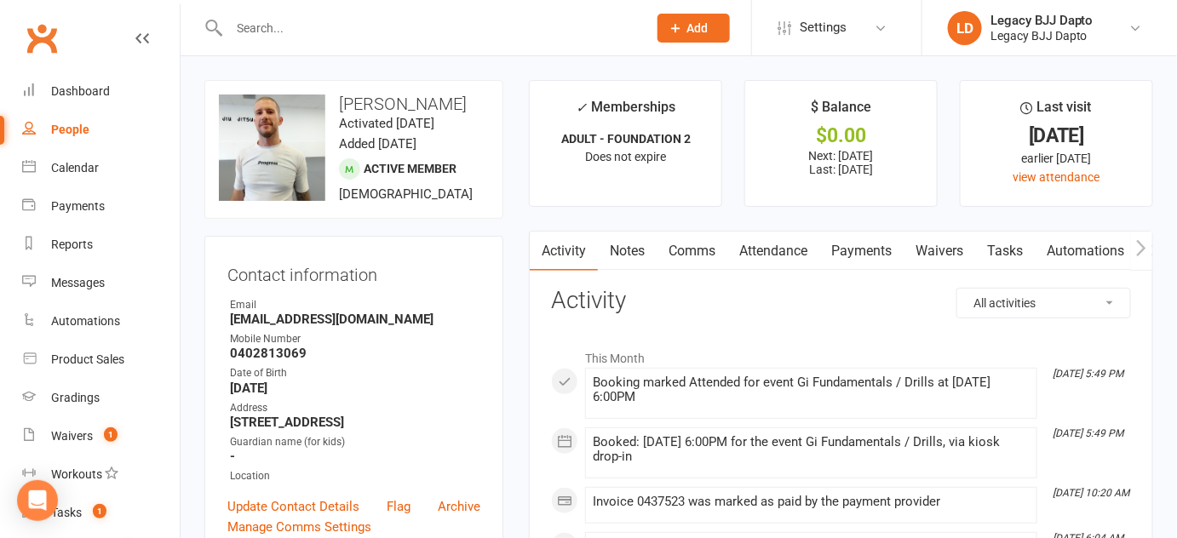
click at [875, 256] on link "Payments" at bounding box center [861, 251] width 84 height 39
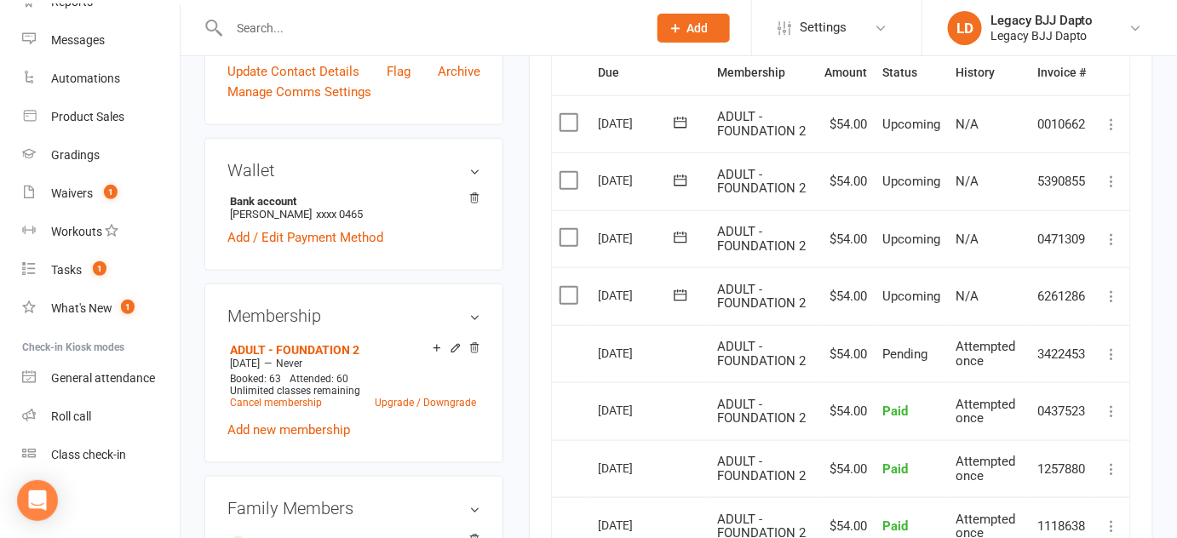
scroll to position [518, 0]
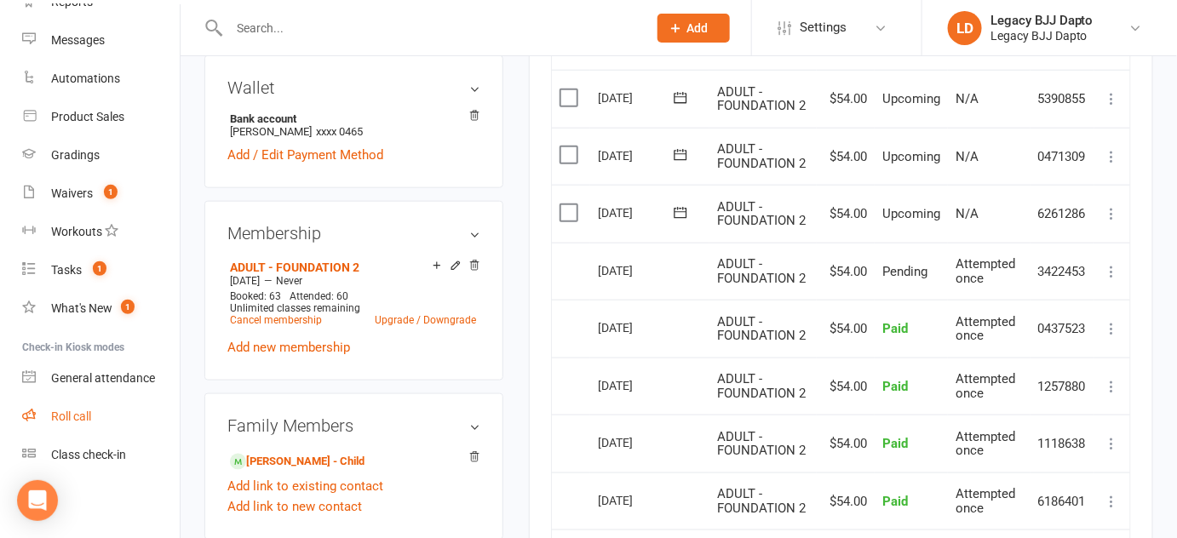
click at [84, 426] on link "Roll call" at bounding box center [101, 417] width 158 height 38
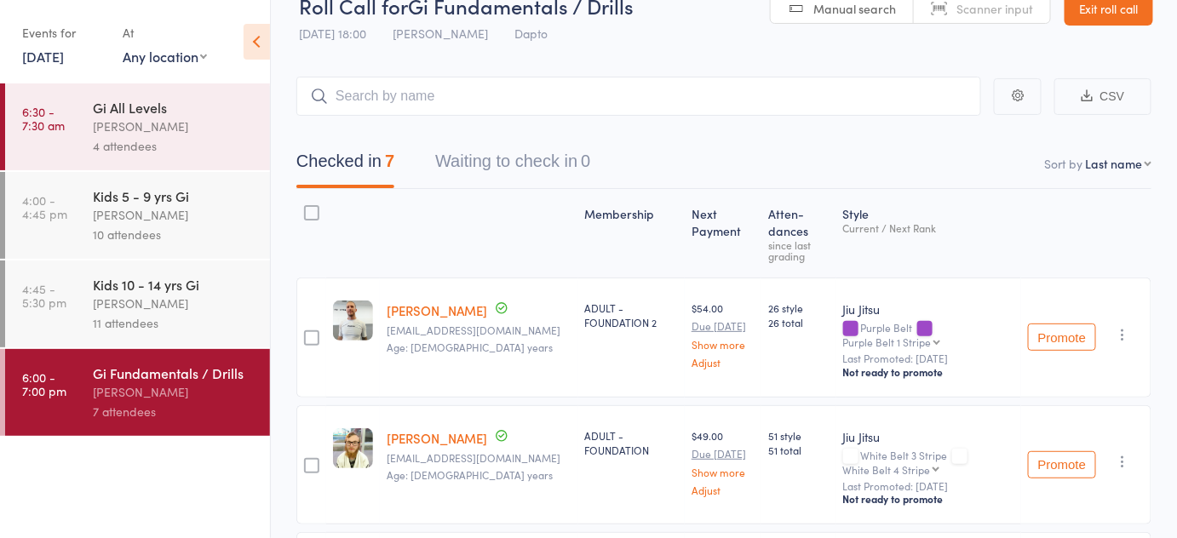
scroll to position [32, 0]
type input "nik"
click at [951, 128] on link "Drop in" at bounding box center [936, 133] width 55 height 26
